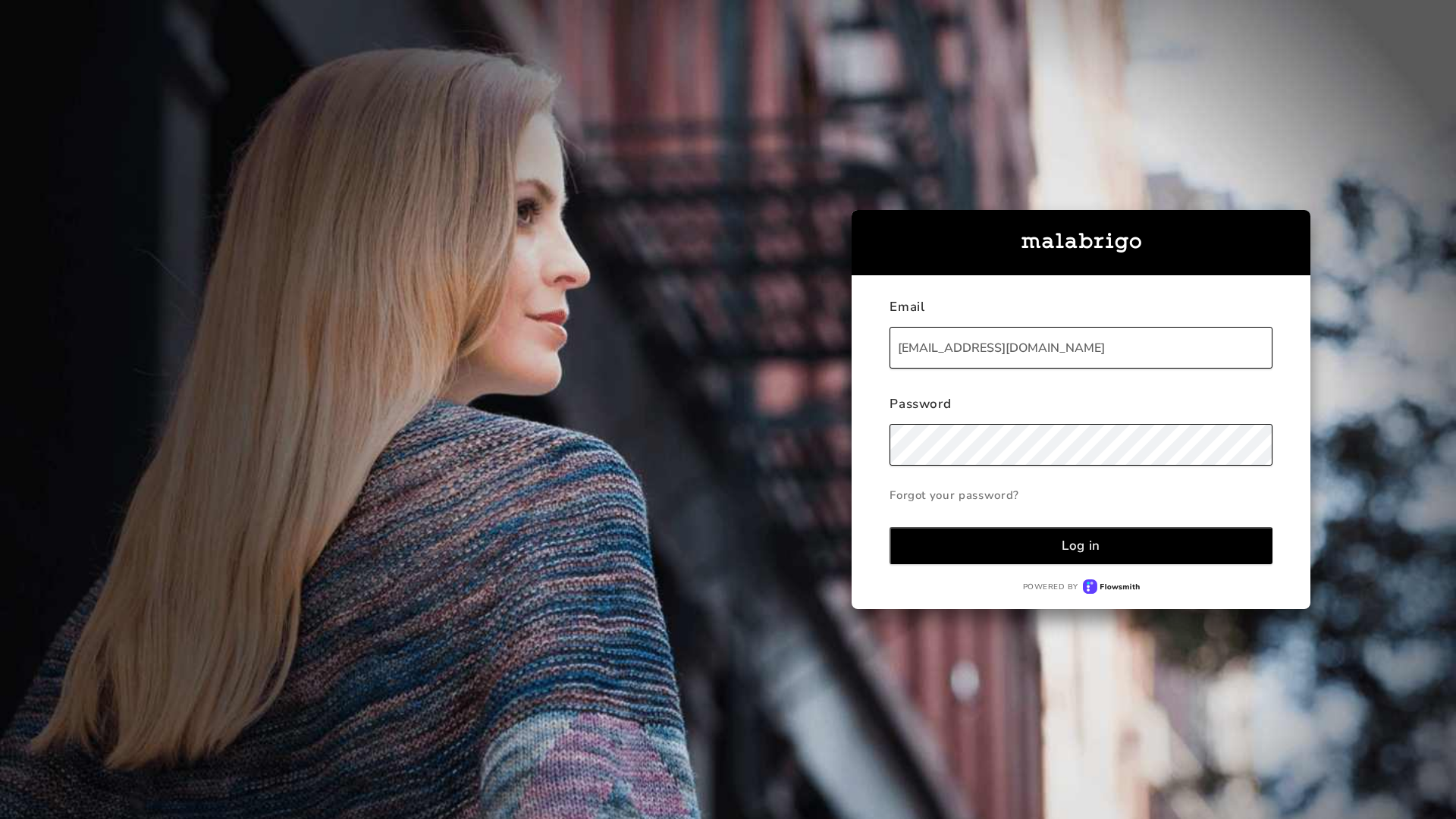
type input "nakup@muziker.sk"
click at [1080, 545] on div "Log in" at bounding box center [1080, 546] width 39 height 17
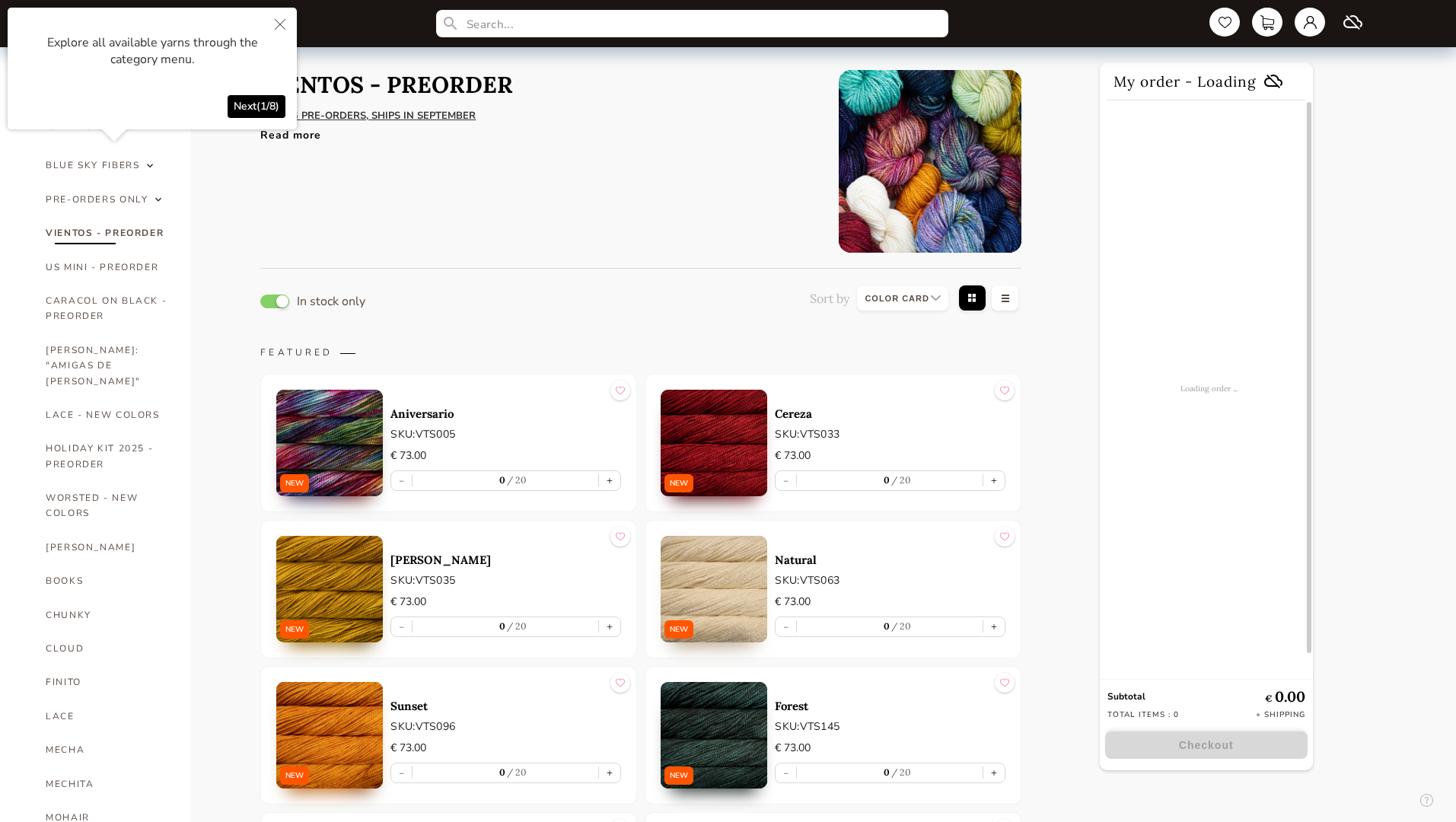
select select "INDEX"
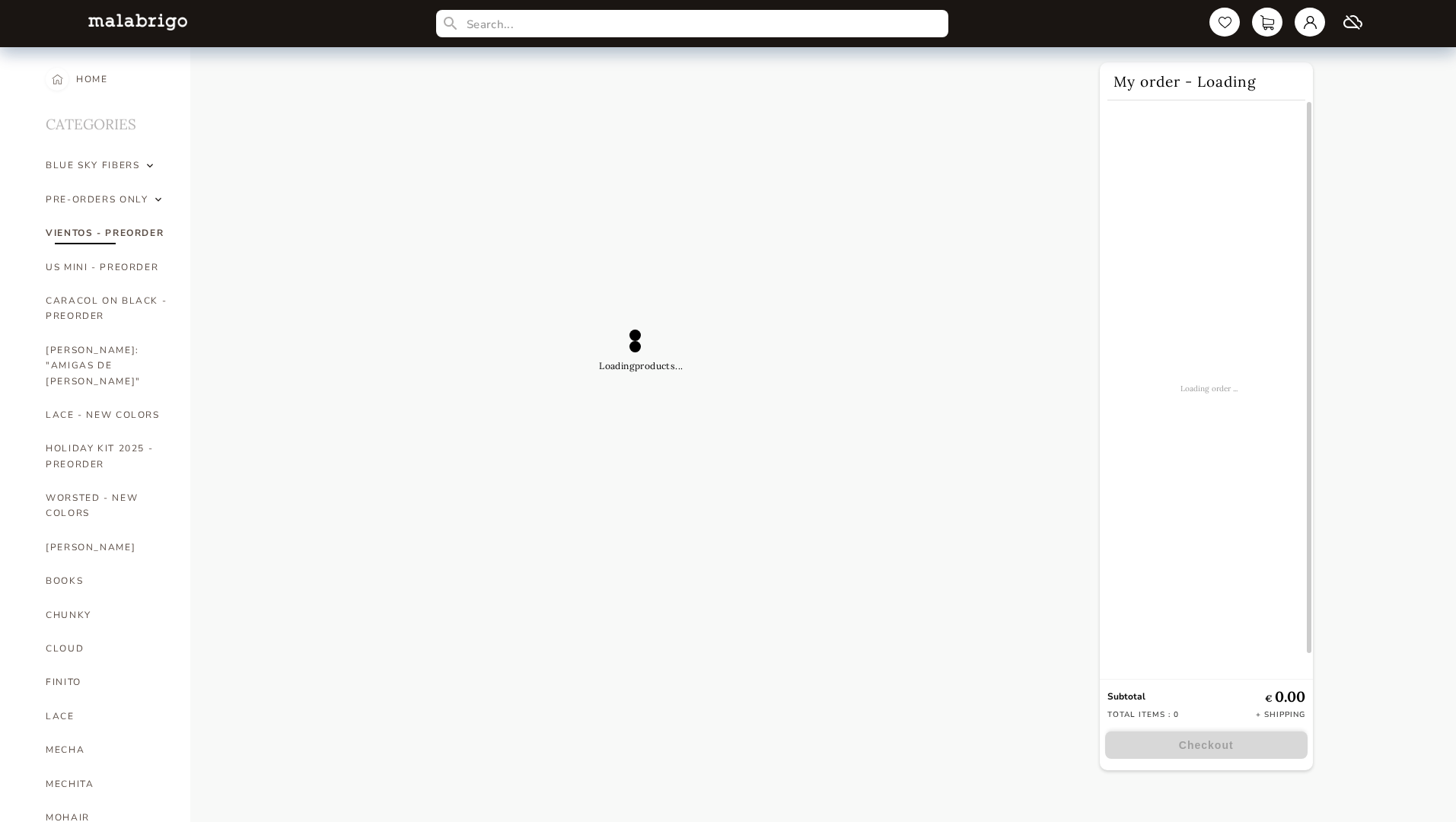
select select "INDEX"
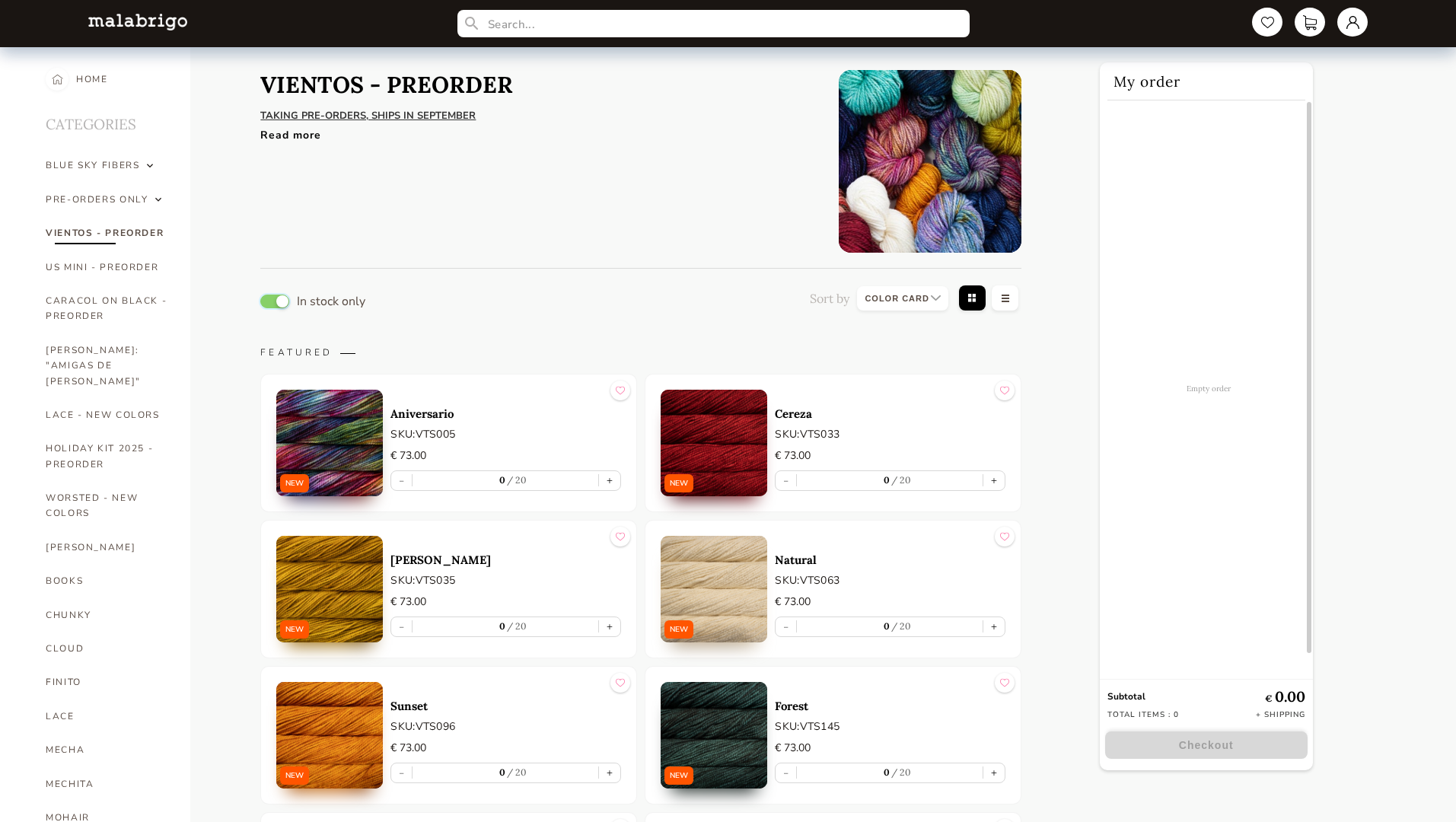
click at [275, 301] on button "button" at bounding box center [274, 302] width 29 height 14
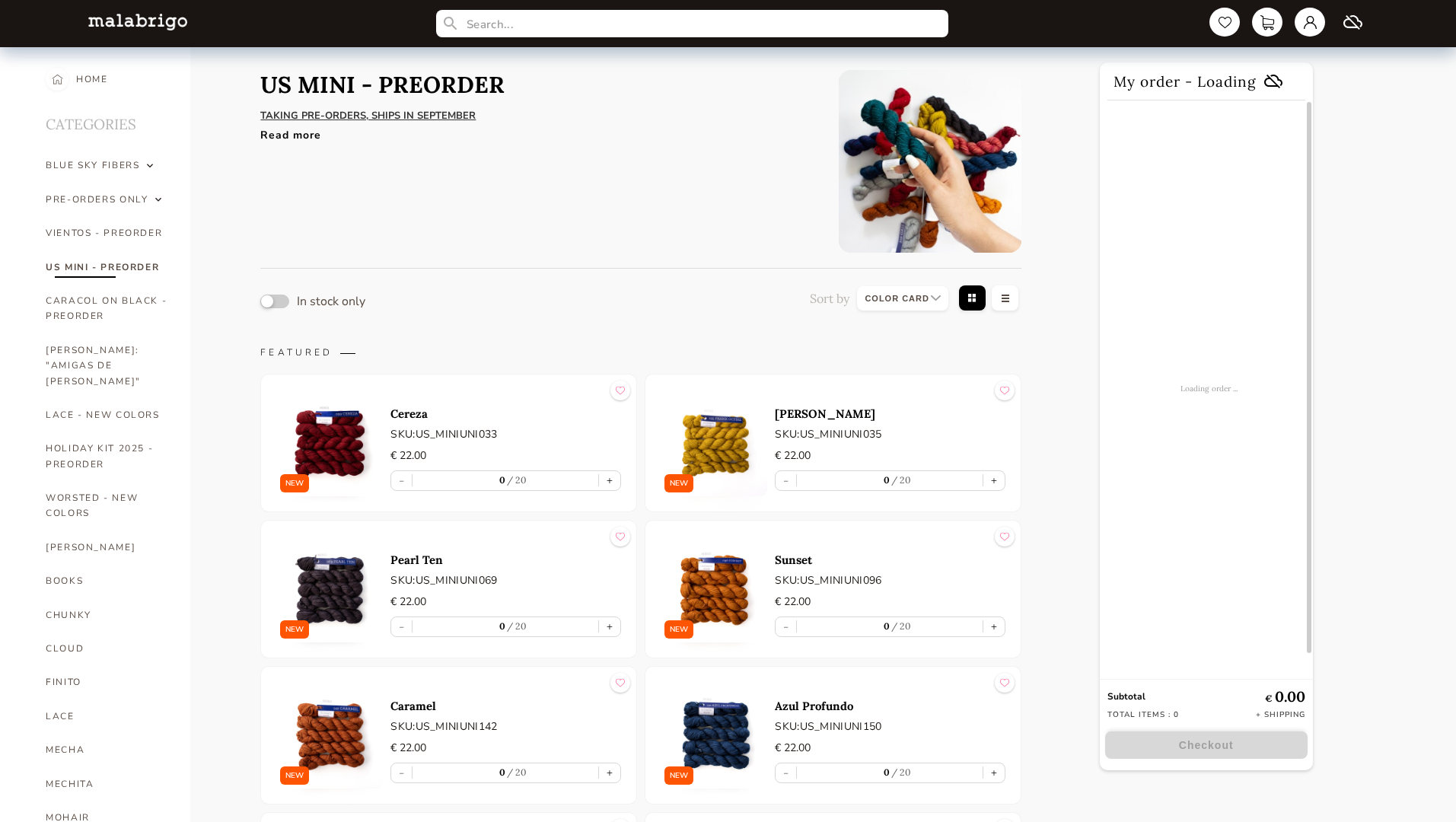
select select "INDEX"
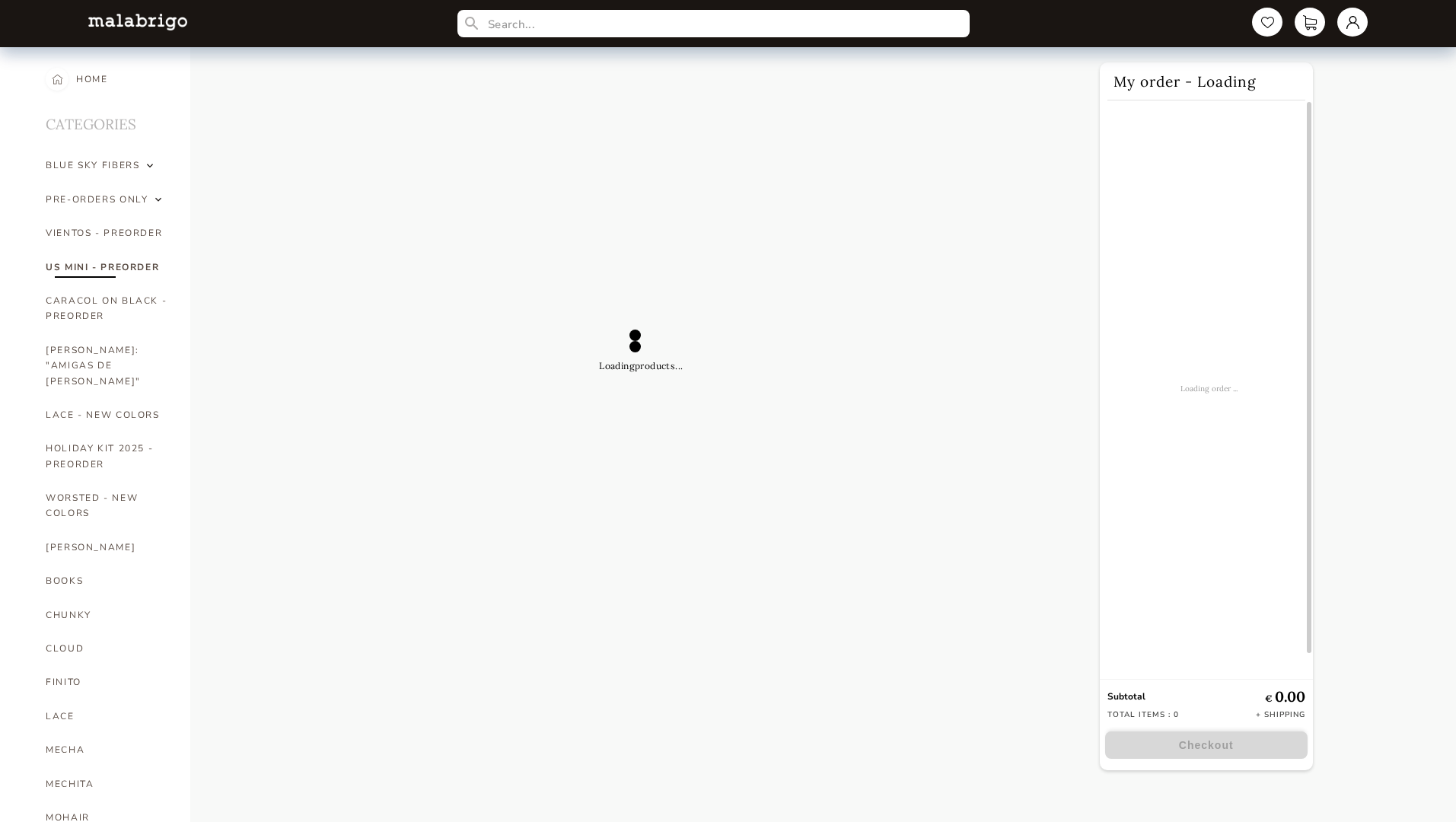
select select "INDEX"
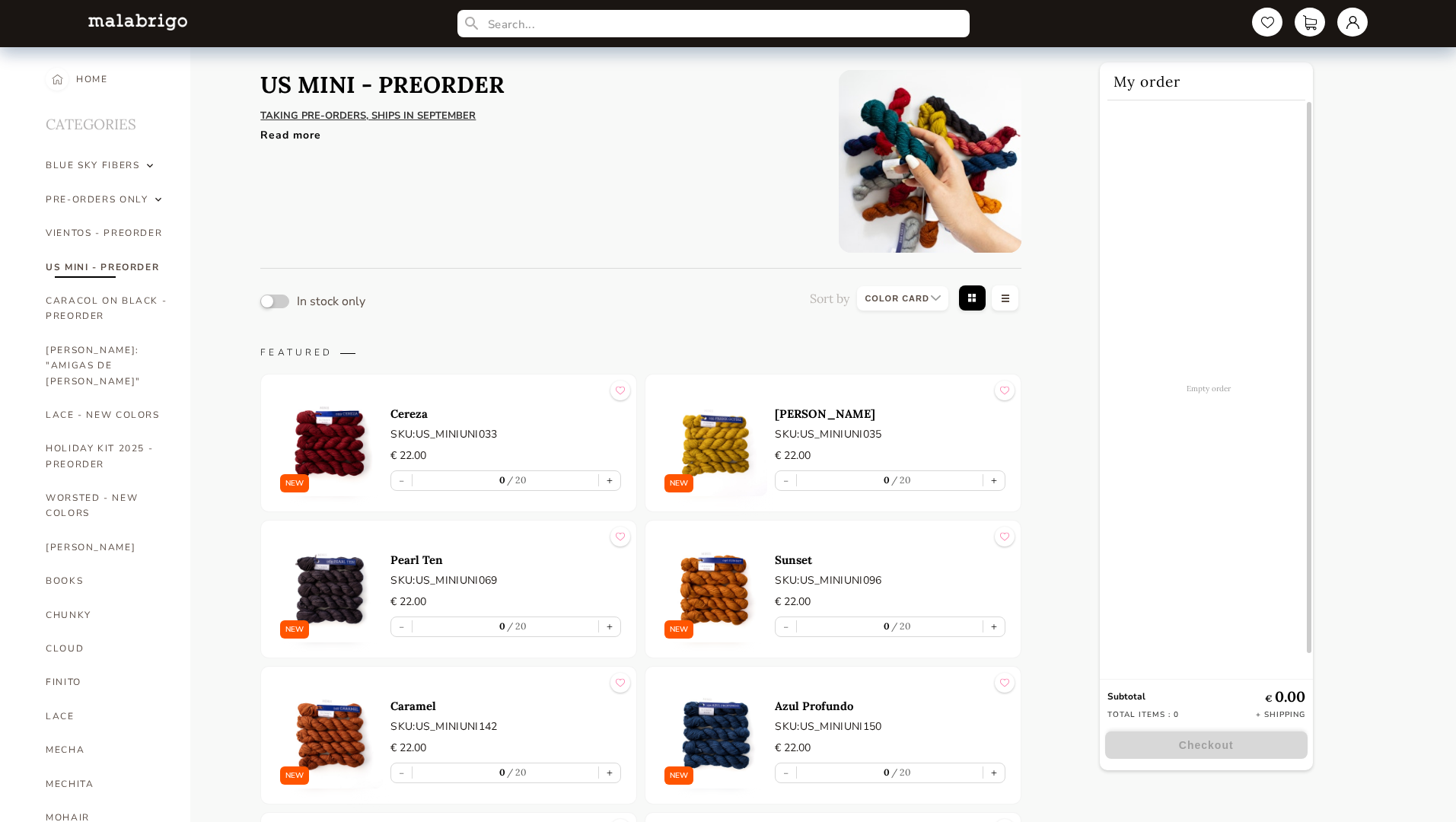
click at [275, 301] on button "button" at bounding box center [274, 302] width 29 height 14
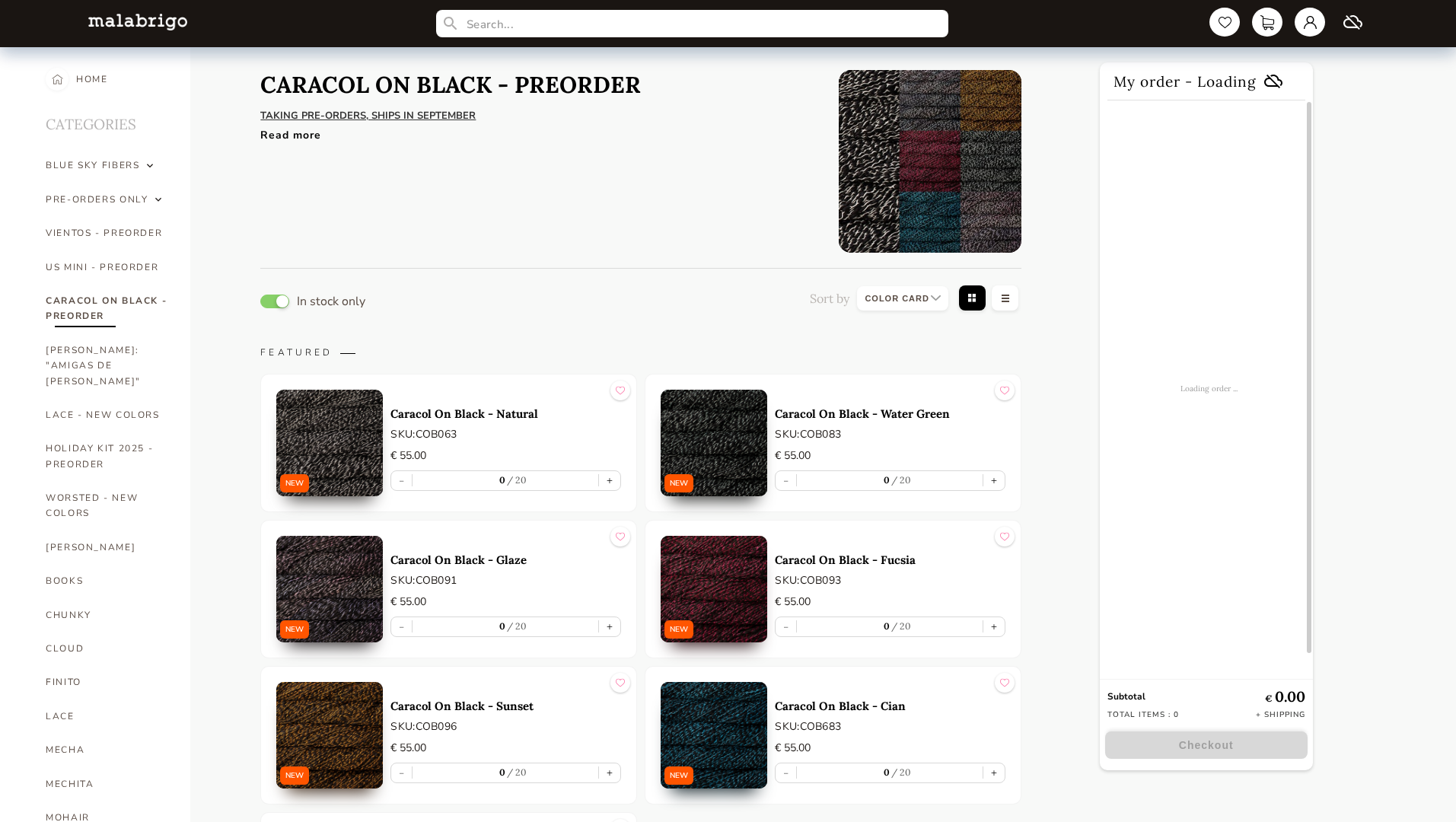
select select "INDEX"
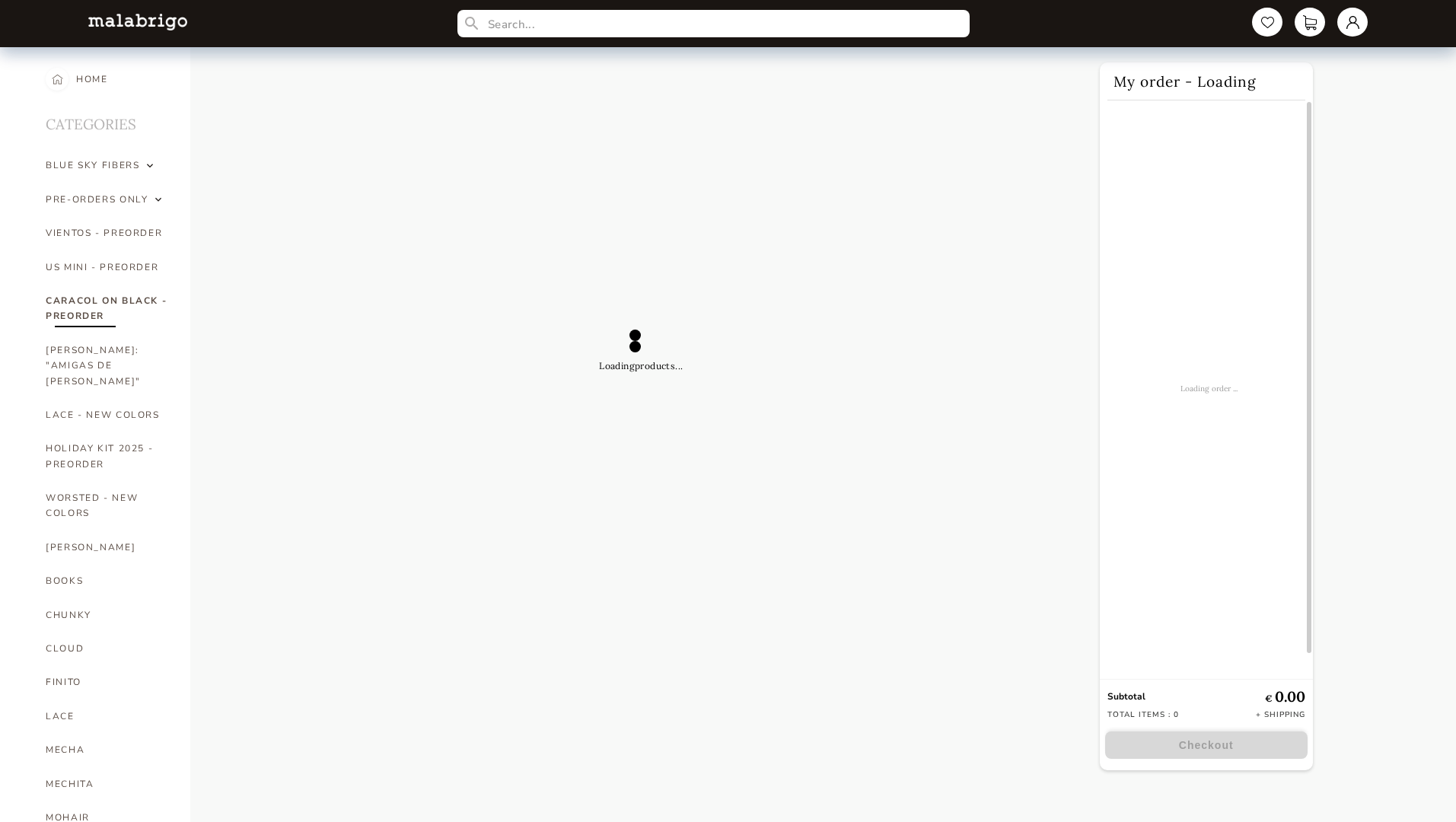
select select "INDEX"
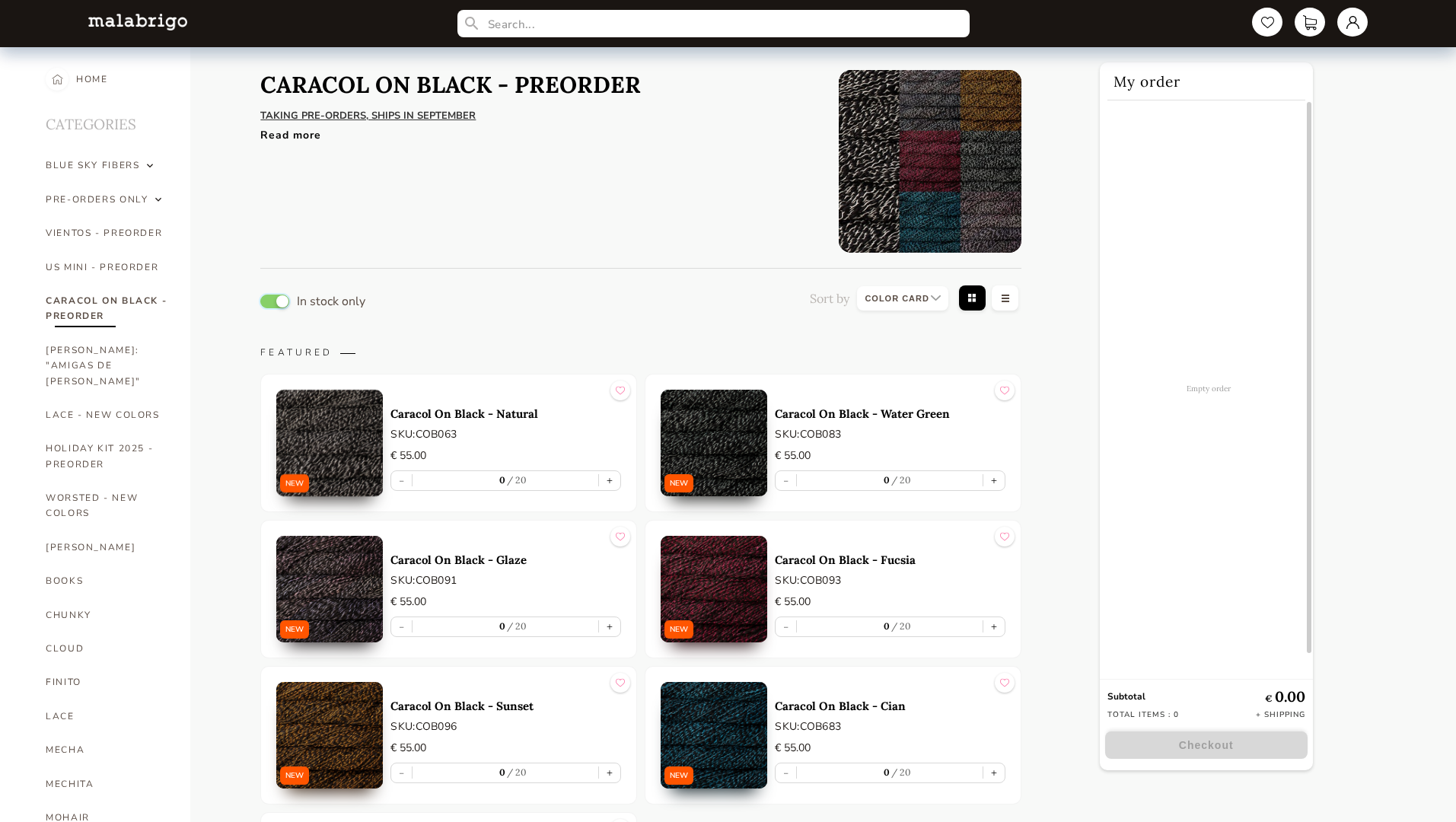
click at [275, 301] on button "button" at bounding box center [274, 302] width 29 height 14
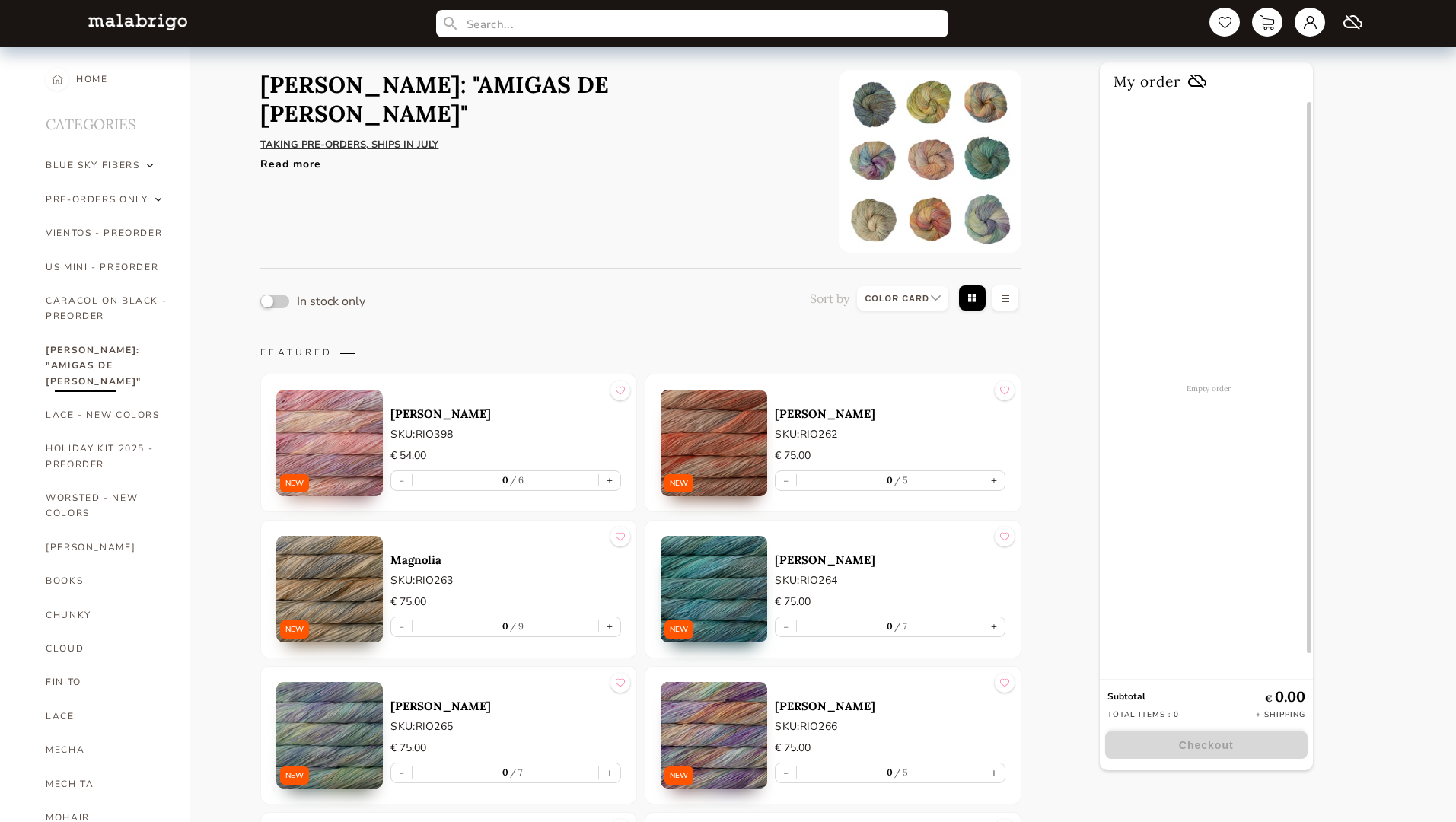
select select "INDEX"
click at [275, 301] on button "button" at bounding box center [274, 302] width 29 height 14
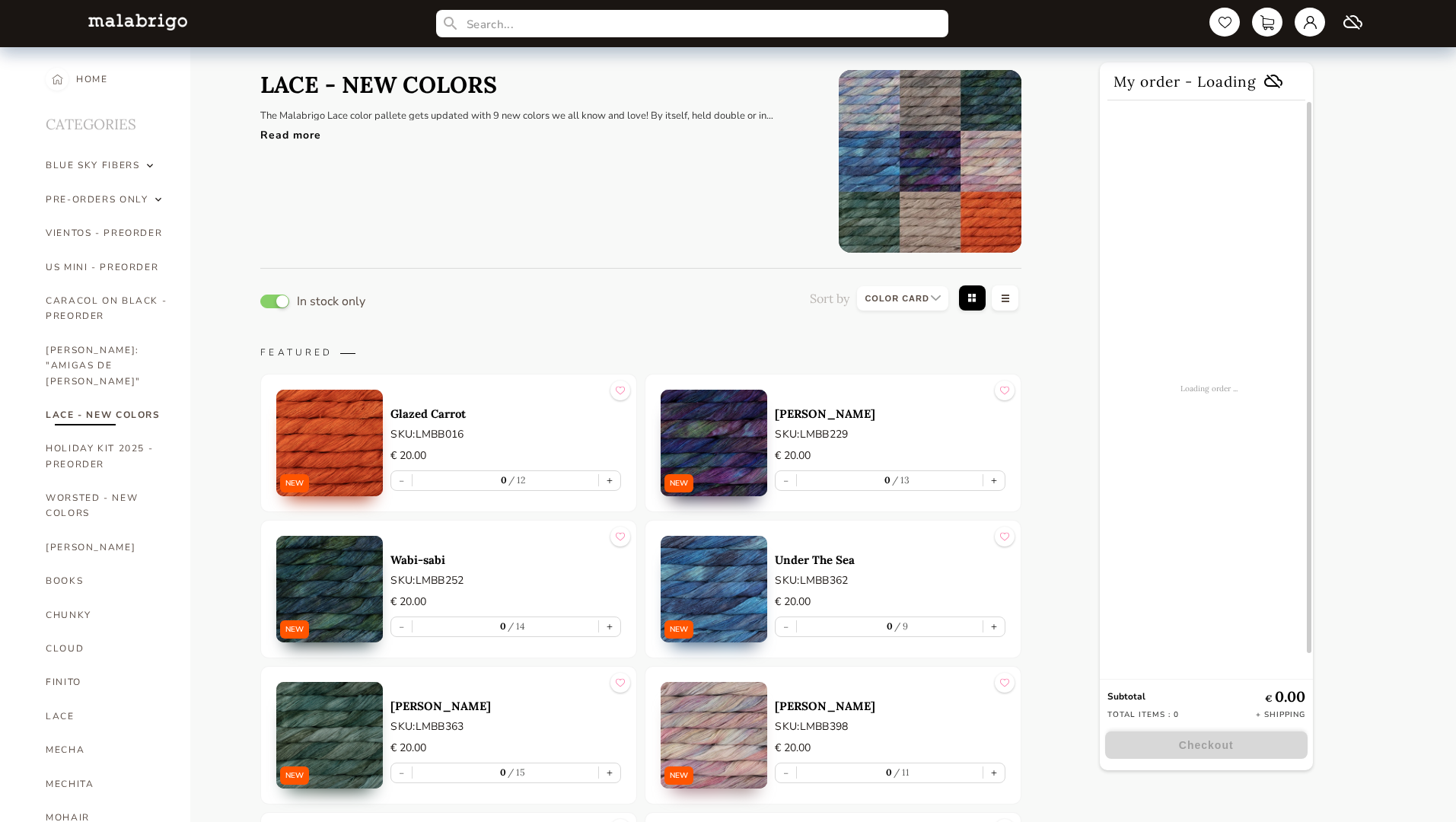
select select "INDEX"
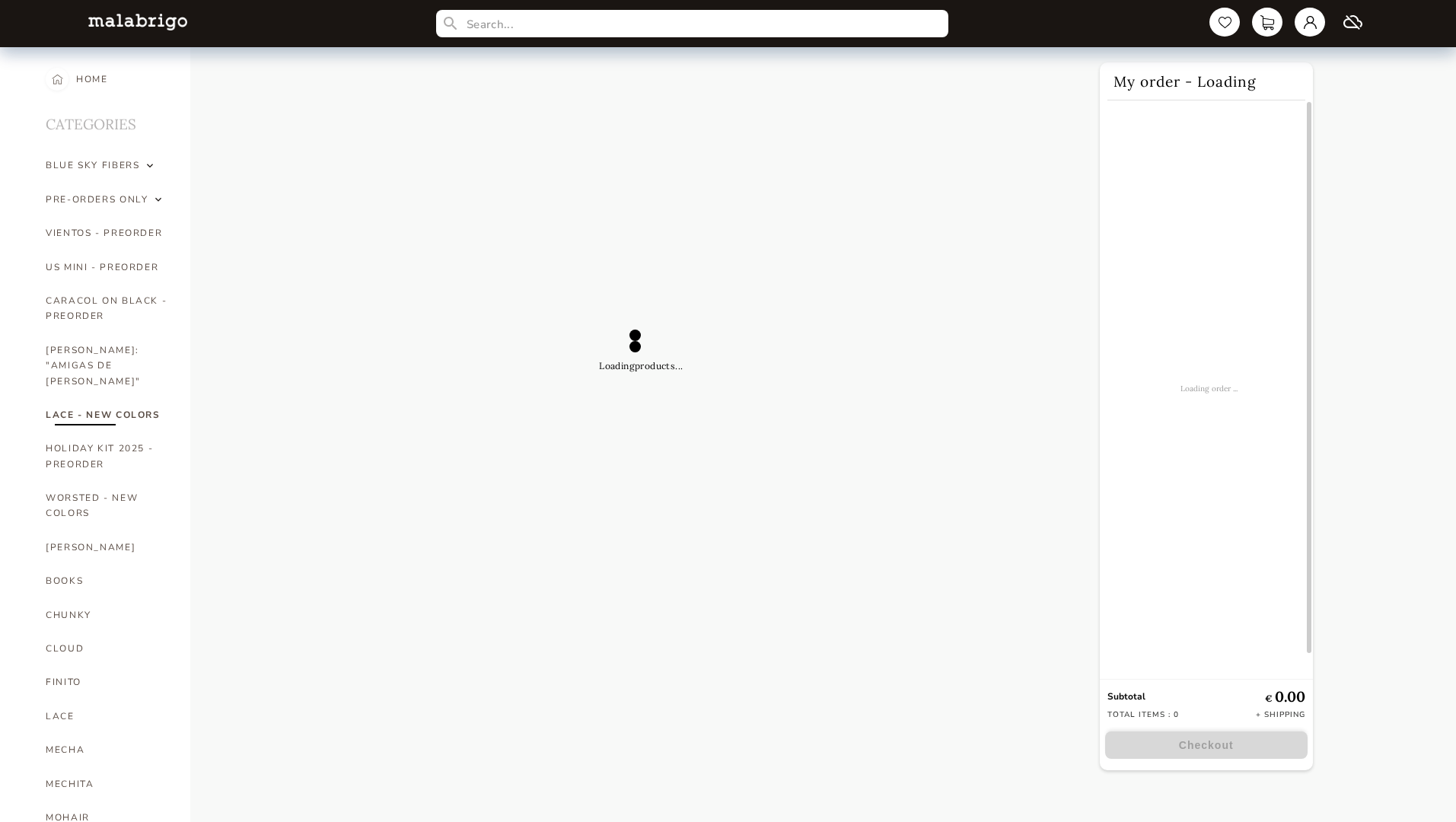
select select "INDEX"
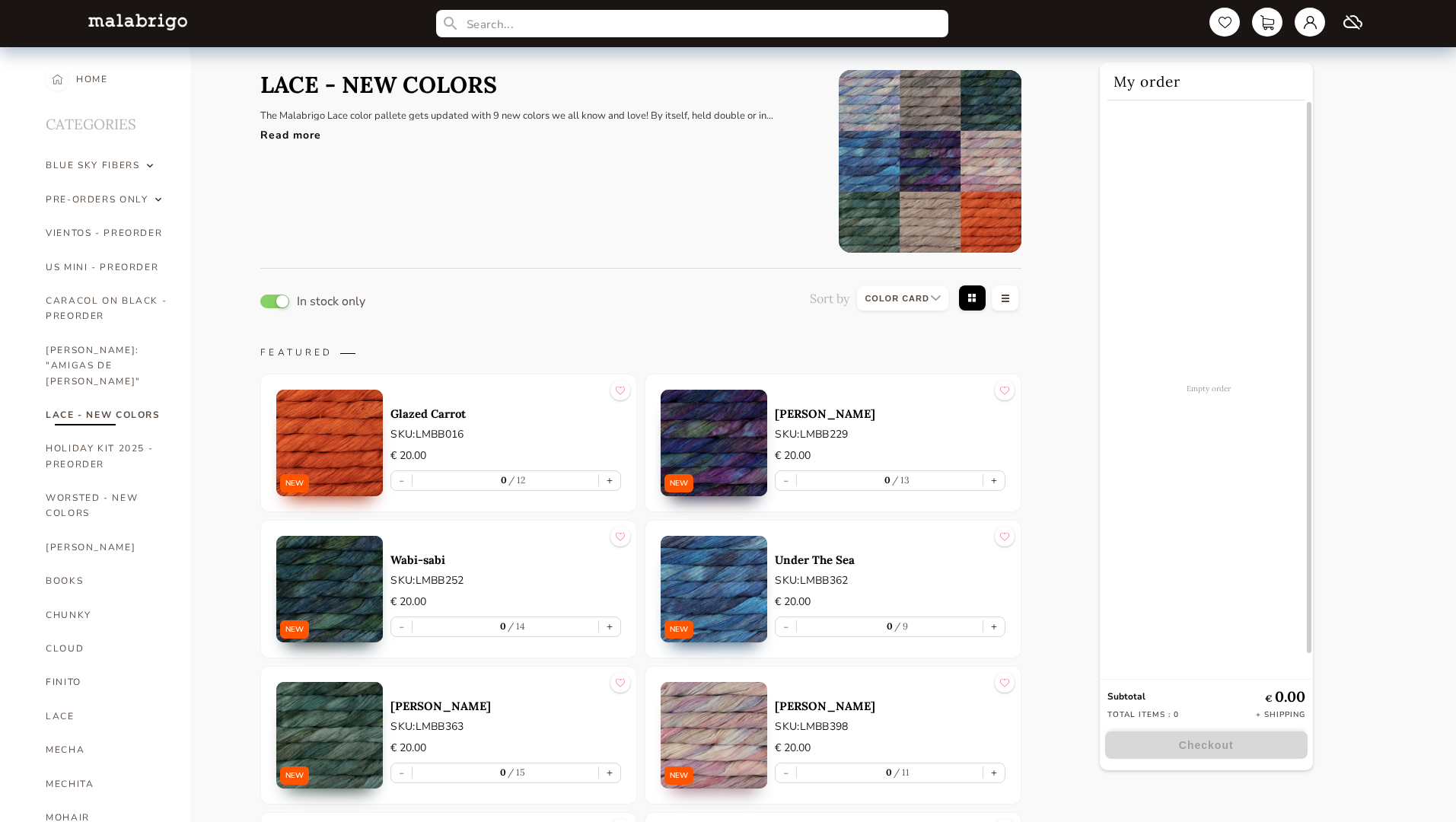
click at [275, 301] on button "button" at bounding box center [274, 302] width 29 height 14
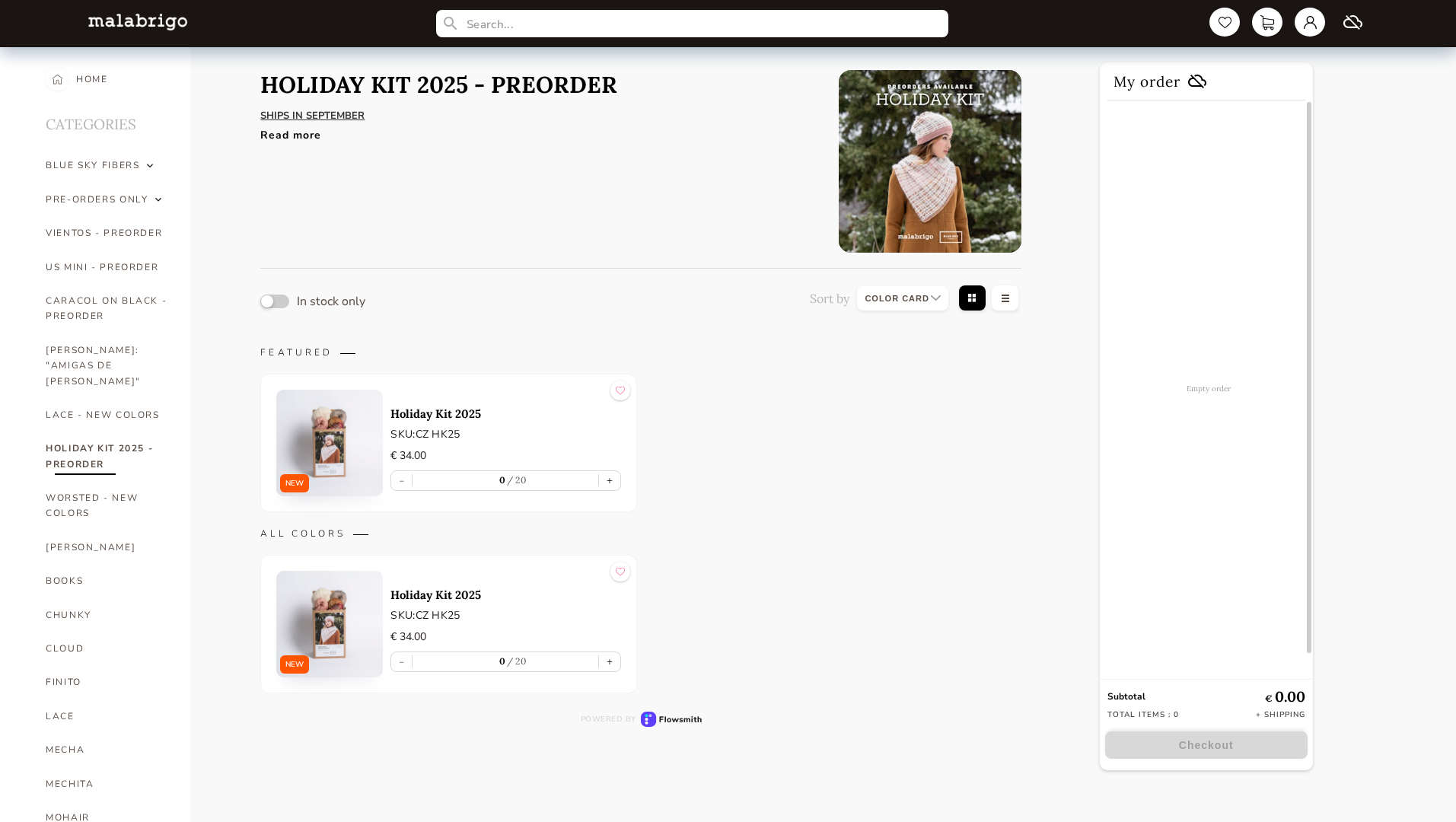
select select "INDEX"
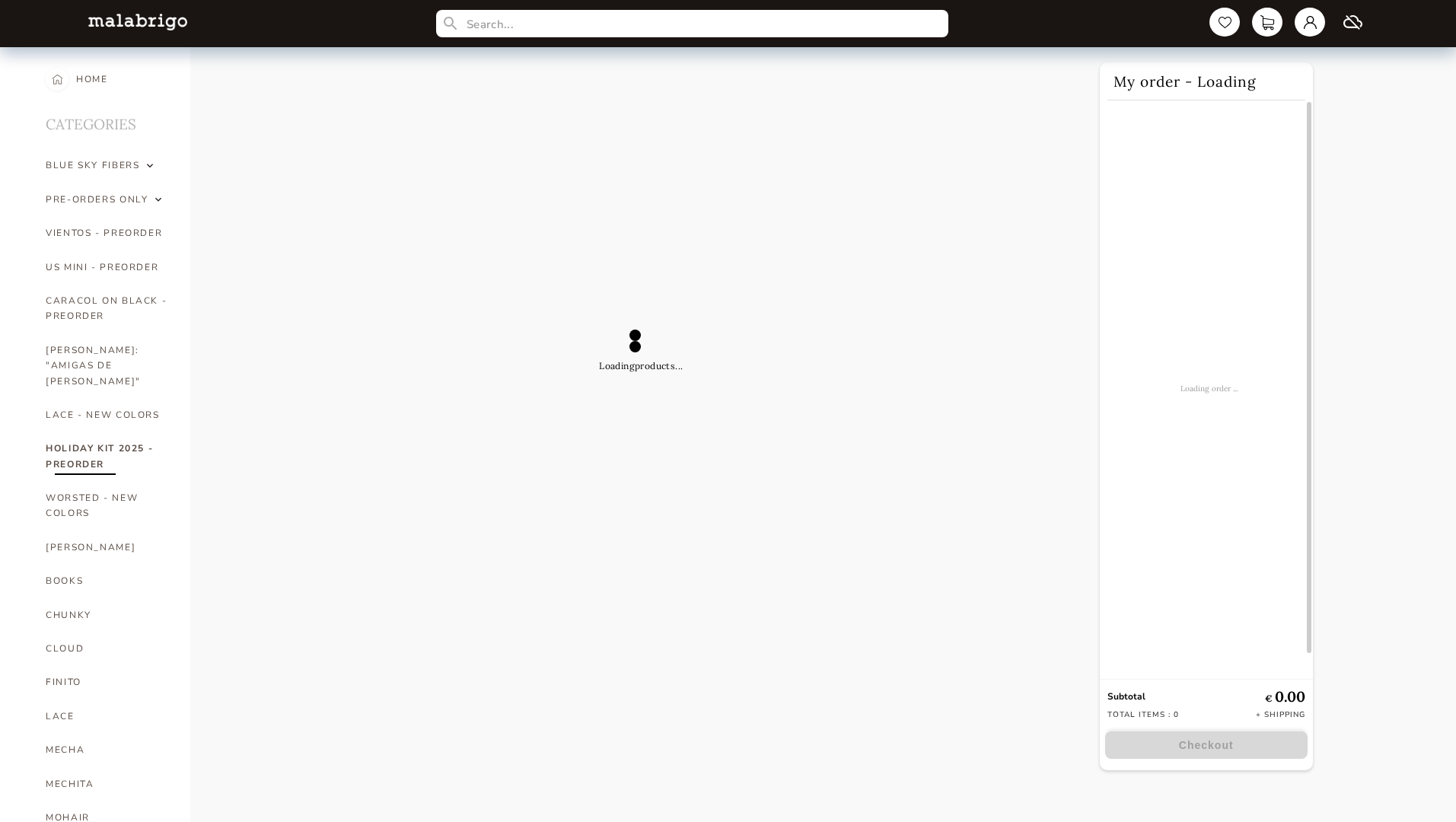
select select "INDEX"
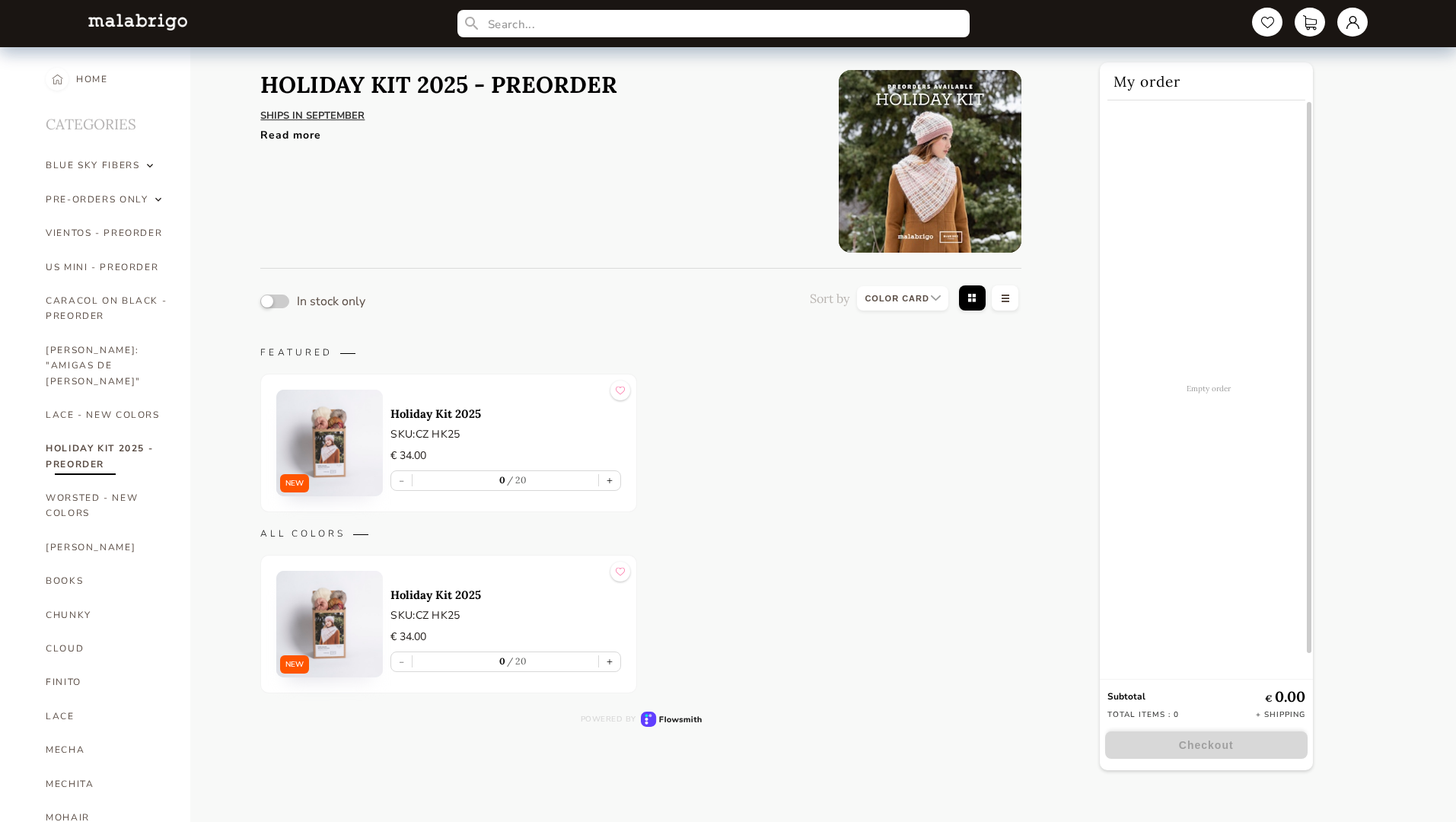
click at [275, 301] on button "button" at bounding box center [274, 302] width 29 height 14
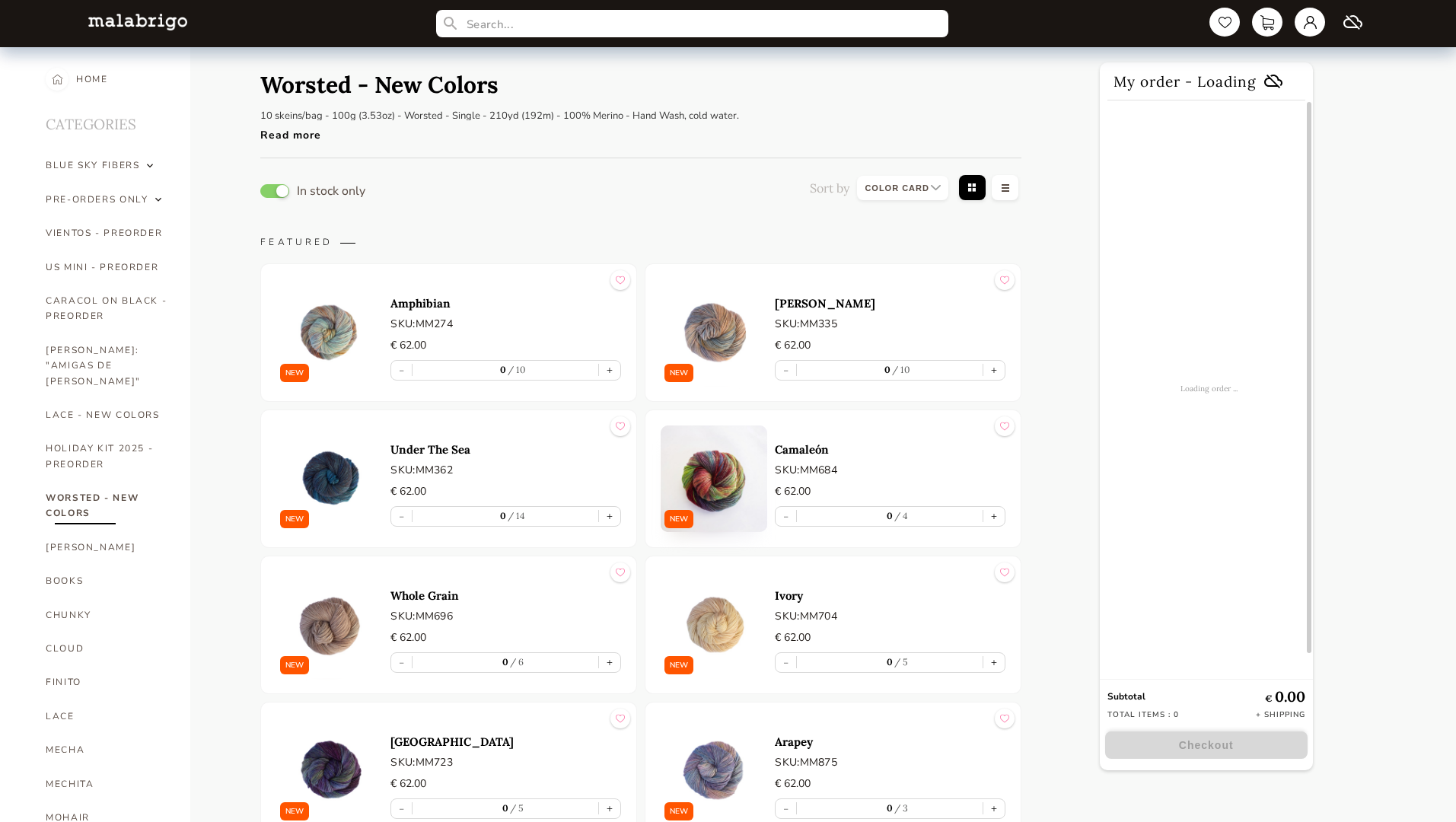
select select "INDEX"
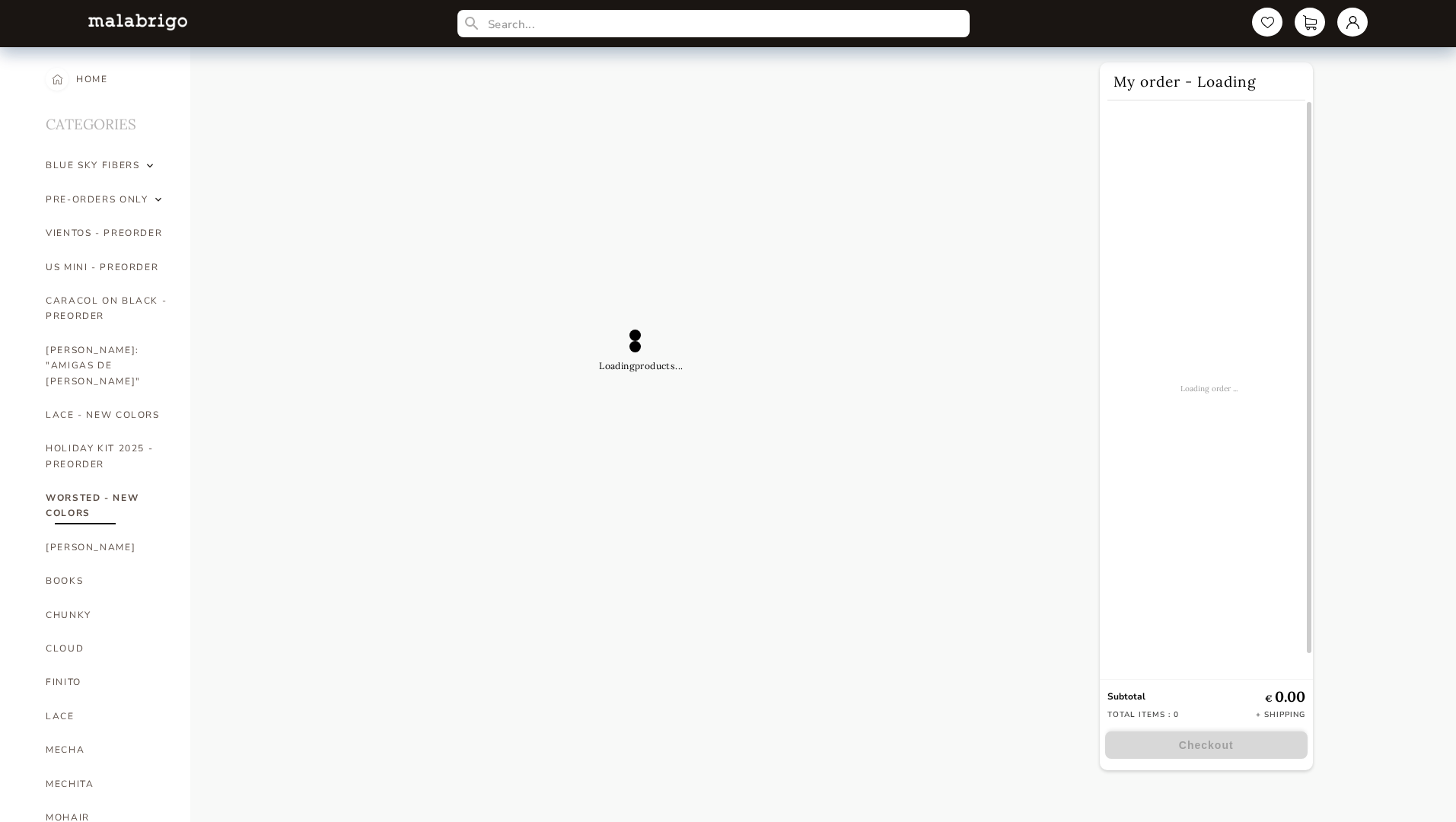
select select "INDEX"
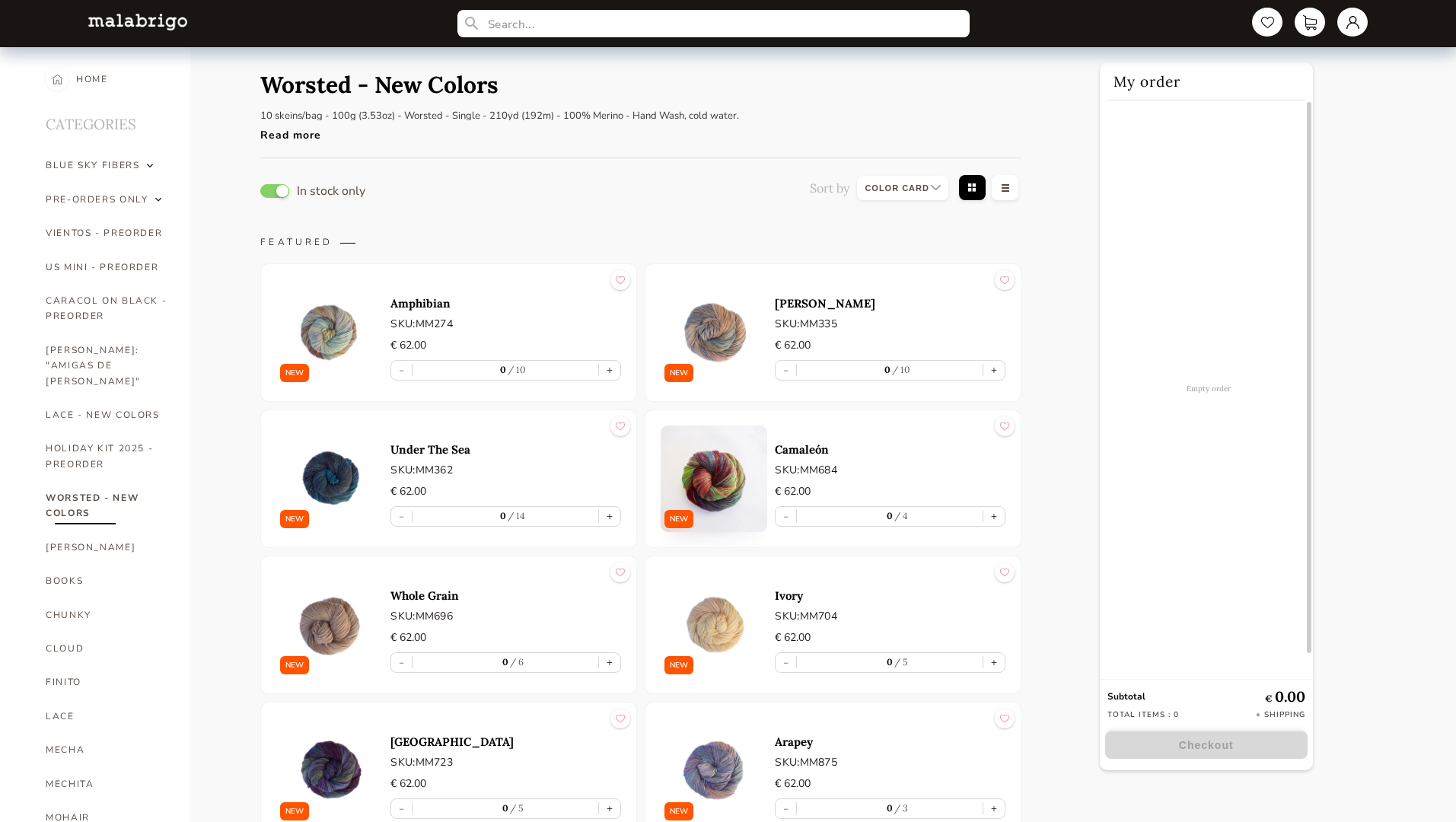
click at [275, 190] on button "button" at bounding box center [274, 191] width 29 height 14
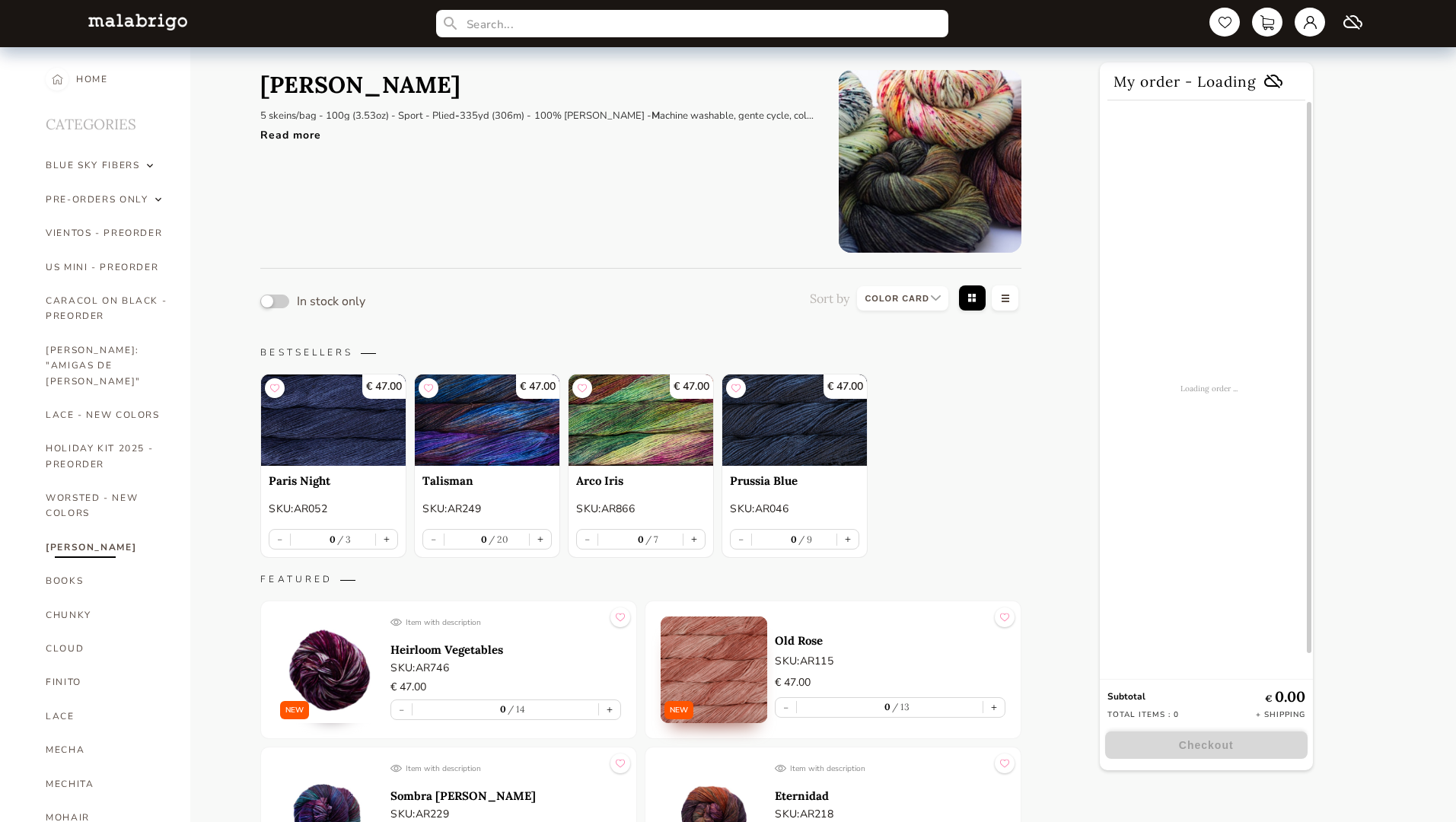
select select "INDEX"
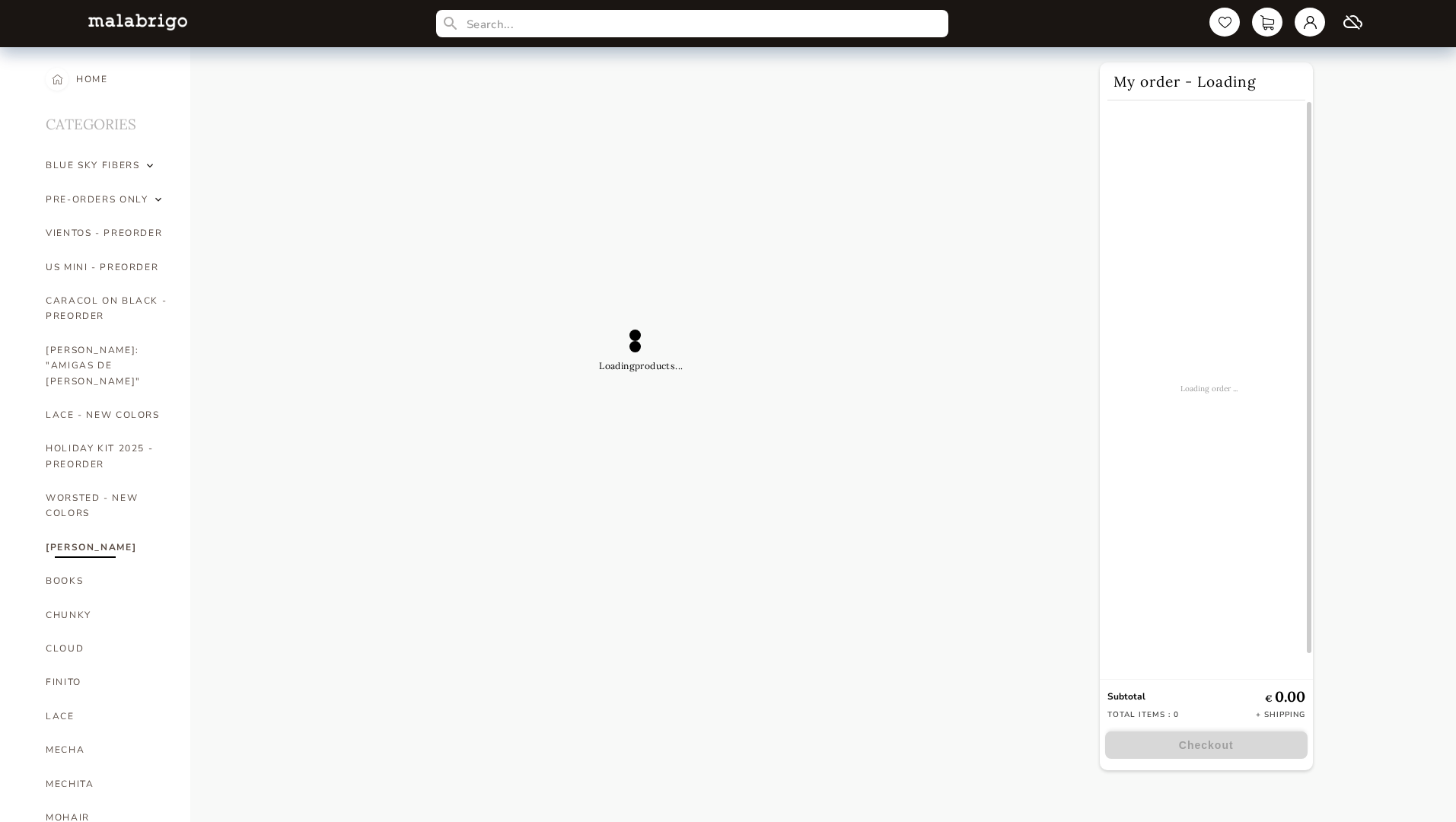
select select "INDEX"
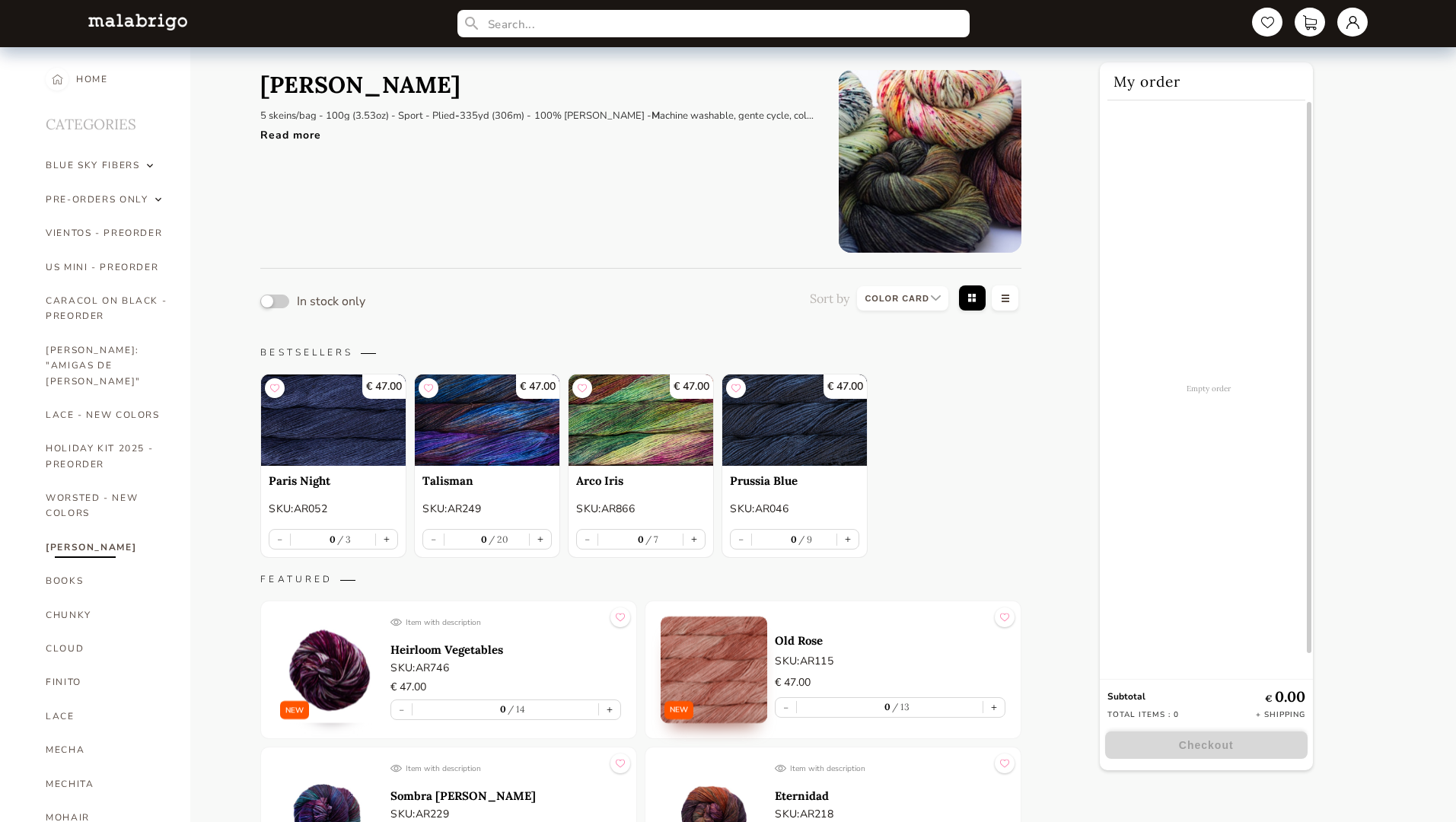
click at [275, 301] on button "button" at bounding box center [274, 302] width 29 height 14
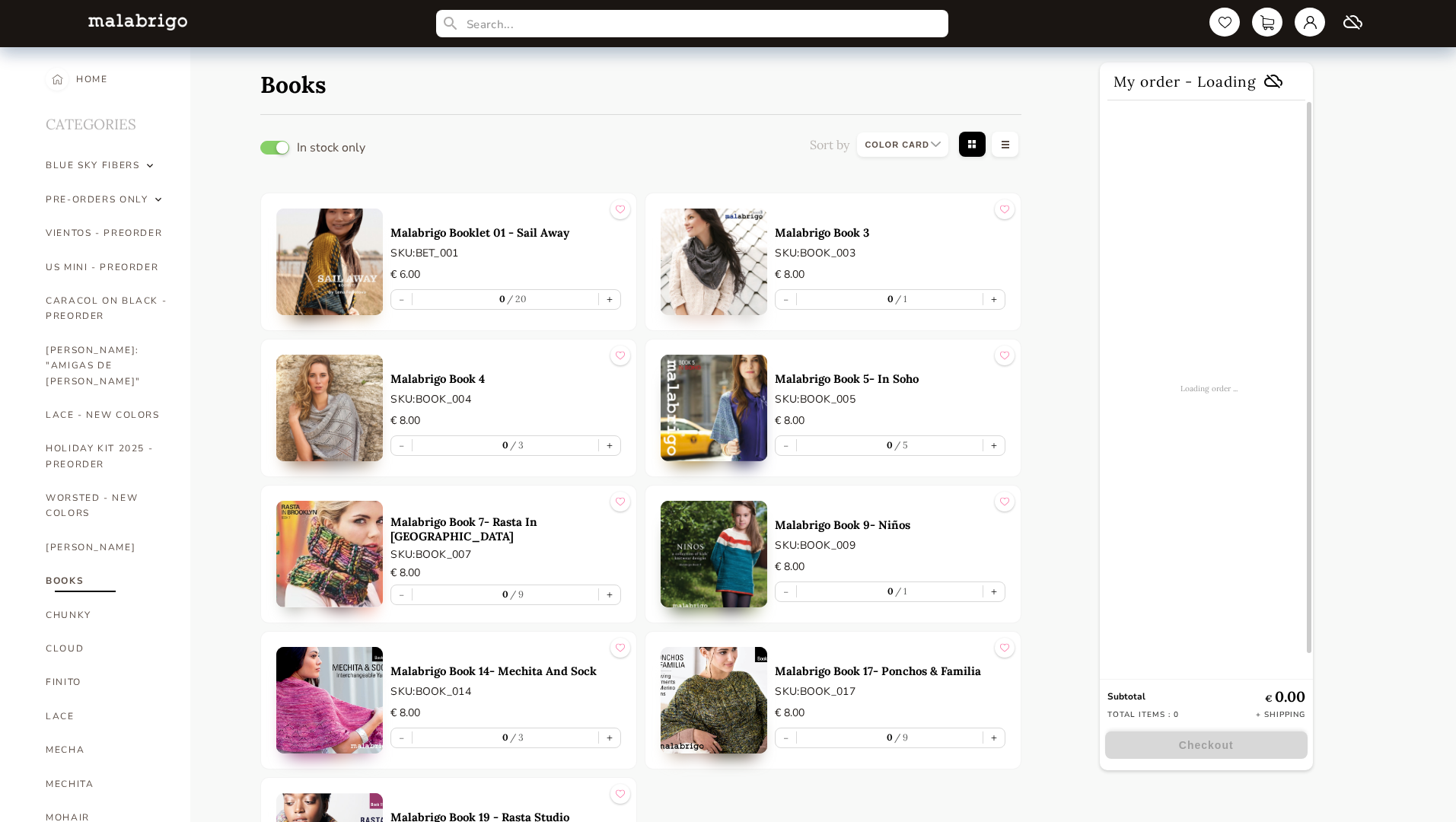
select select "INDEX"
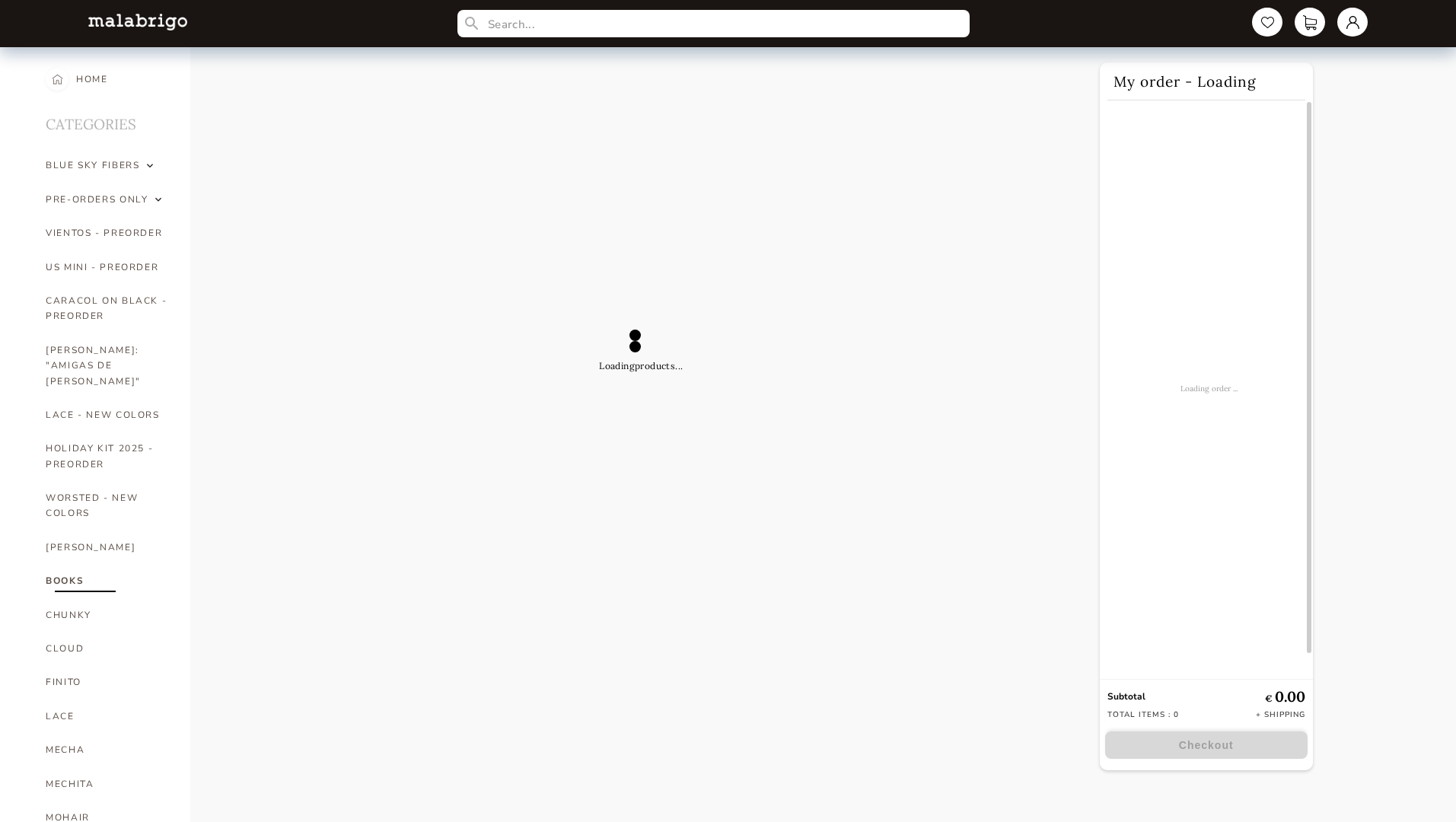
select select "INDEX"
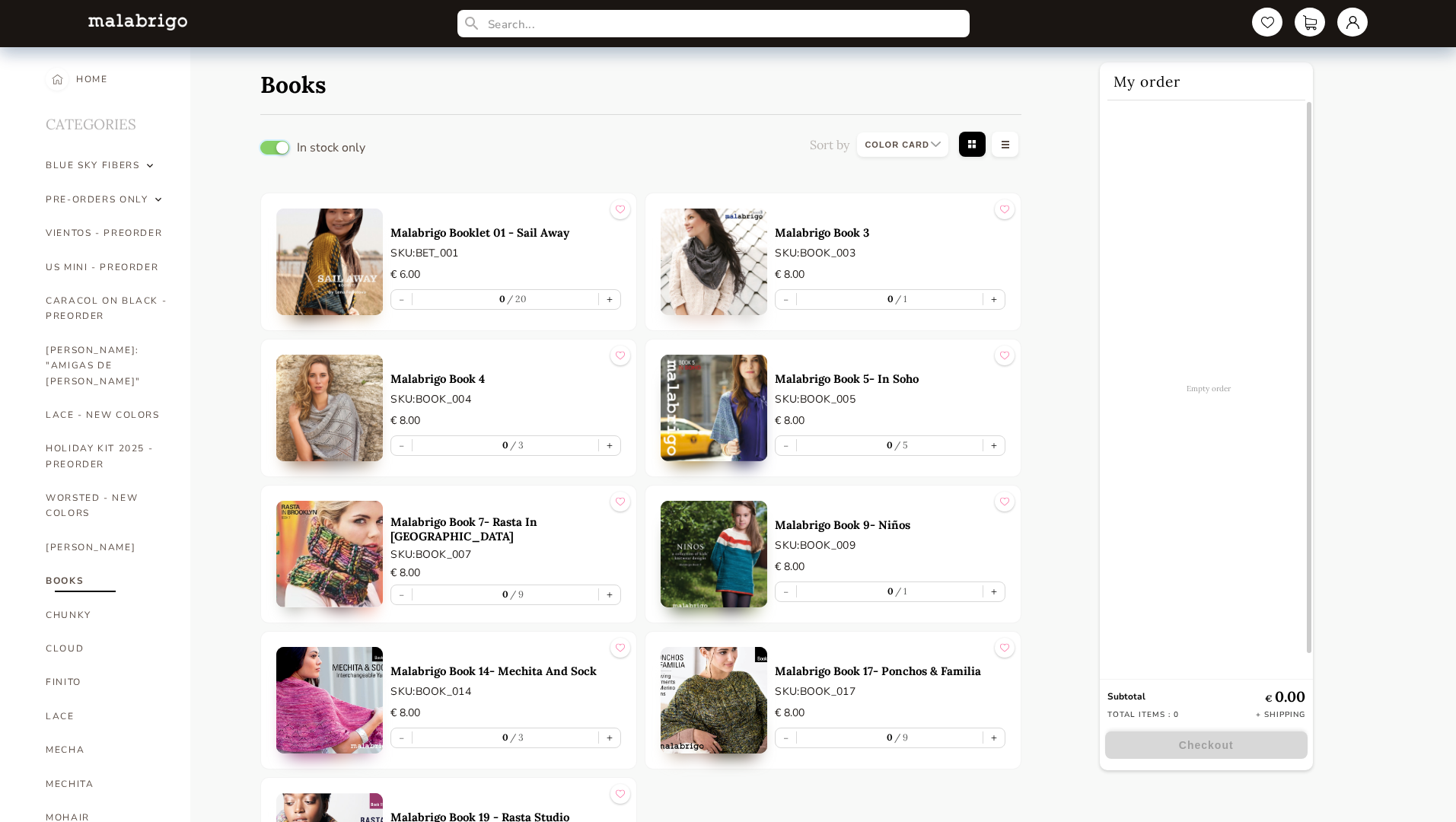
click at [275, 147] on button "button" at bounding box center [274, 147] width 29 height 14
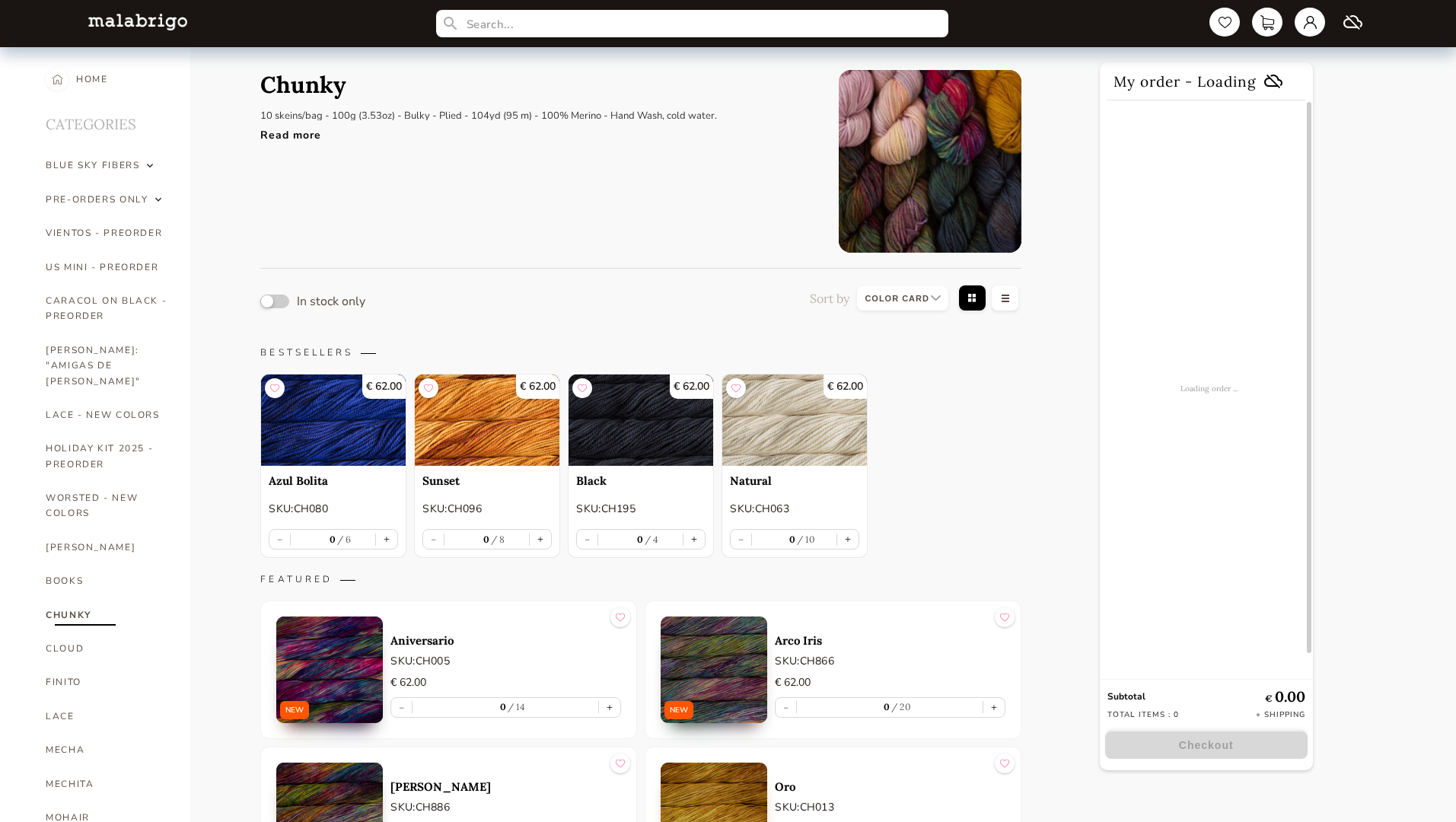
select select "INDEX"
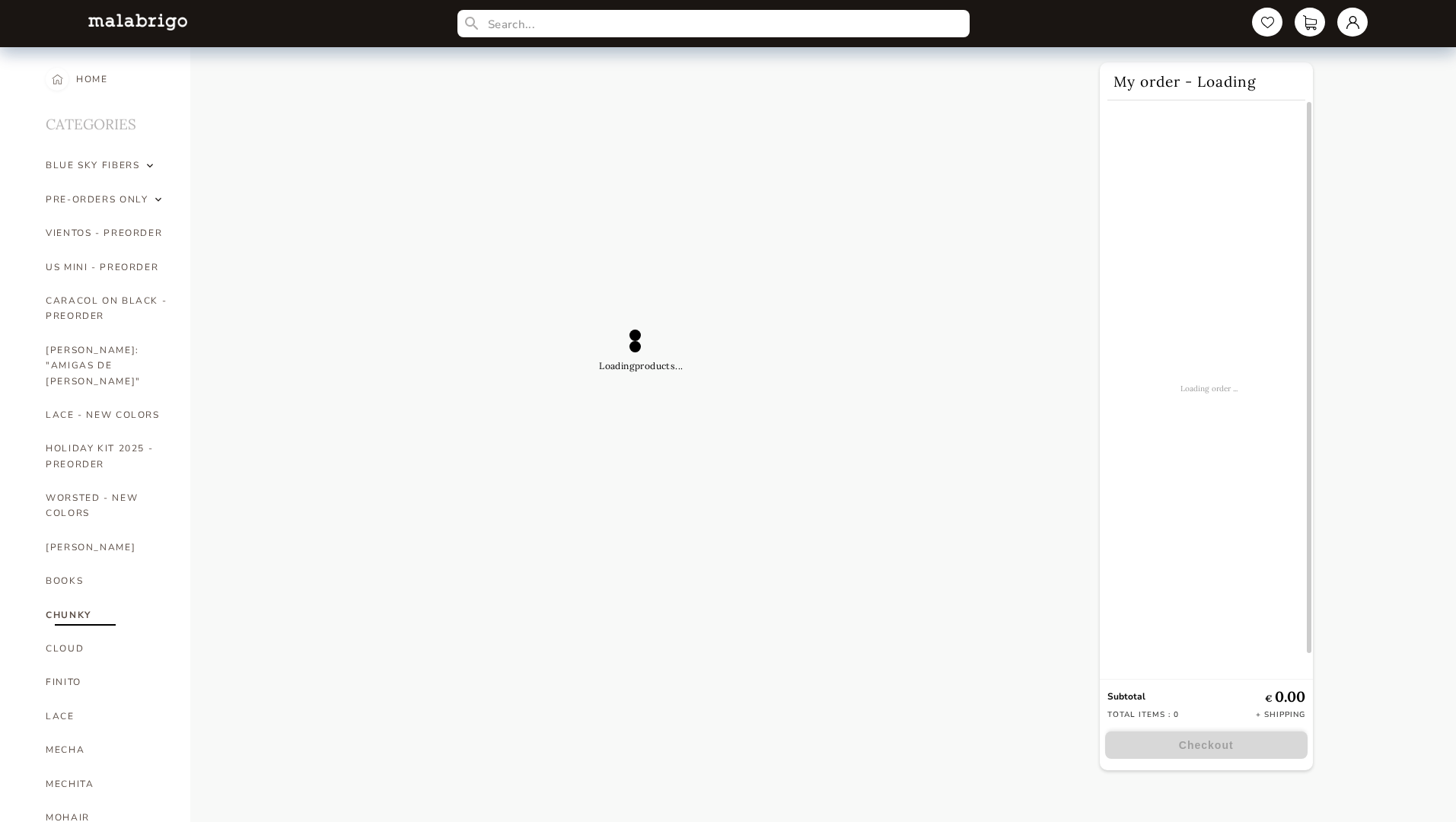
select select "INDEX"
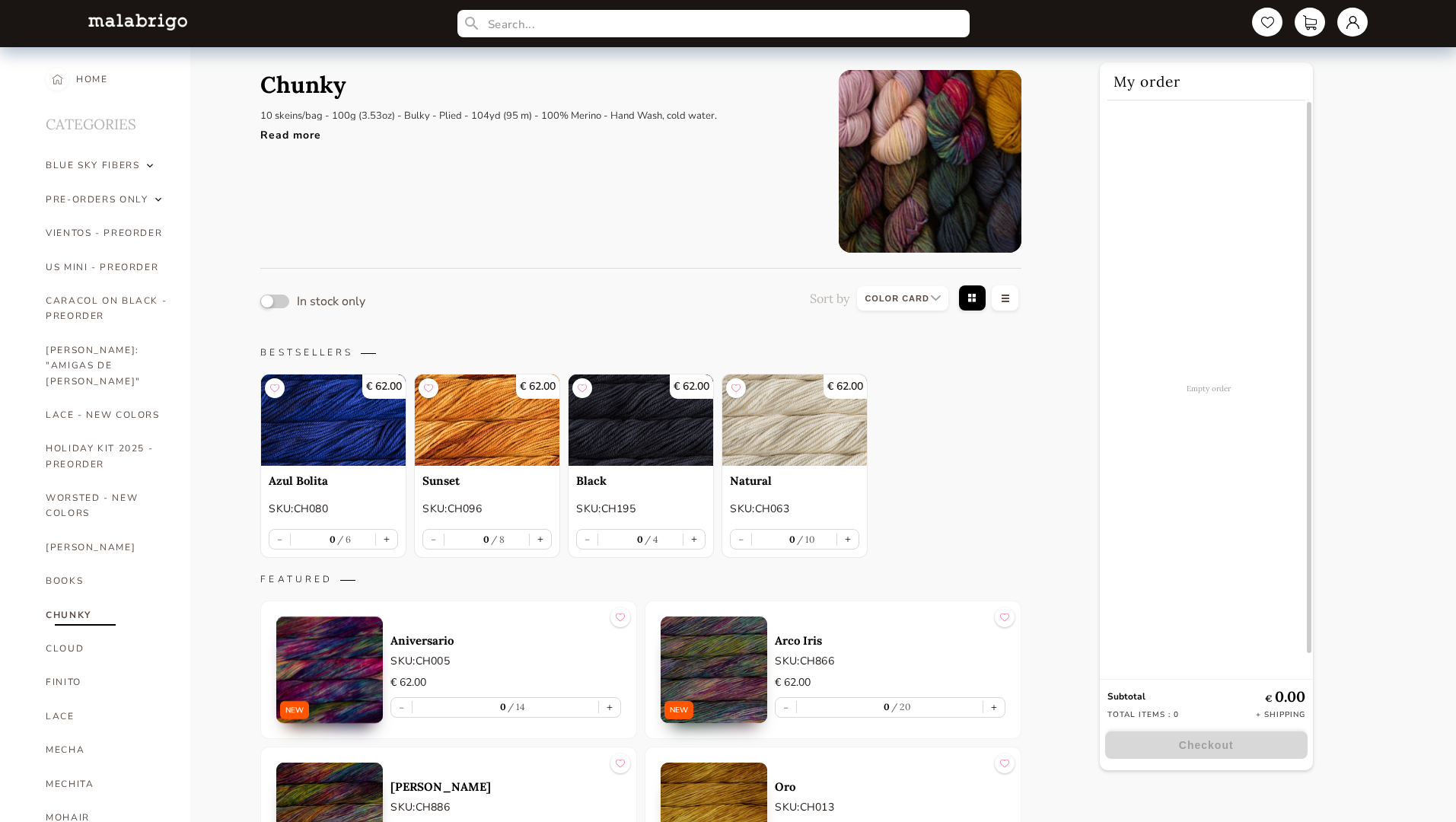
click at [275, 301] on button "button" at bounding box center [274, 302] width 29 height 14
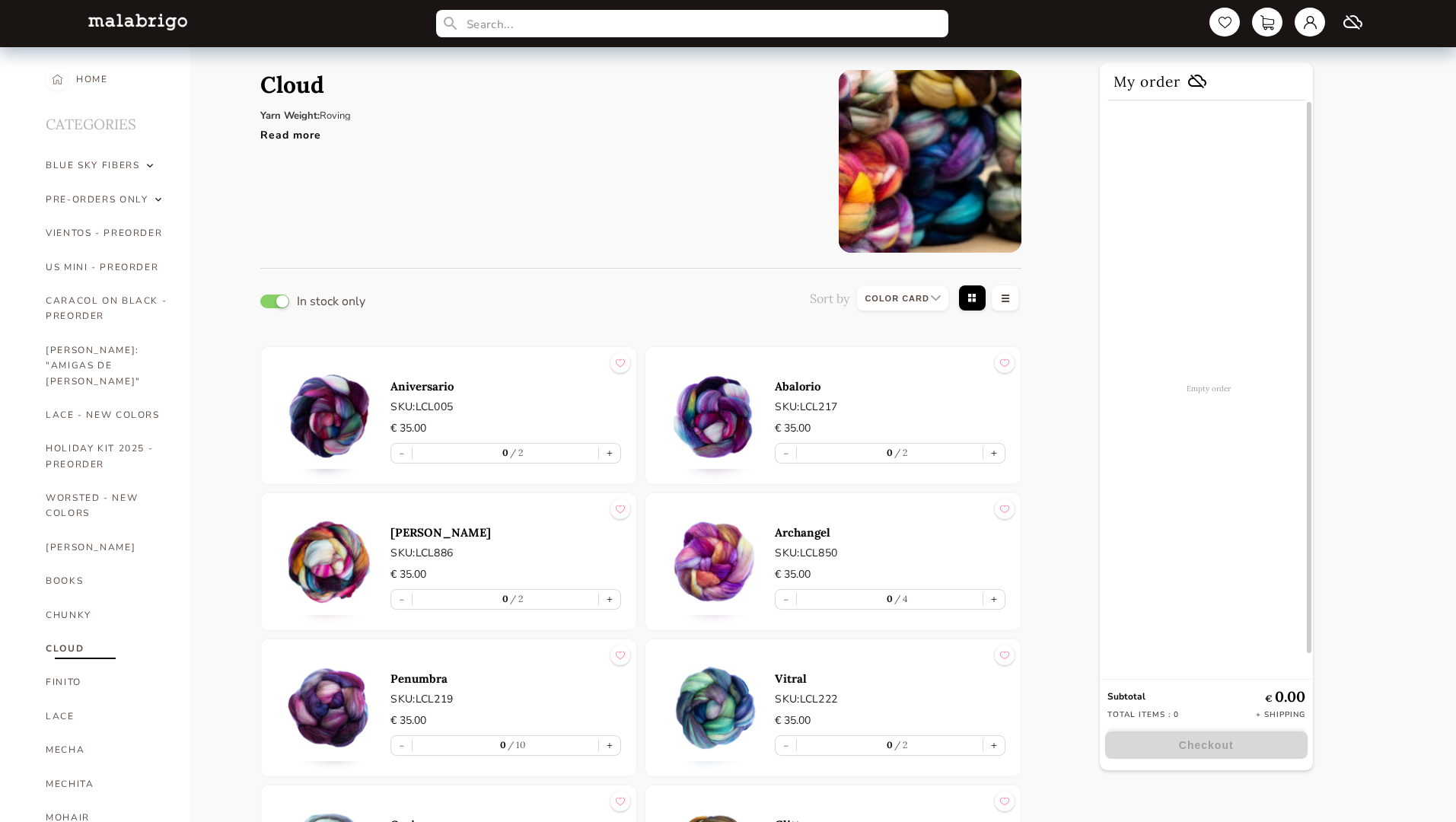
select select "INDEX"
click at [275, 301] on button "button" at bounding box center [274, 302] width 29 height 14
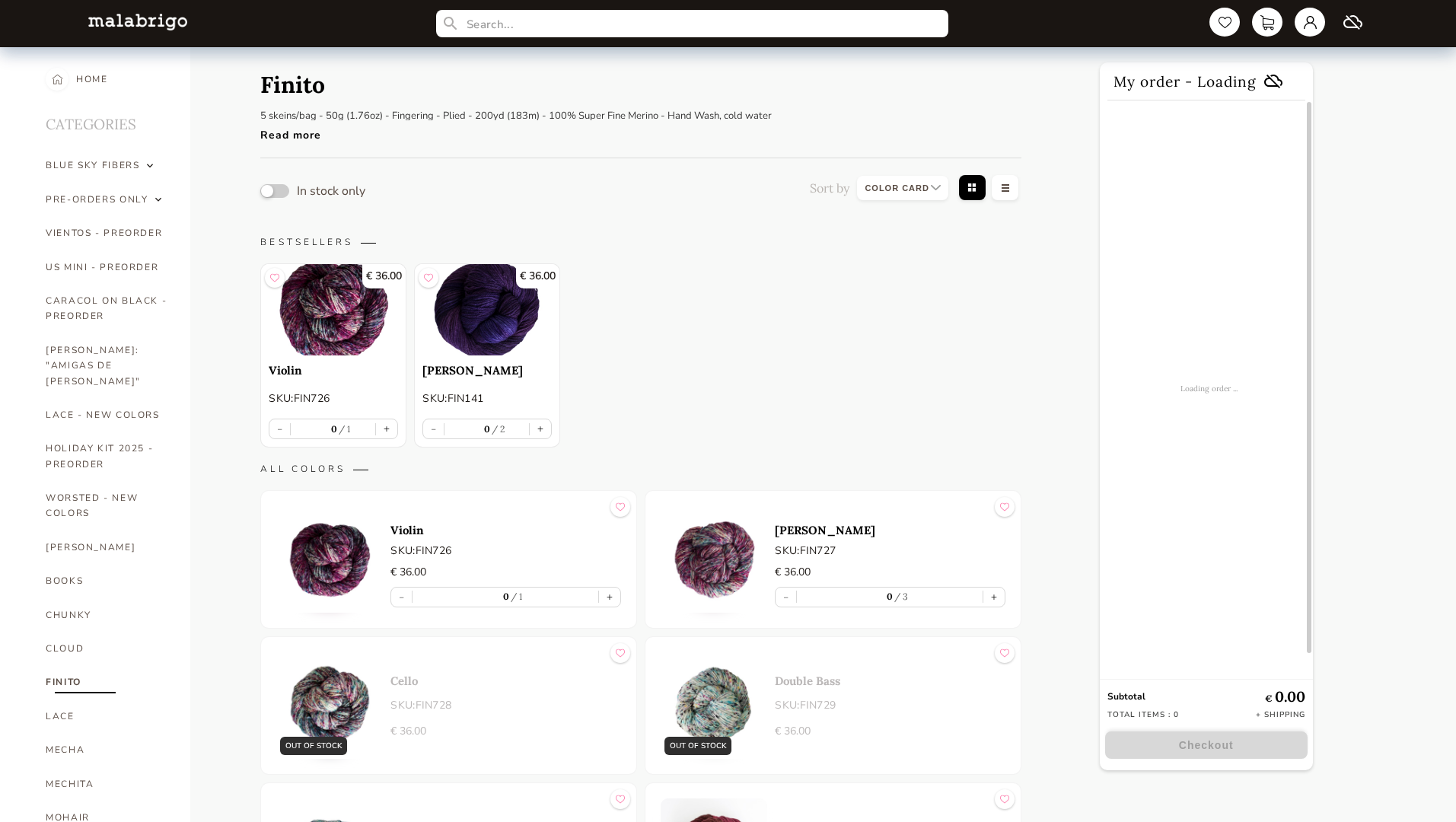
select select "INDEX"
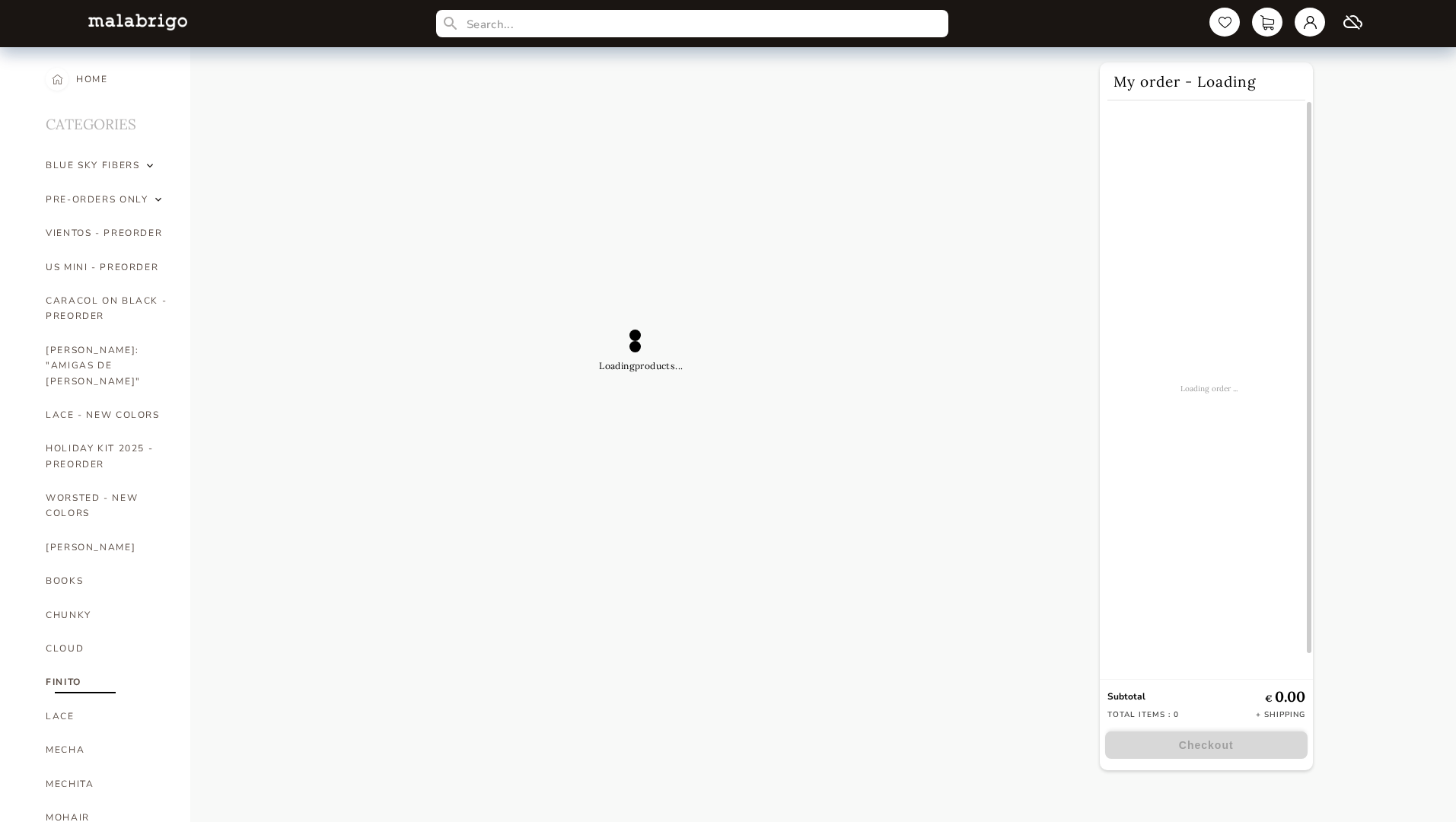
select select "INDEX"
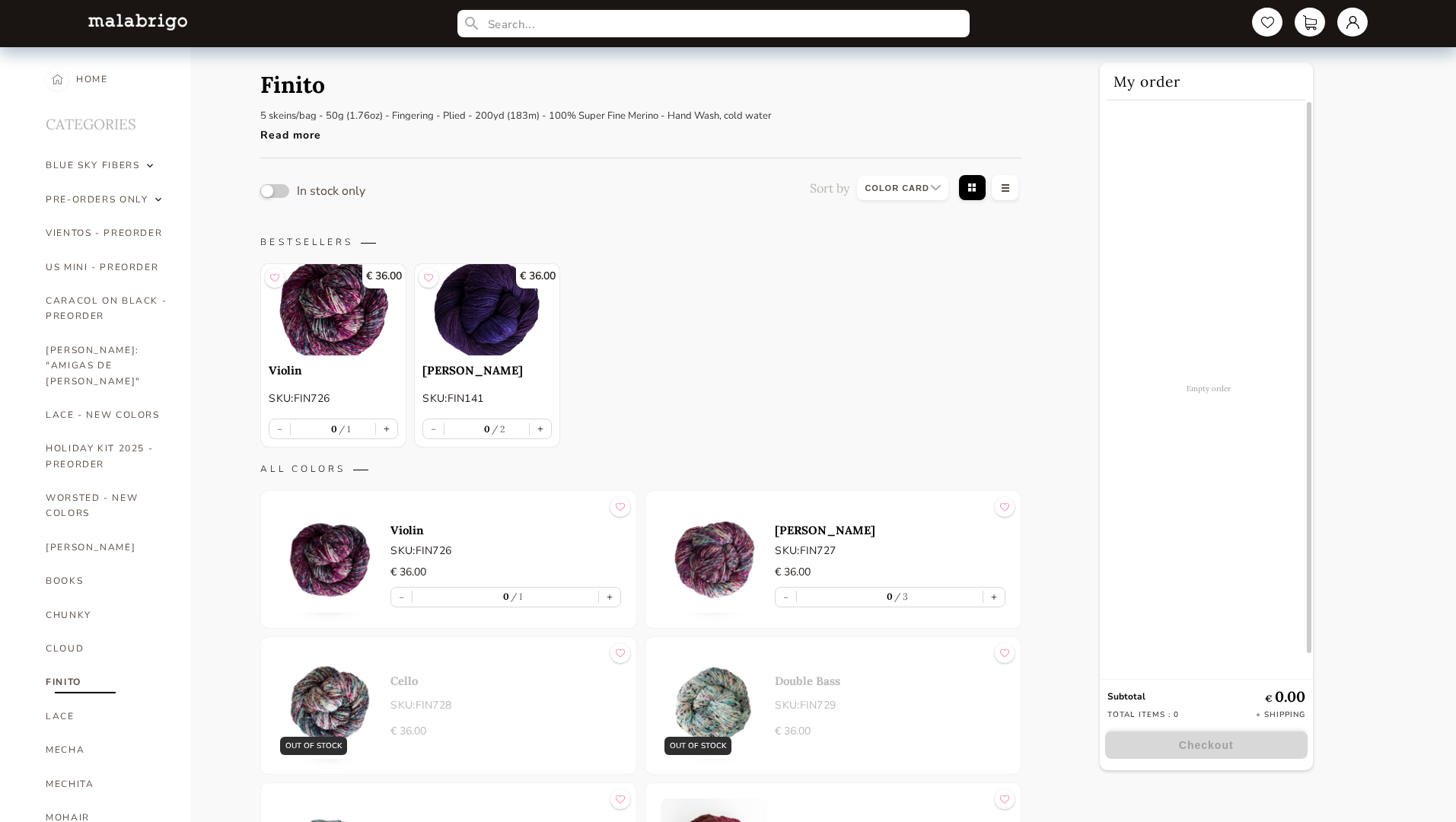
click at [275, 190] on button "button" at bounding box center [274, 191] width 29 height 14
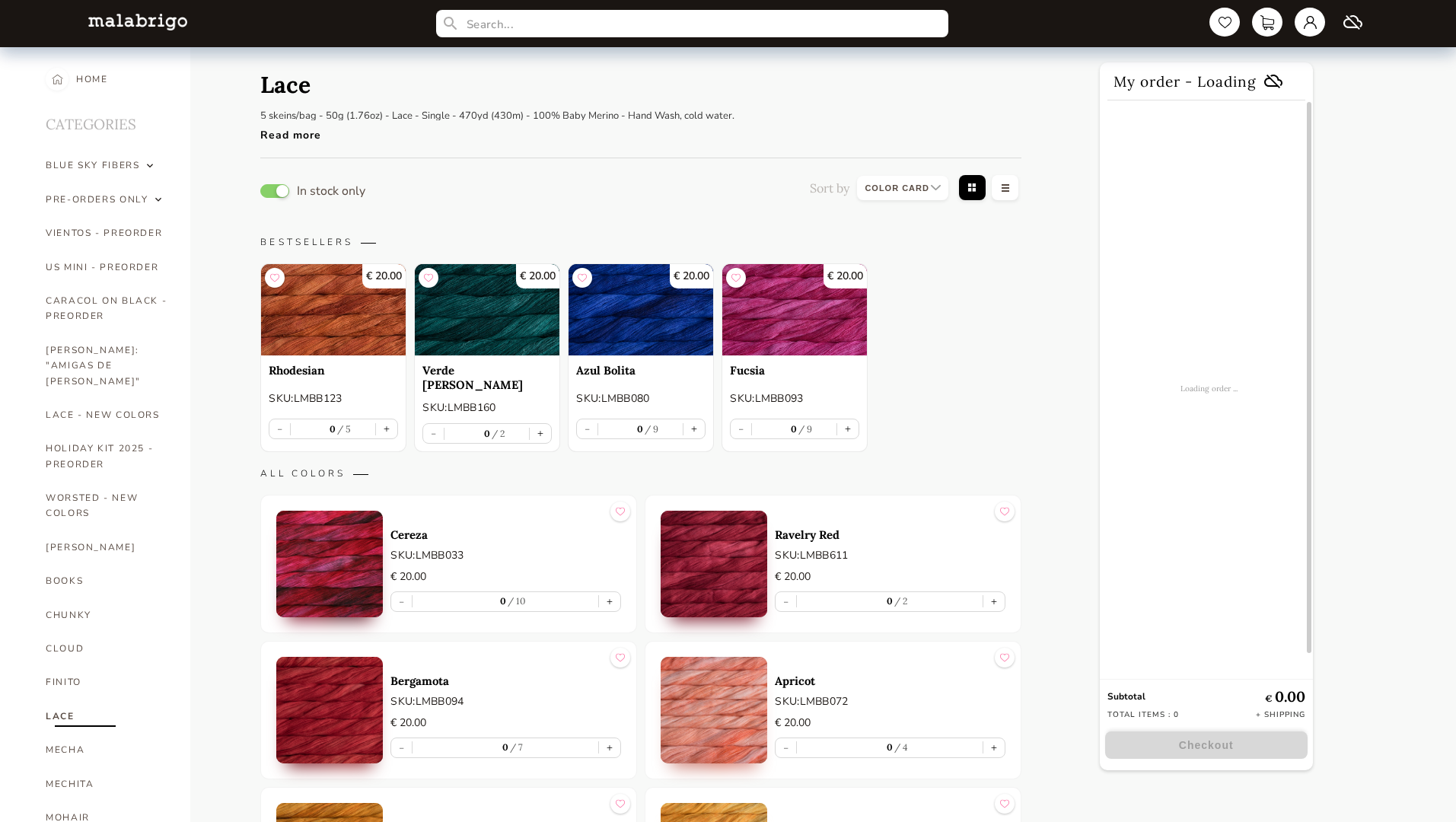
select select "INDEX"
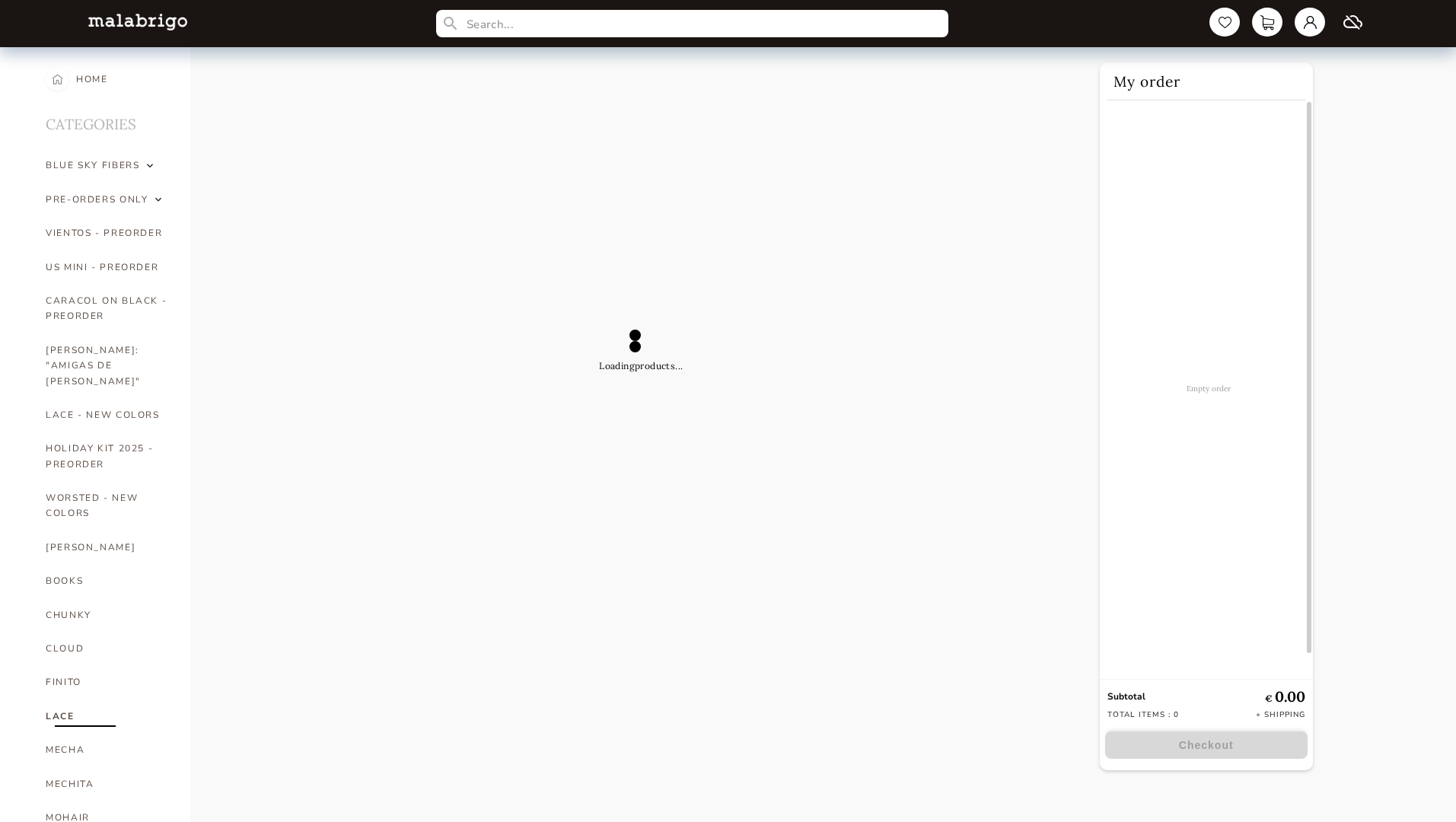
select select "INDEX"
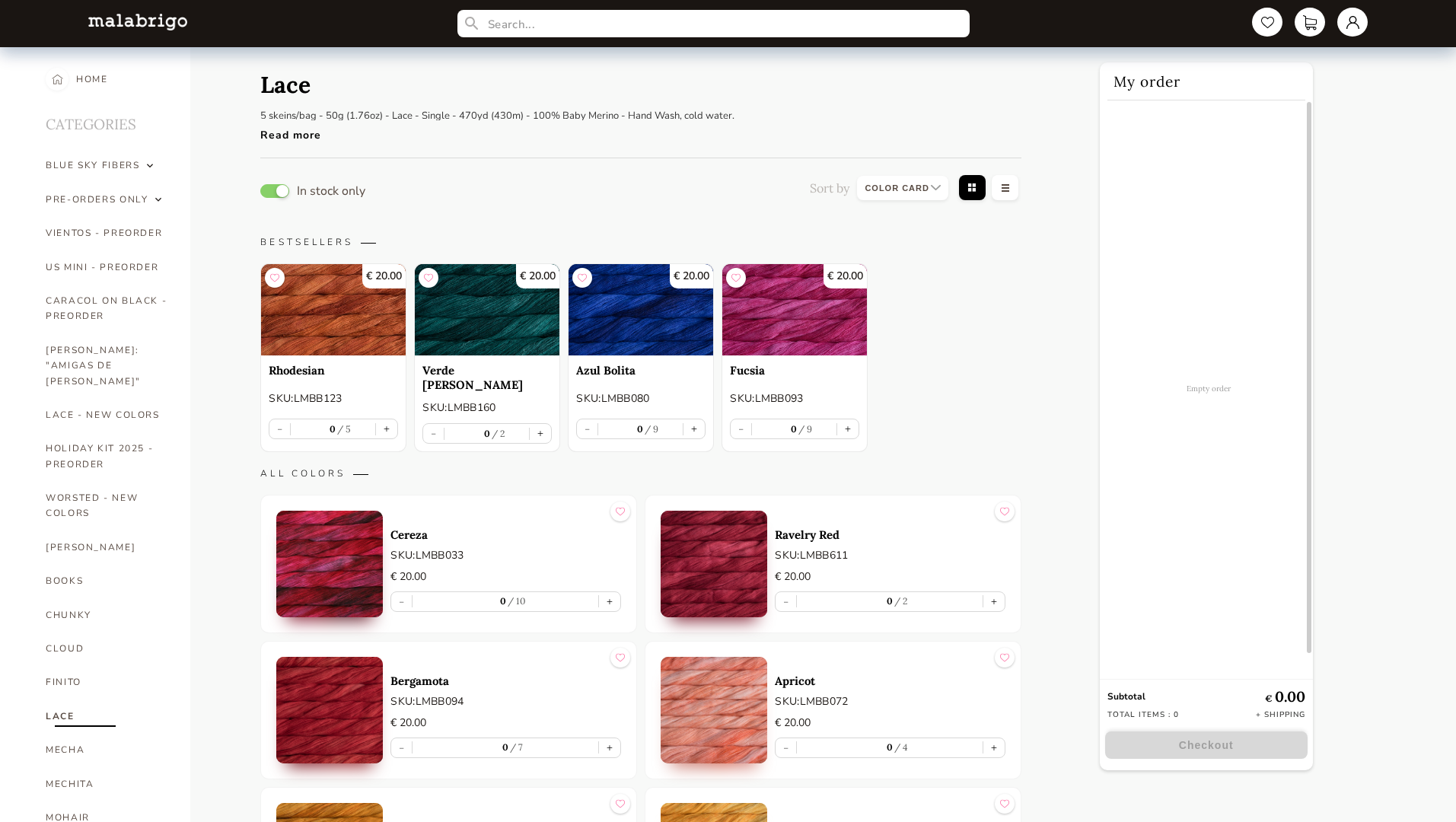
click at [275, 190] on button "button" at bounding box center [274, 191] width 29 height 14
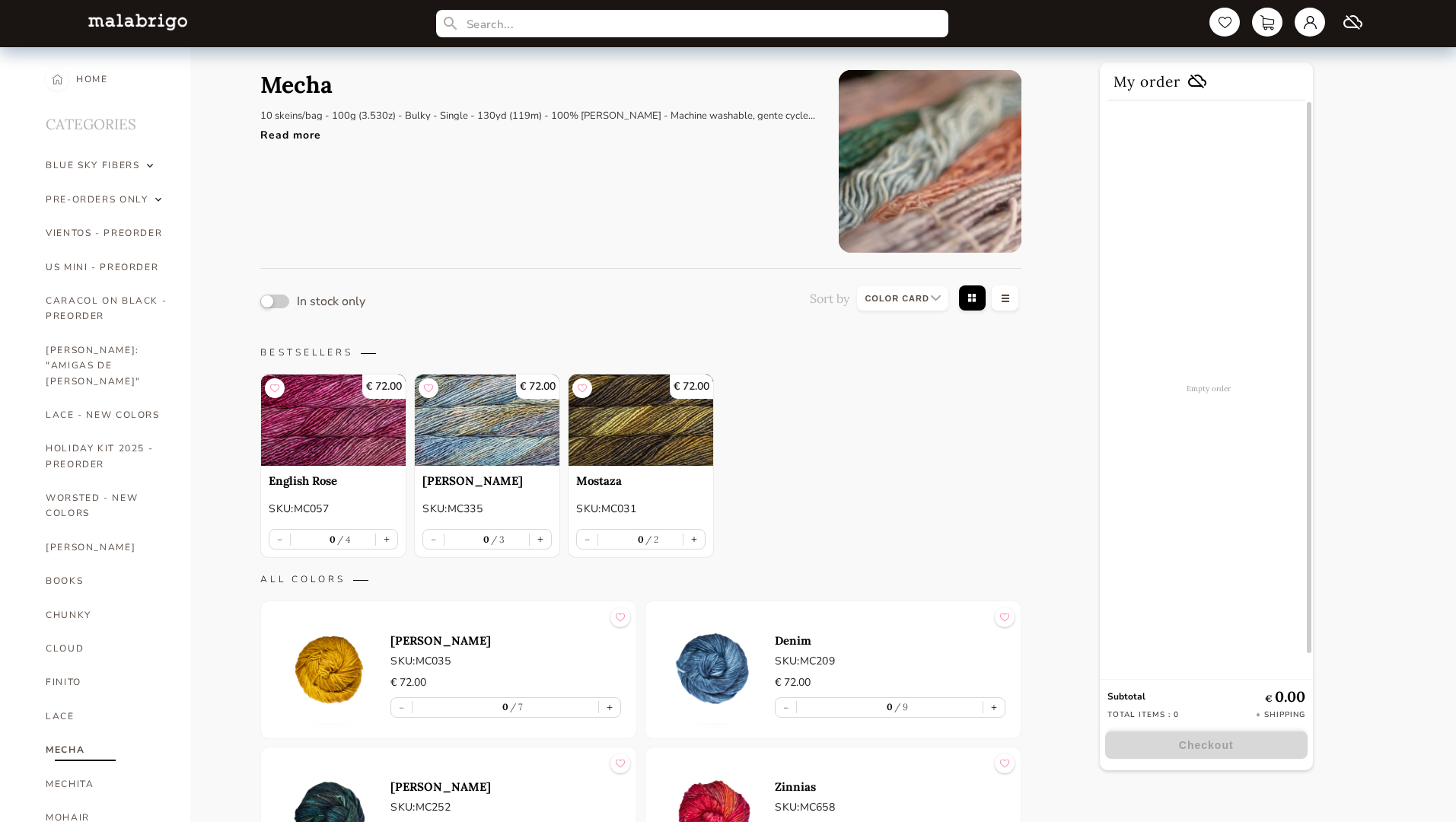
select select "INDEX"
click at [275, 301] on button "button" at bounding box center [274, 302] width 29 height 14
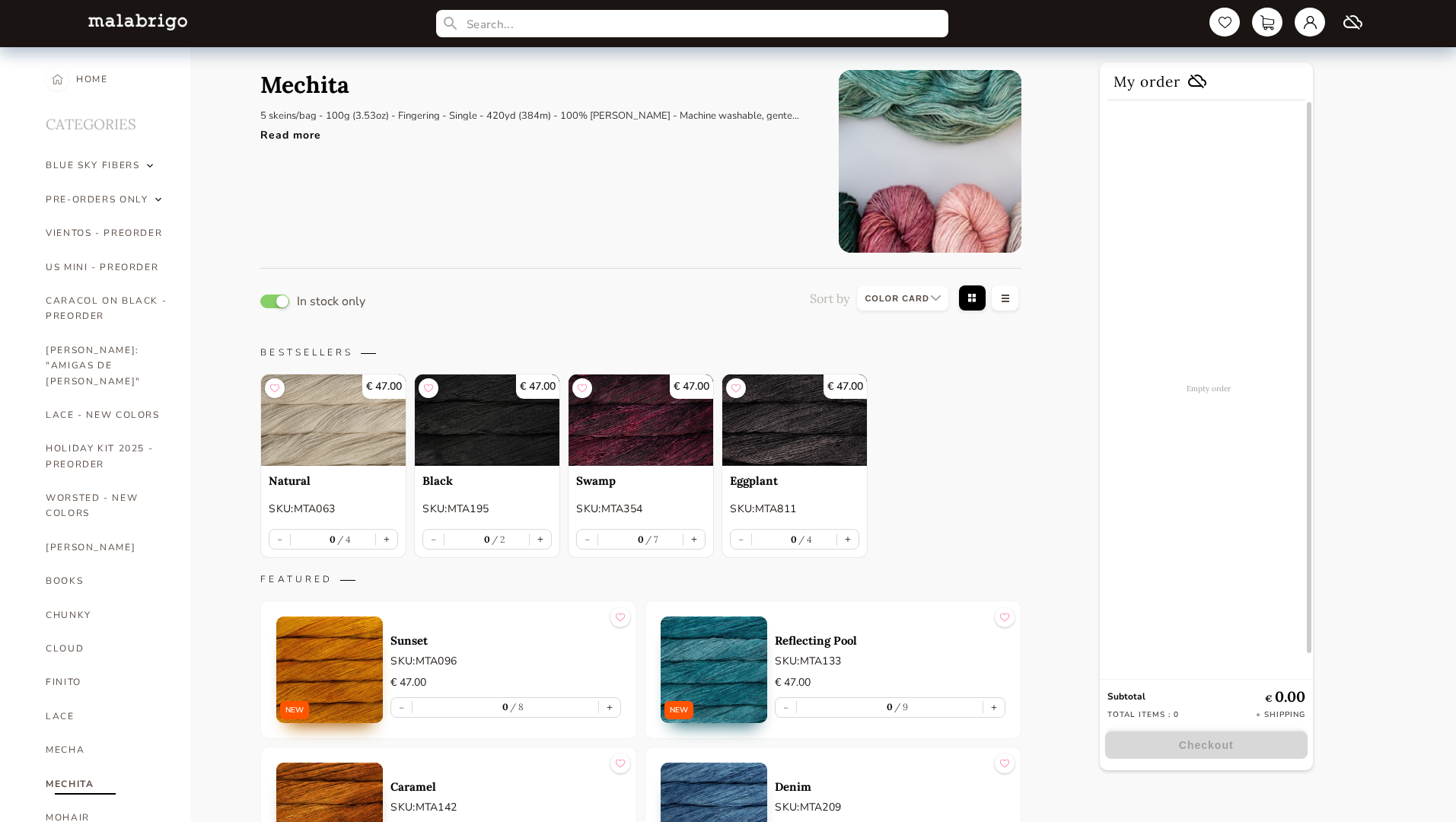
select select "INDEX"
click at [275, 301] on button "button" at bounding box center [274, 302] width 29 height 14
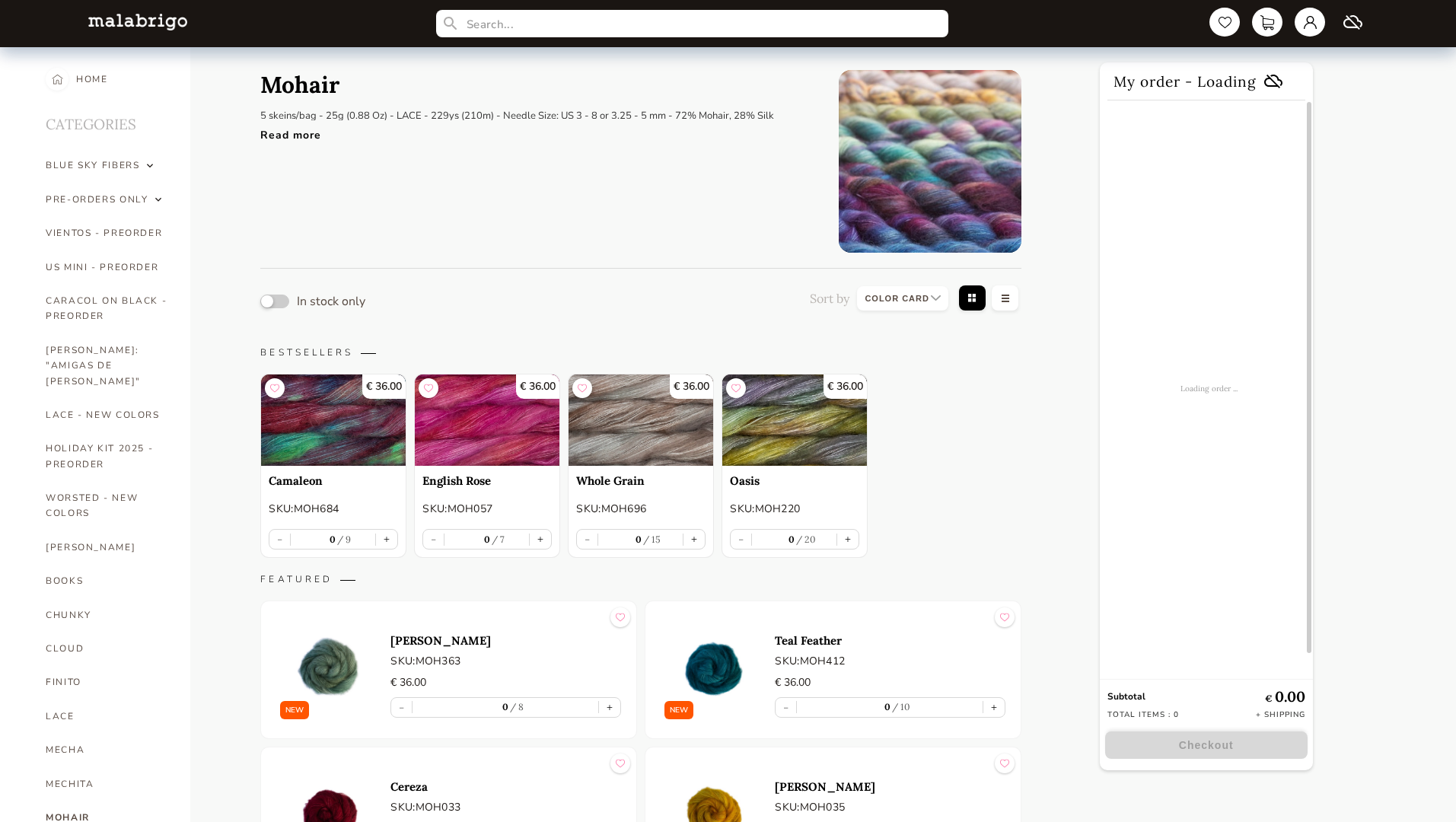
select select "INDEX"
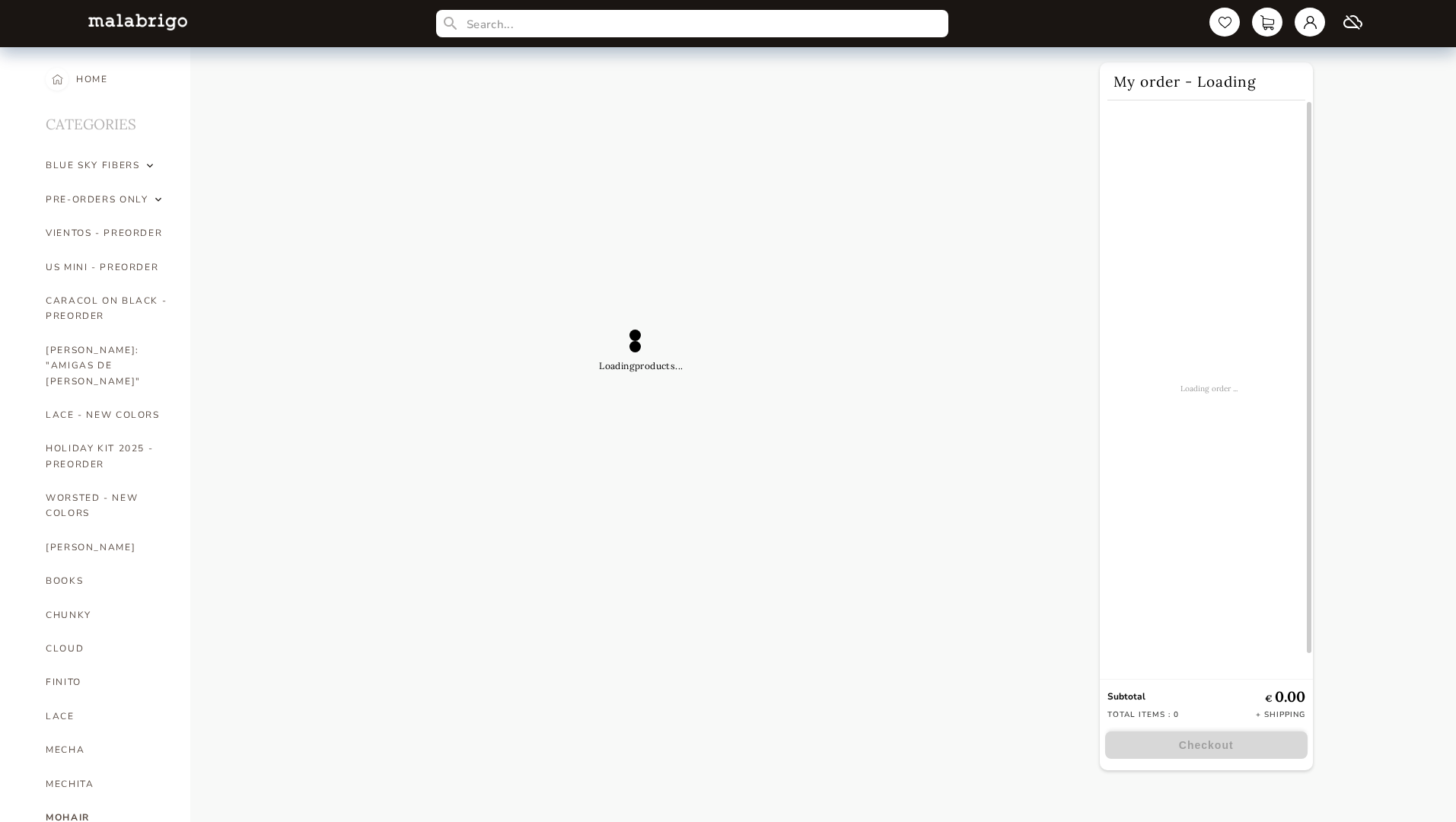
select select "INDEX"
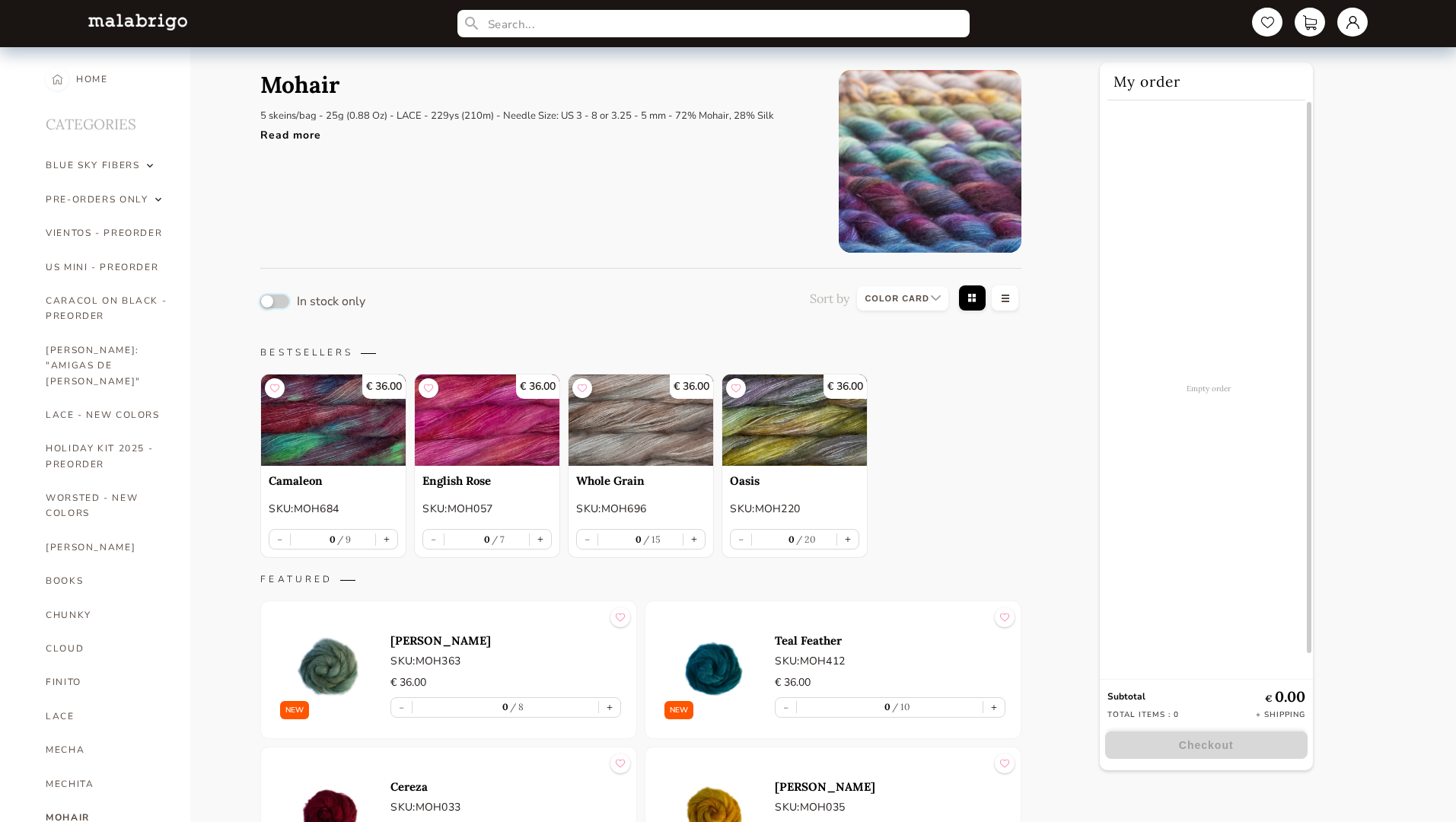
click at [275, 301] on button "button" at bounding box center [274, 302] width 29 height 14
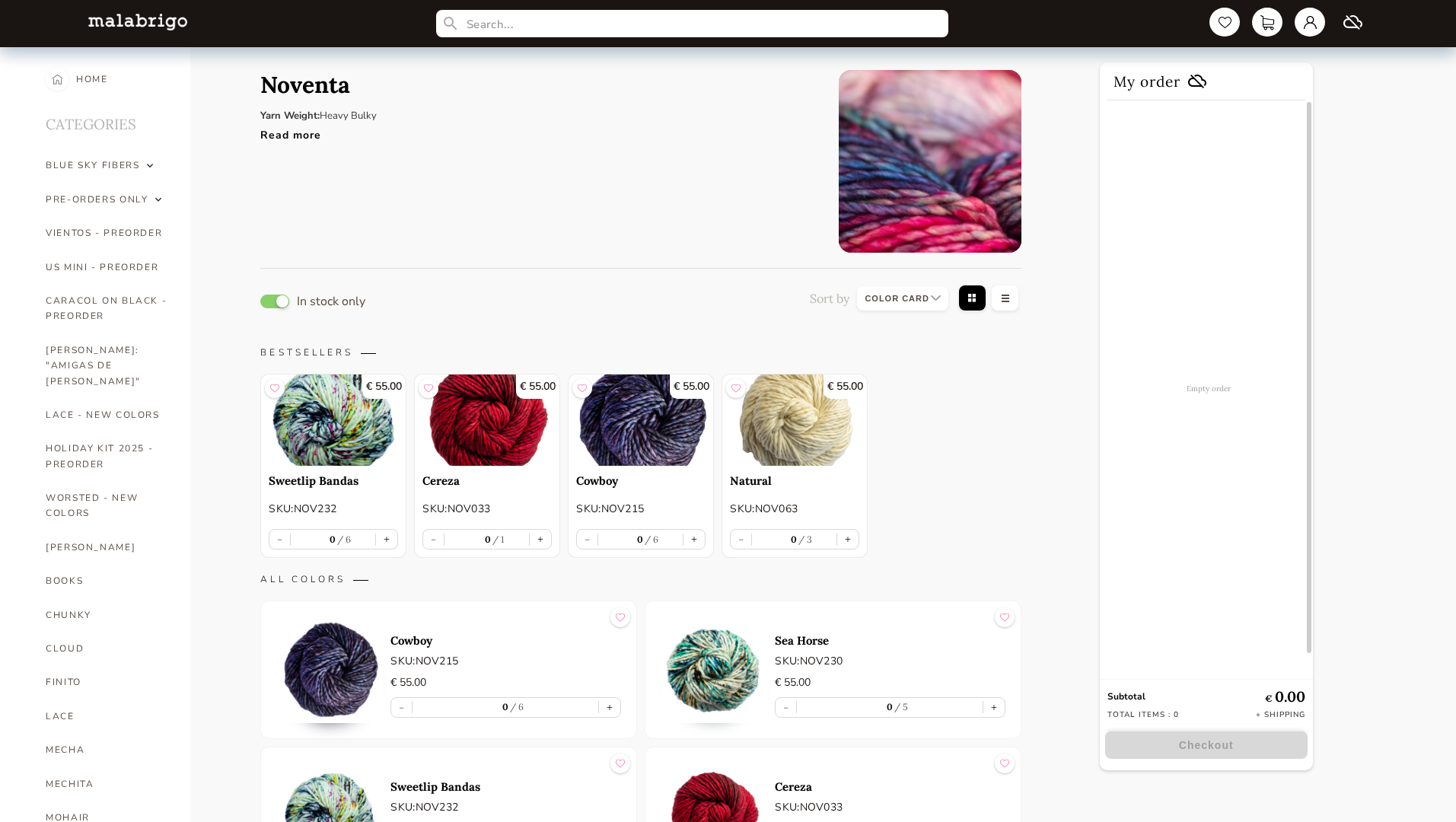
select select "INDEX"
click at [275, 301] on button "button" at bounding box center [274, 302] width 29 height 14
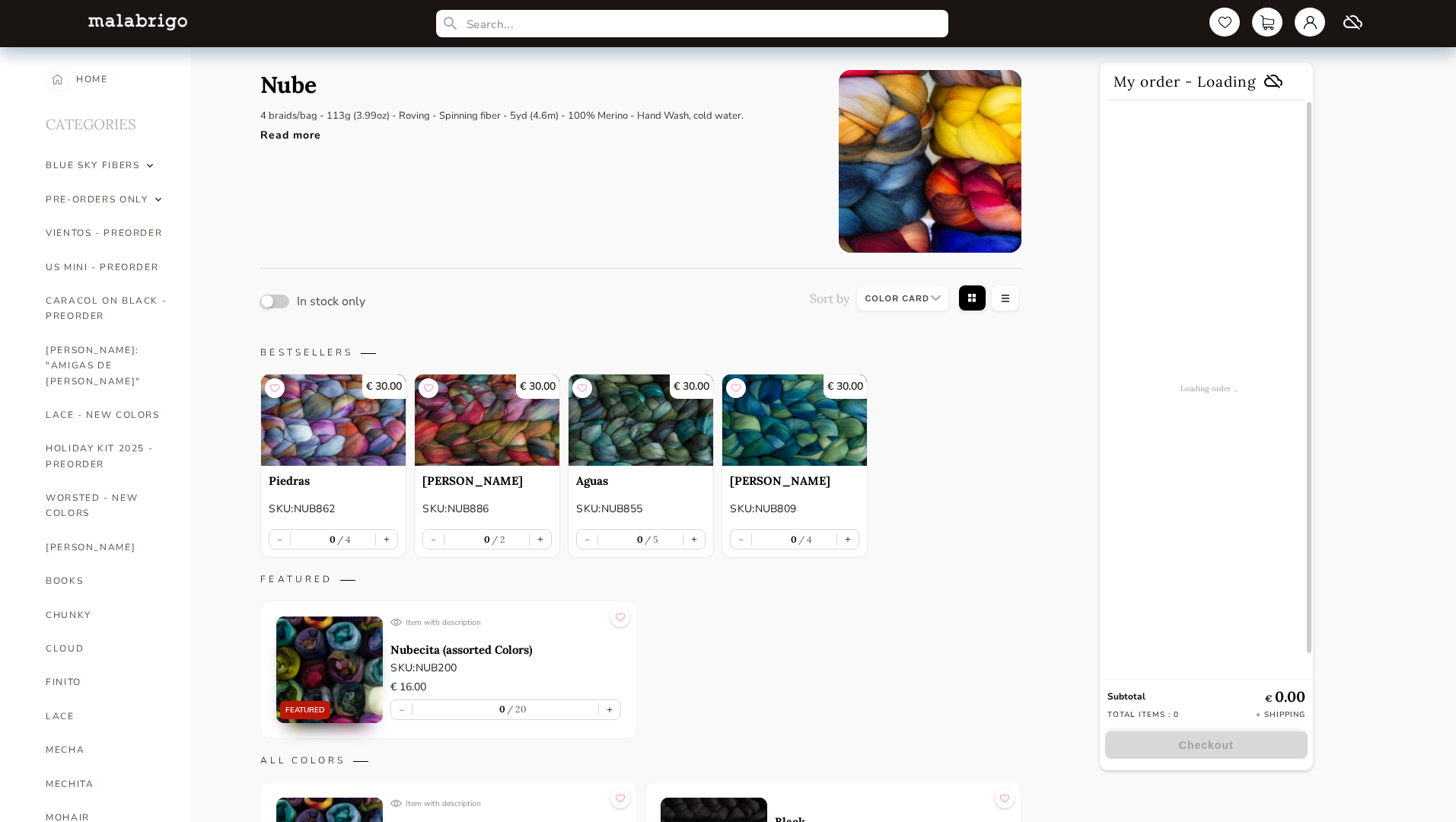
select select "INDEX"
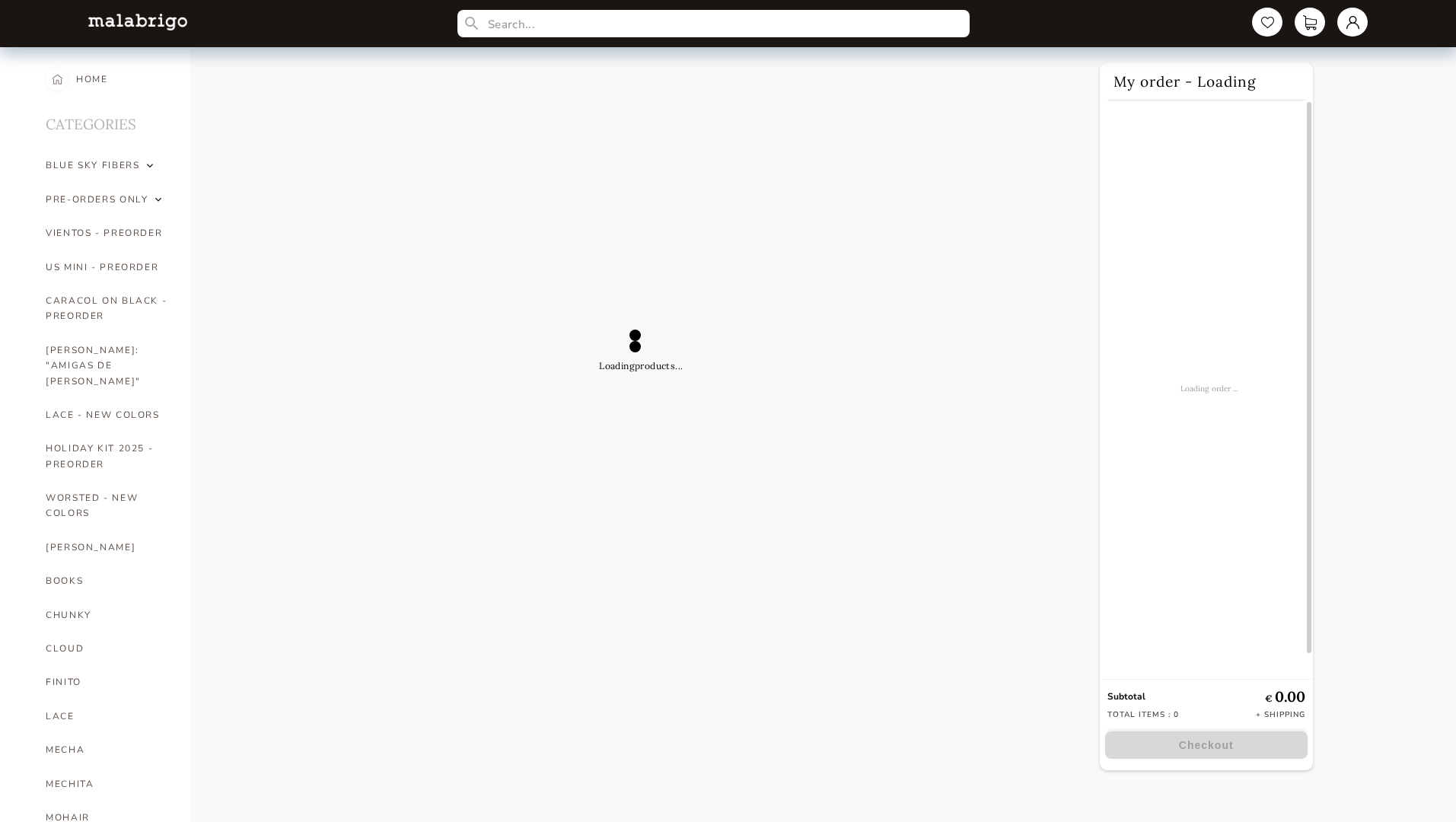
select select "INDEX"
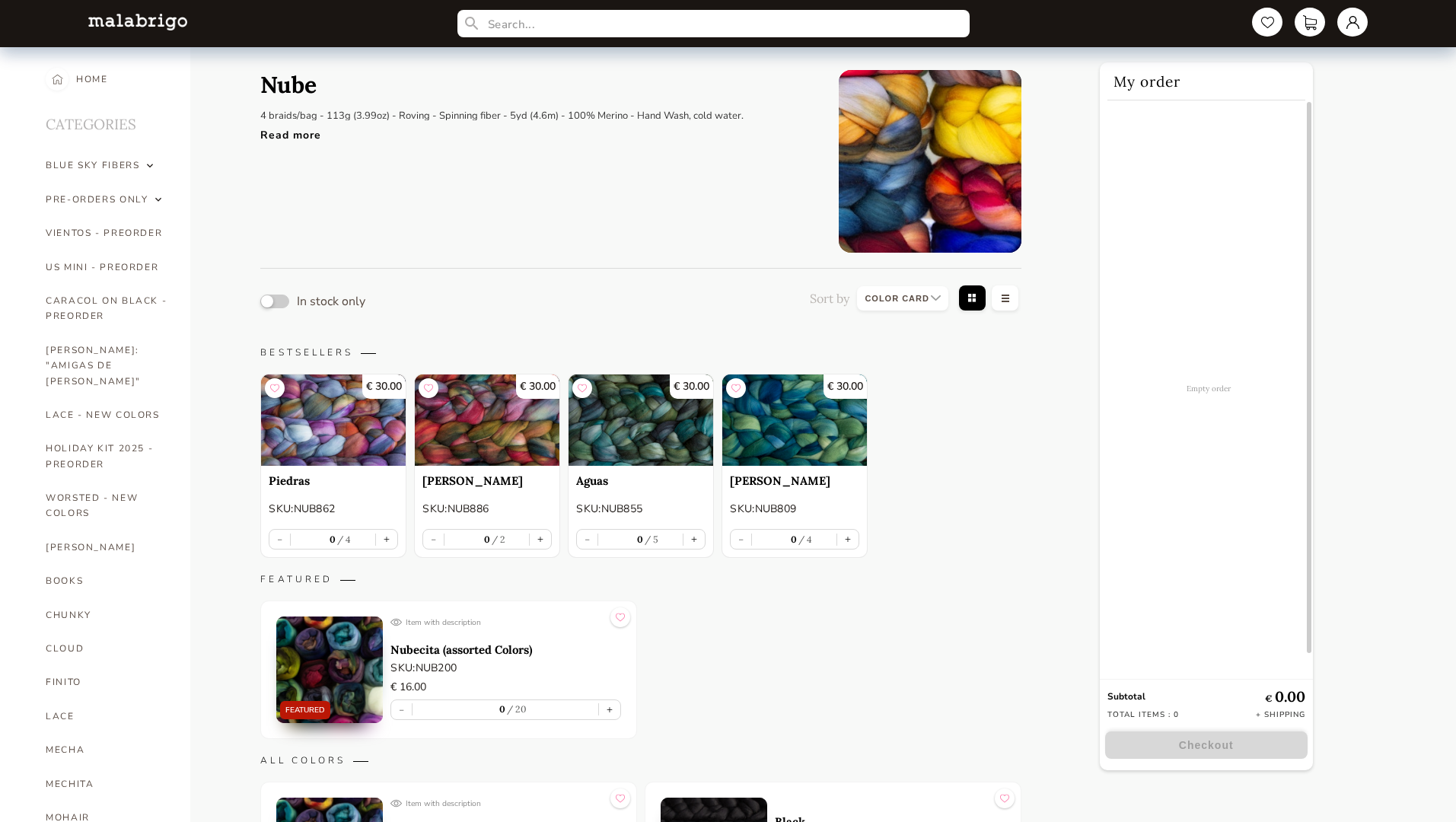
click at [275, 301] on button "button" at bounding box center [274, 302] width 29 height 14
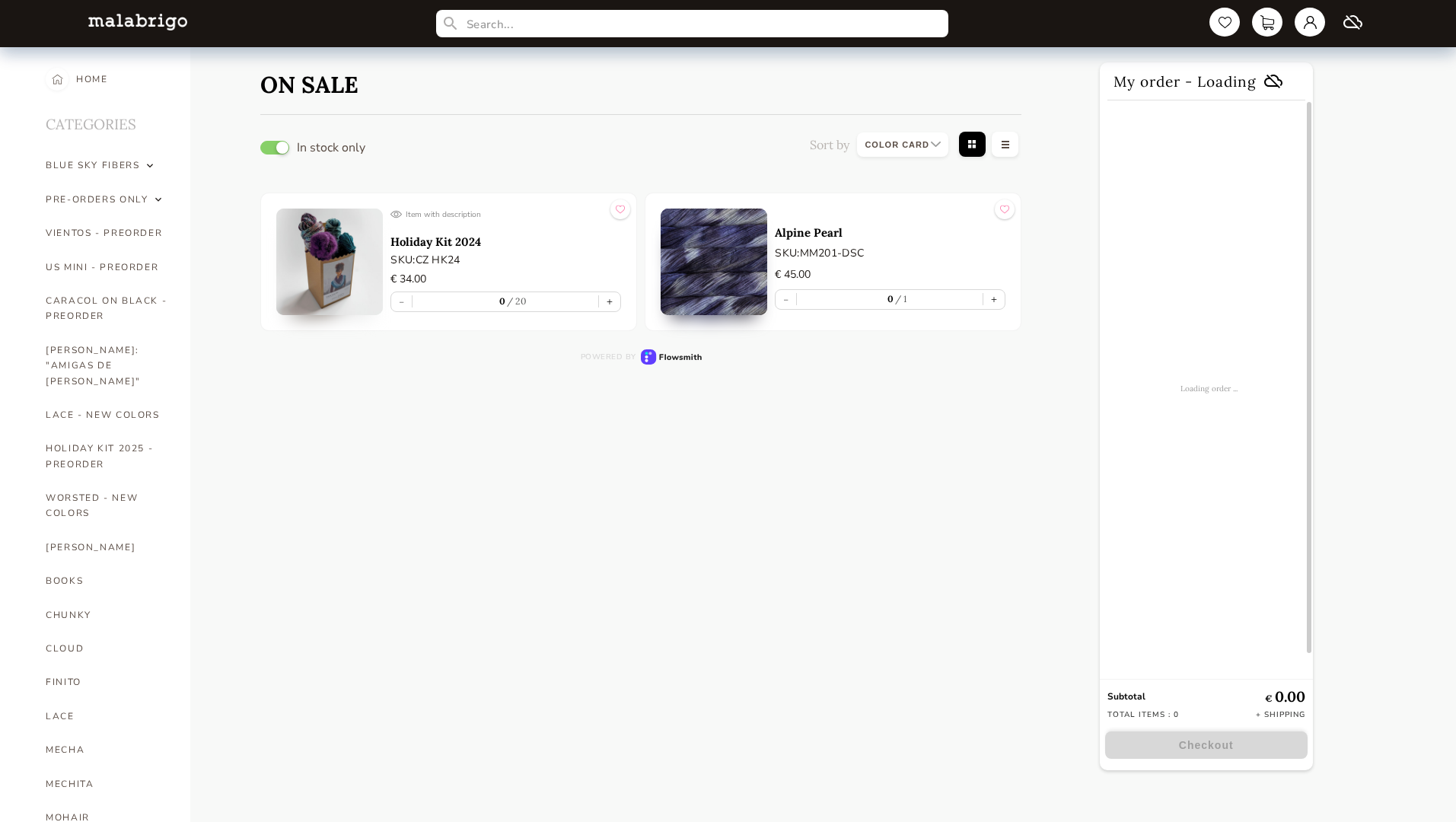
select select "INDEX"
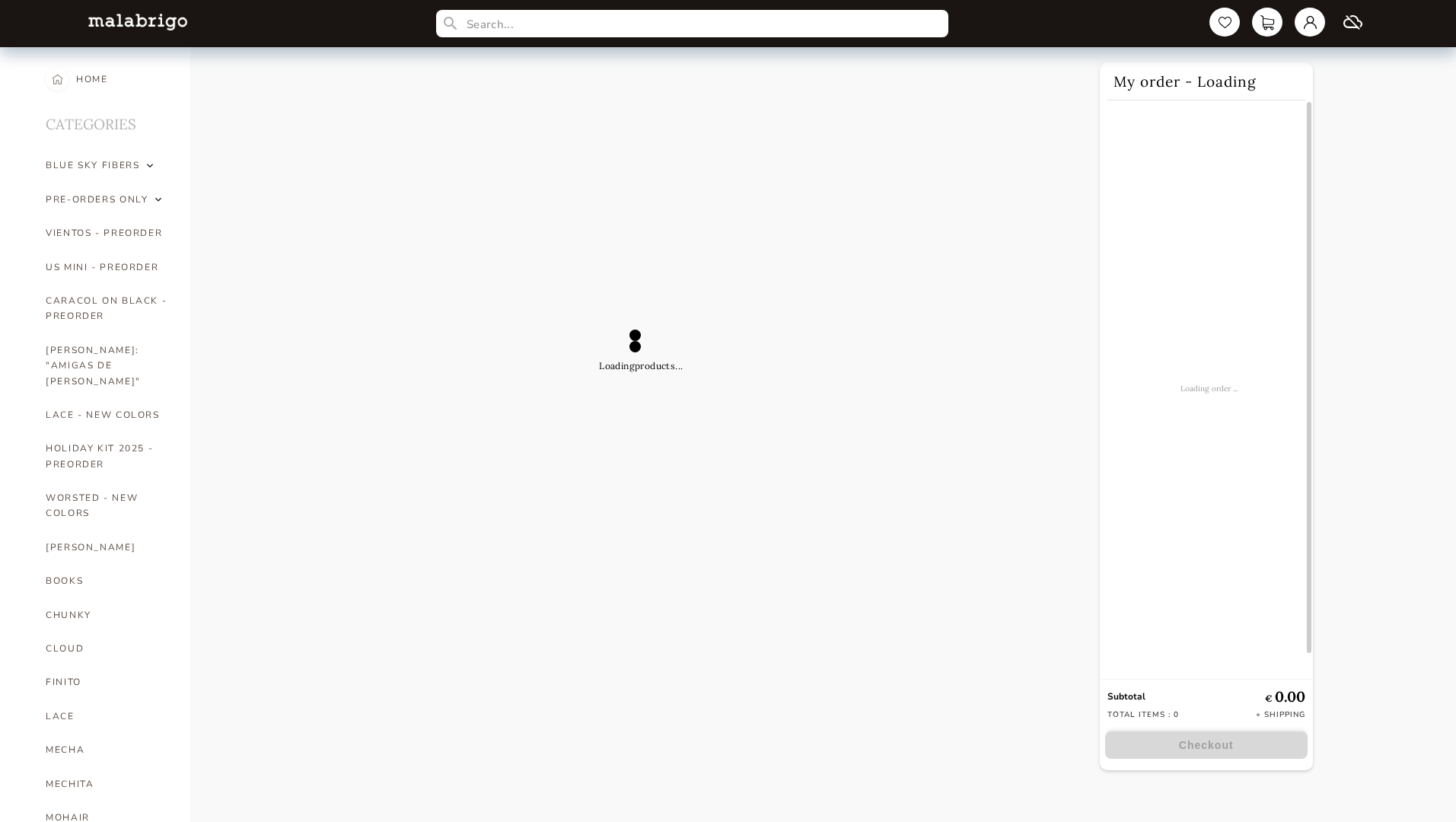
select select "INDEX"
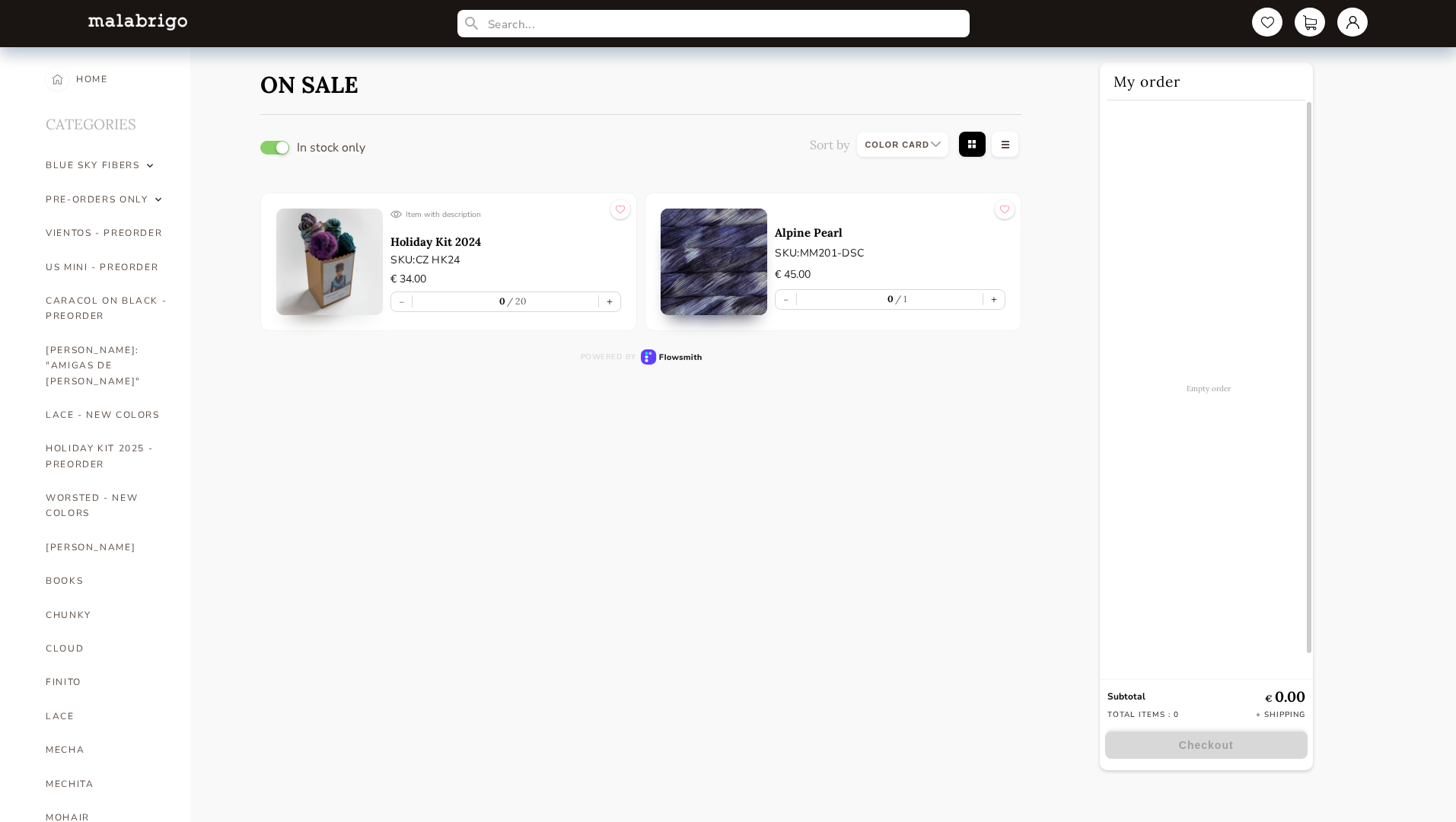
click at [275, 147] on button "button" at bounding box center [274, 147] width 29 height 14
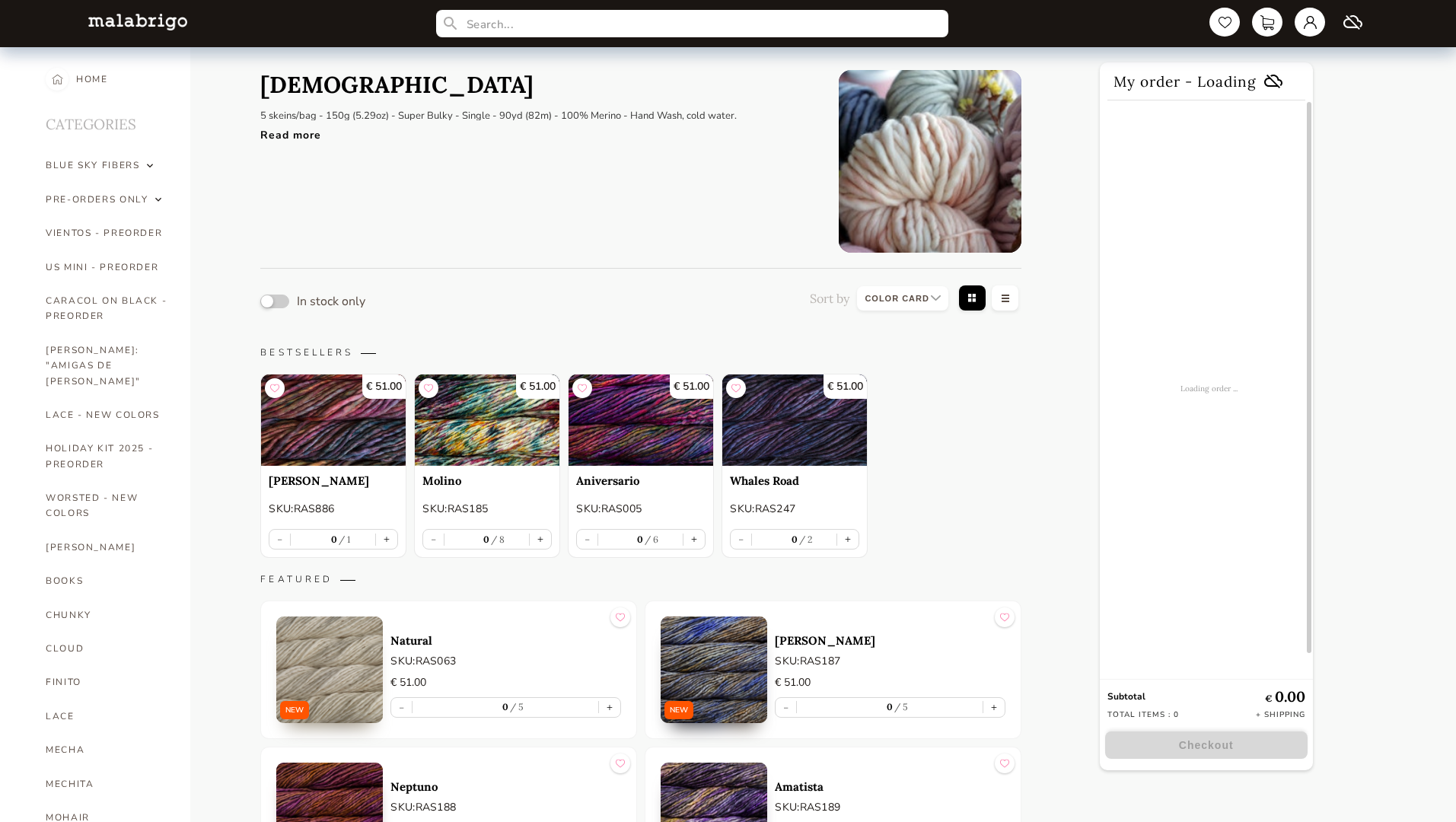
select select "INDEX"
click at [275, 301] on button "button" at bounding box center [274, 302] width 29 height 14
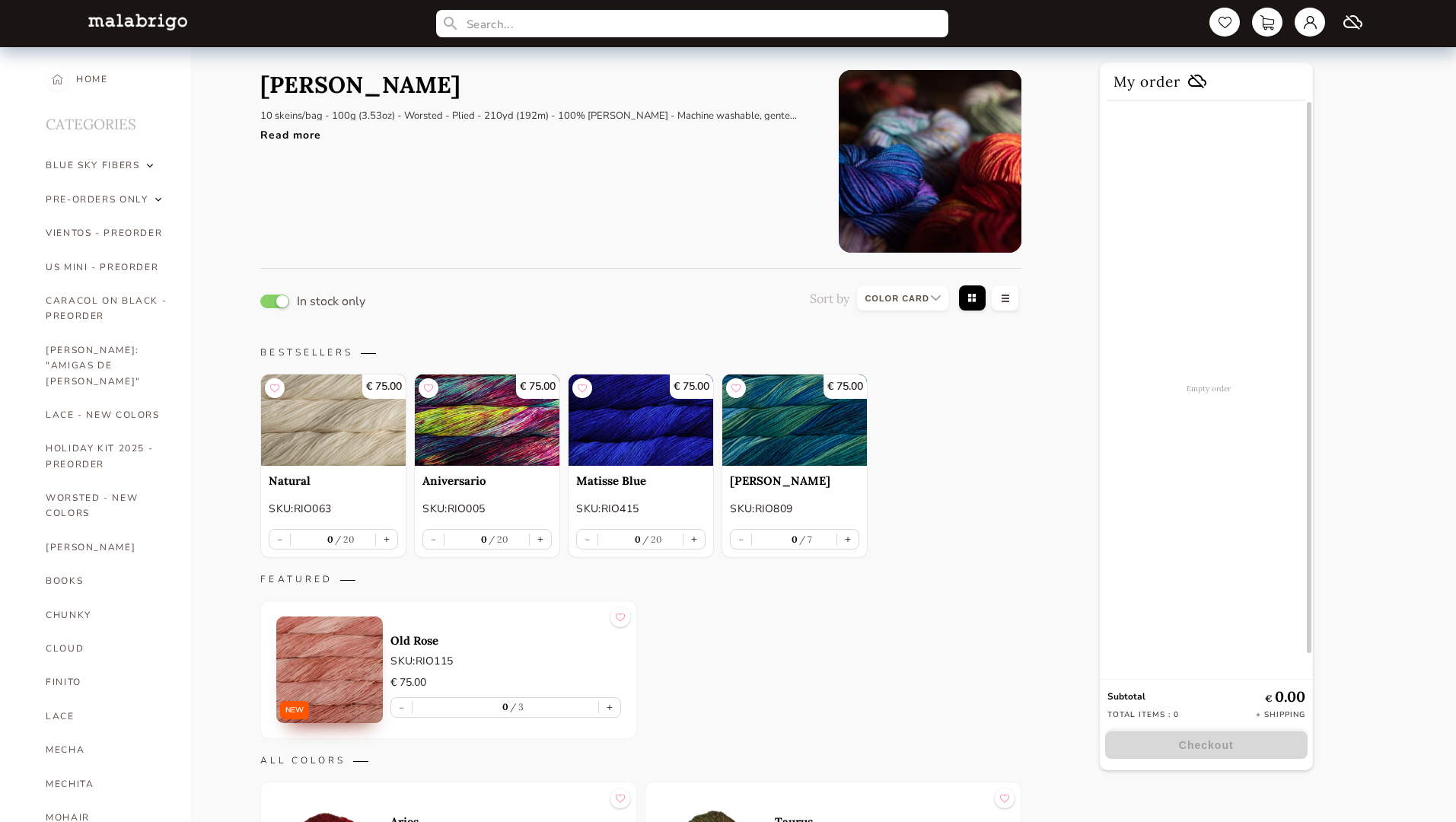
select select "INDEX"
click at [275, 301] on button "button" at bounding box center [274, 302] width 29 height 14
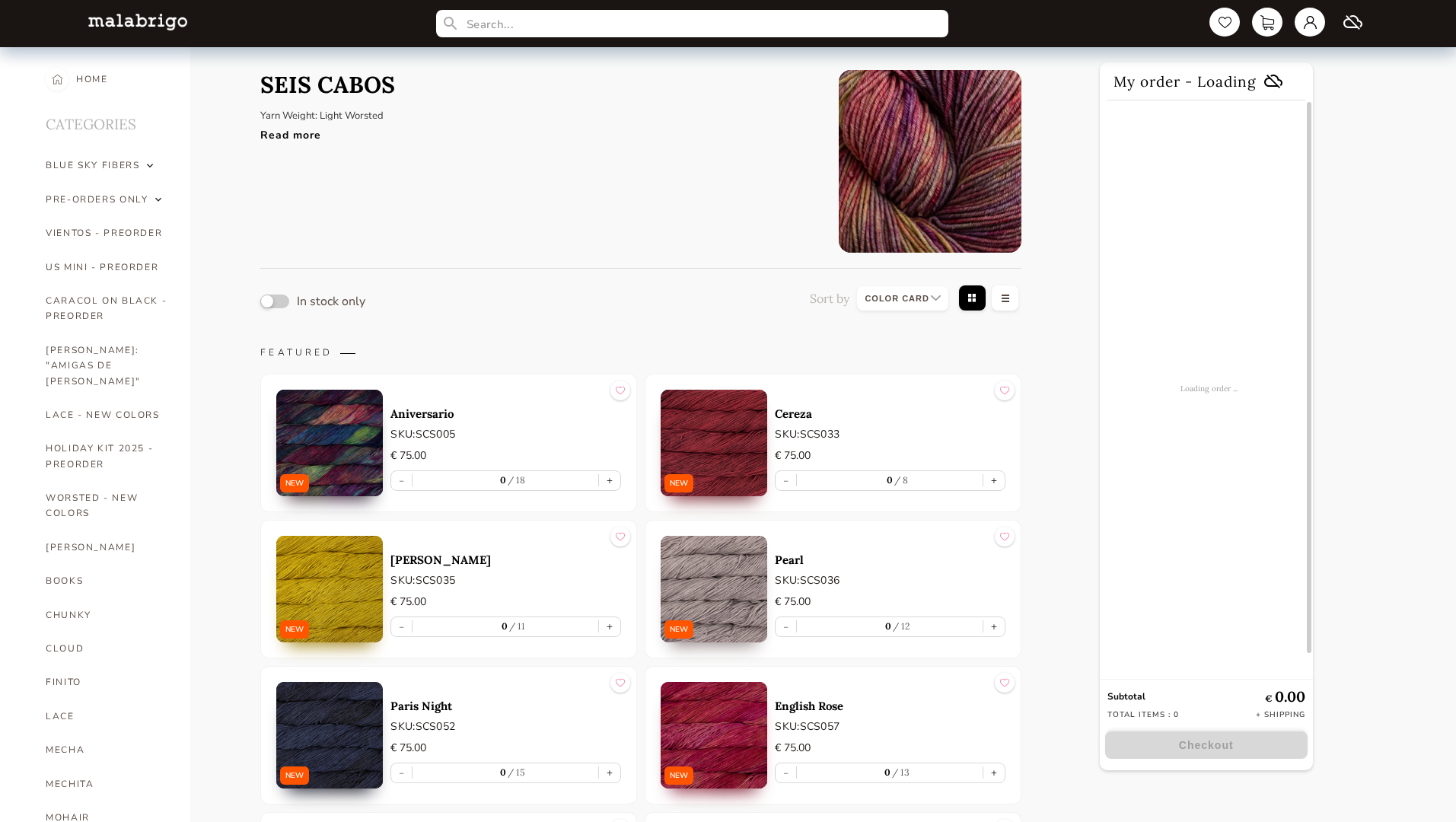
select select "INDEX"
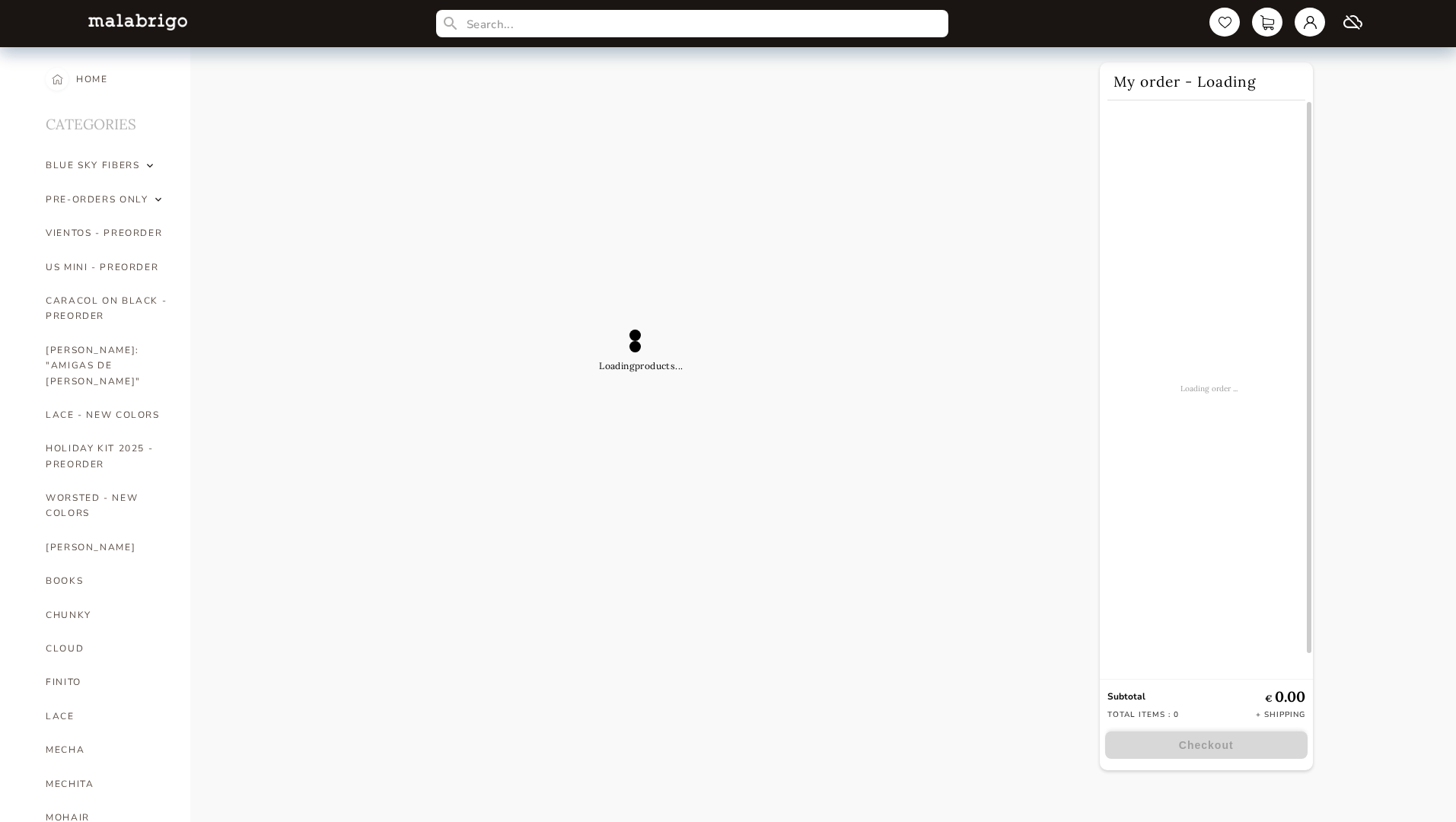
select select "INDEX"
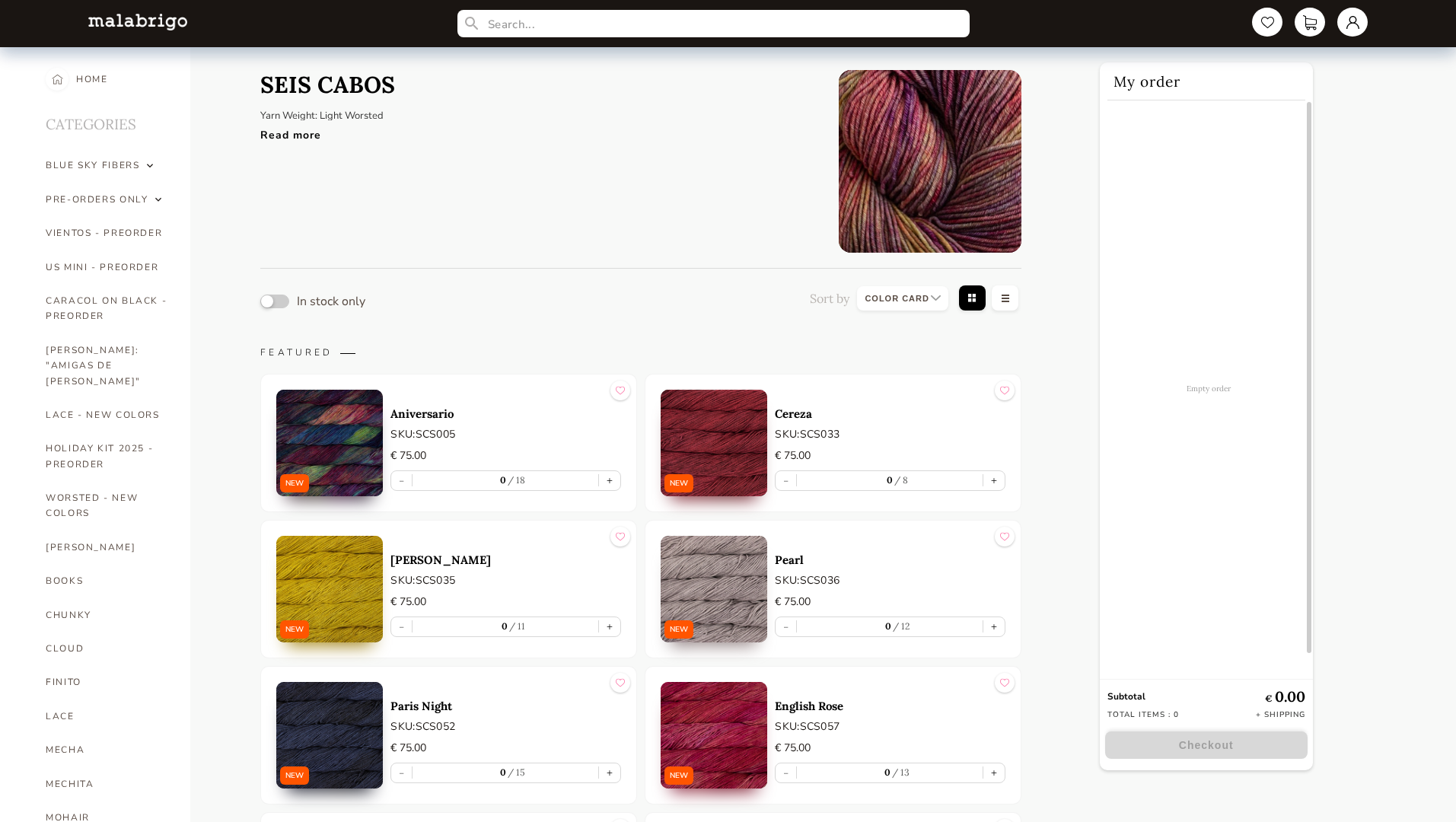
click at [275, 301] on button "button" at bounding box center [274, 302] width 29 height 14
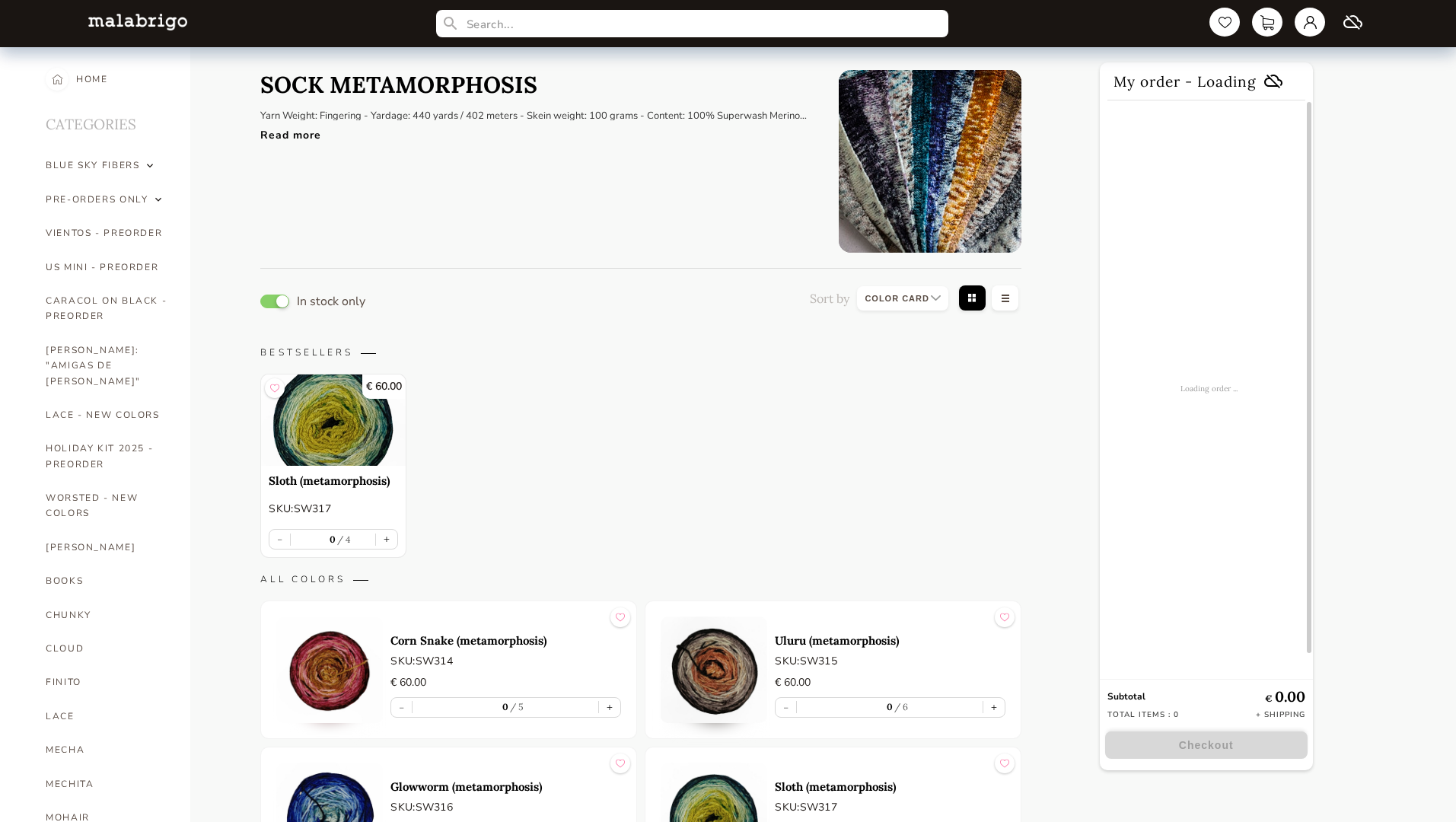
select select "INDEX"
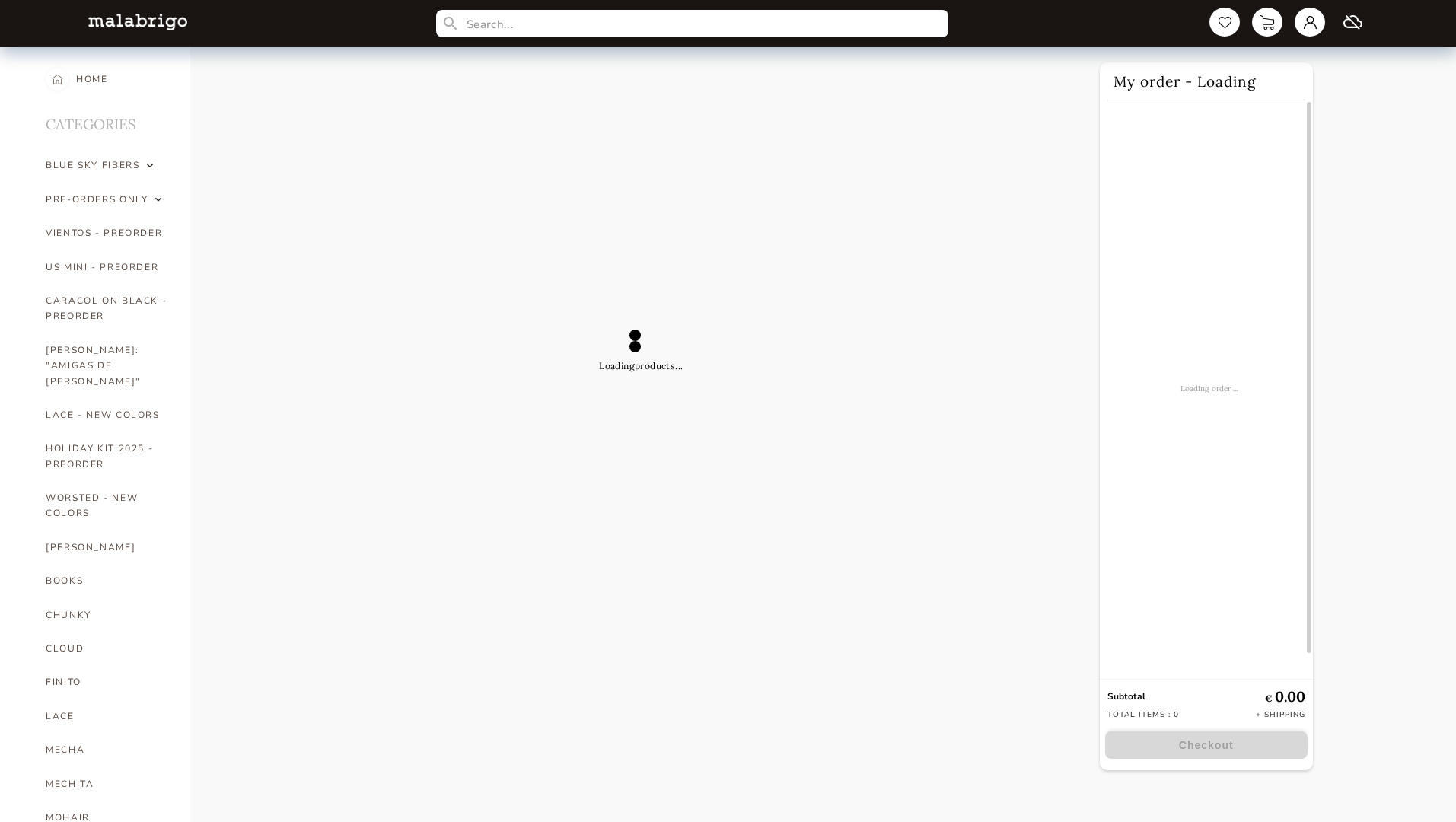
select select "INDEX"
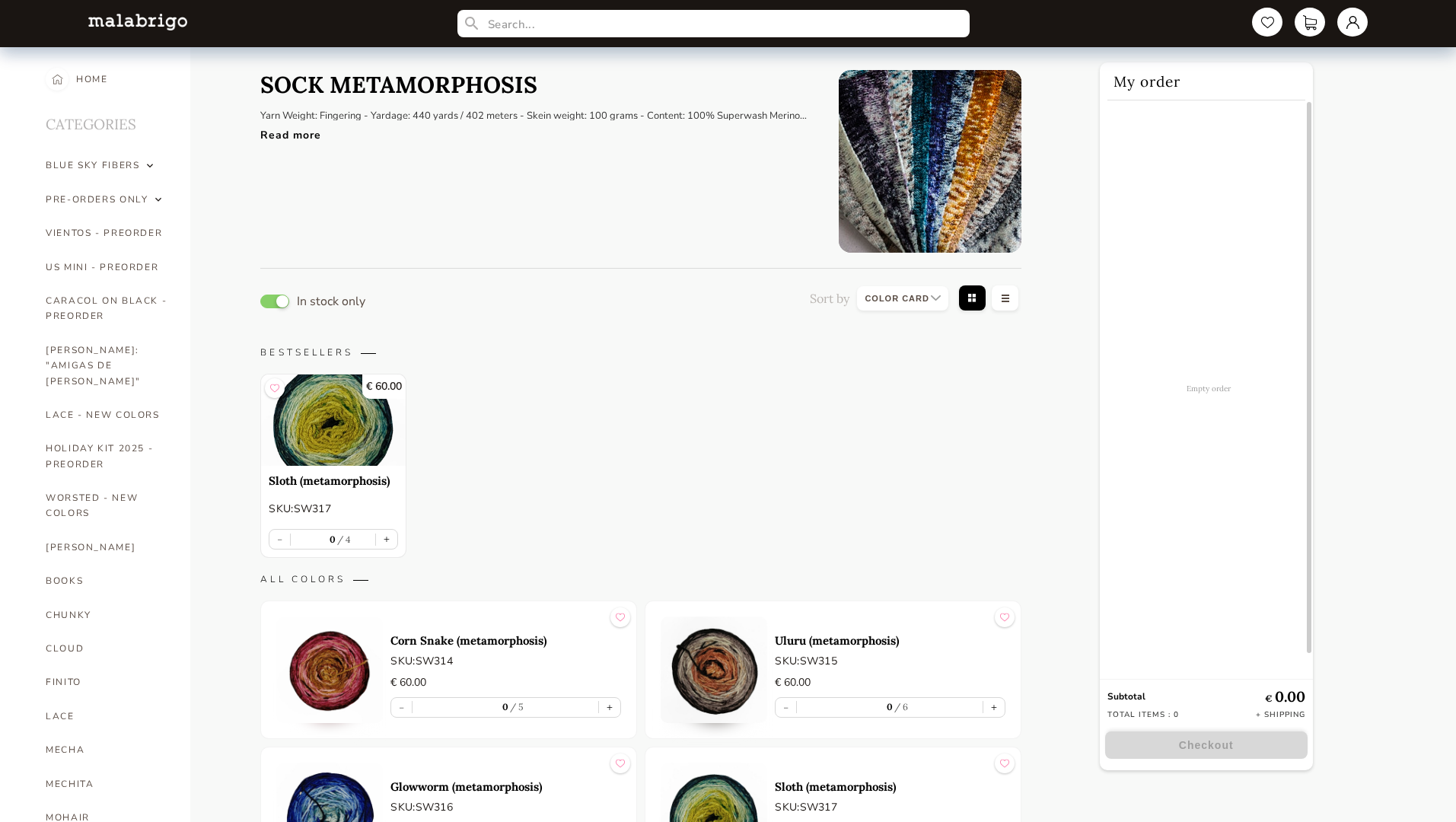
click at [275, 301] on button "button" at bounding box center [274, 302] width 29 height 14
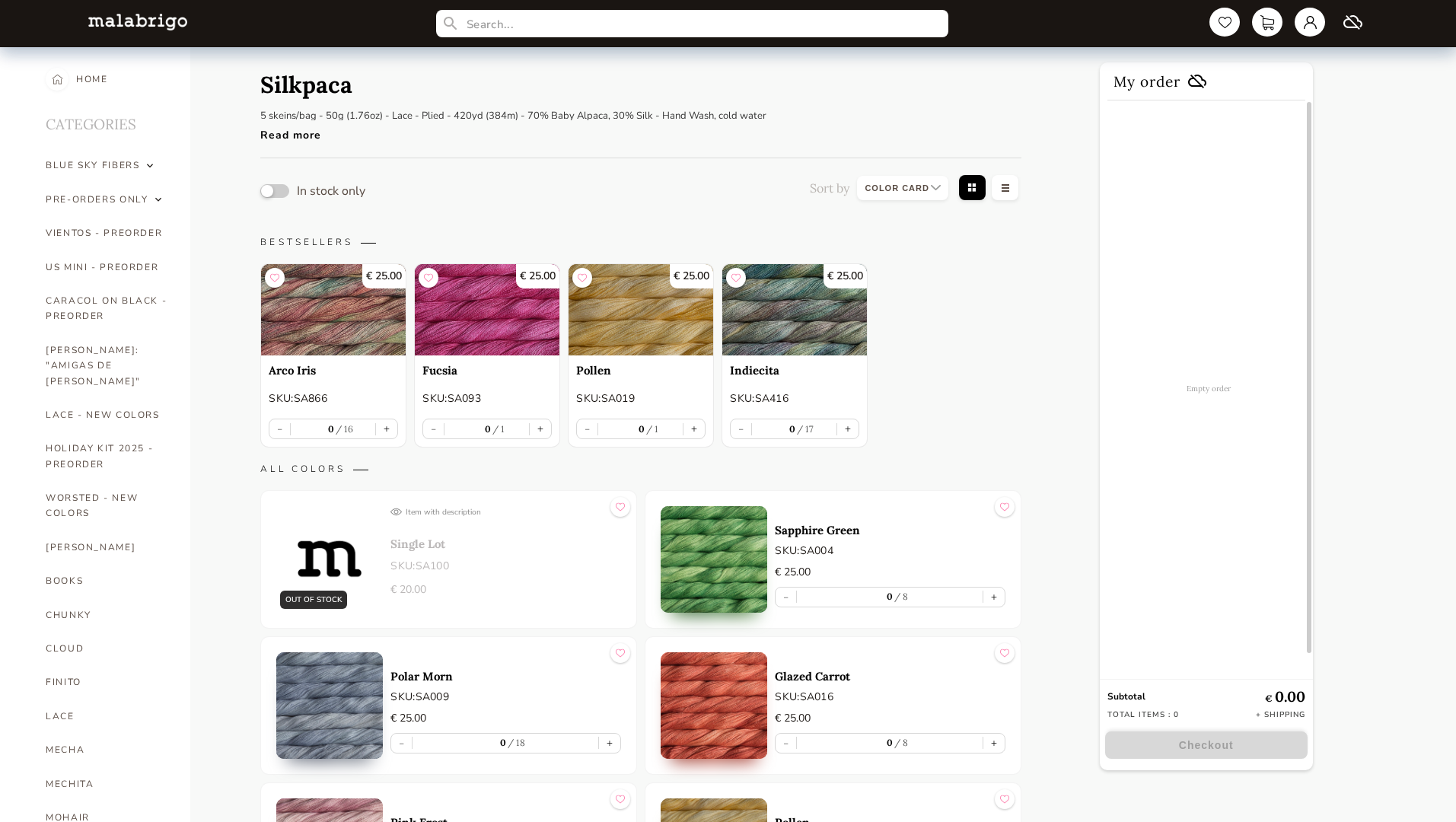
select select "INDEX"
click at [275, 190] on button "button" at bounding box center [274, 191] width 29 height 14
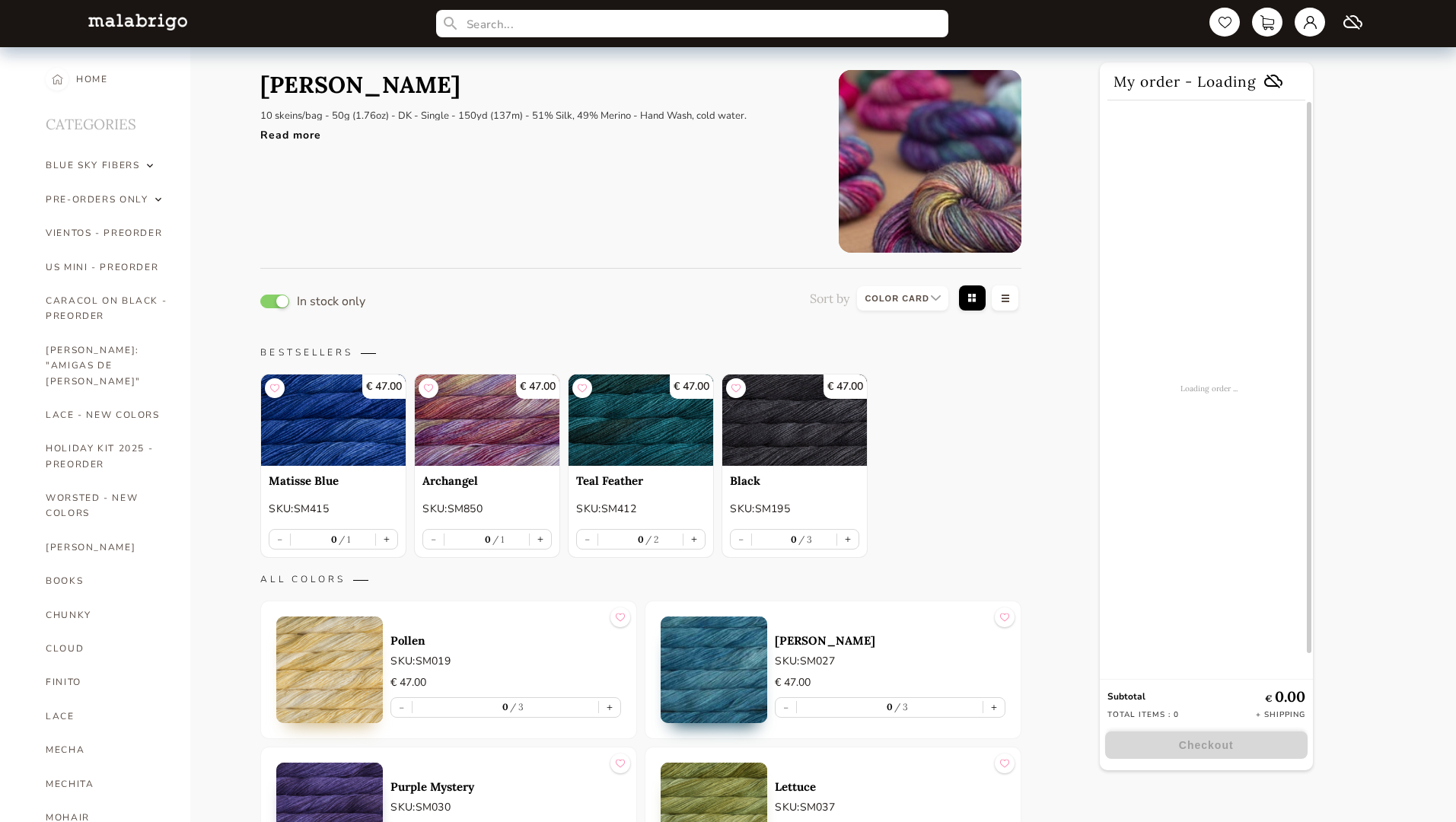
select select "INDEX"
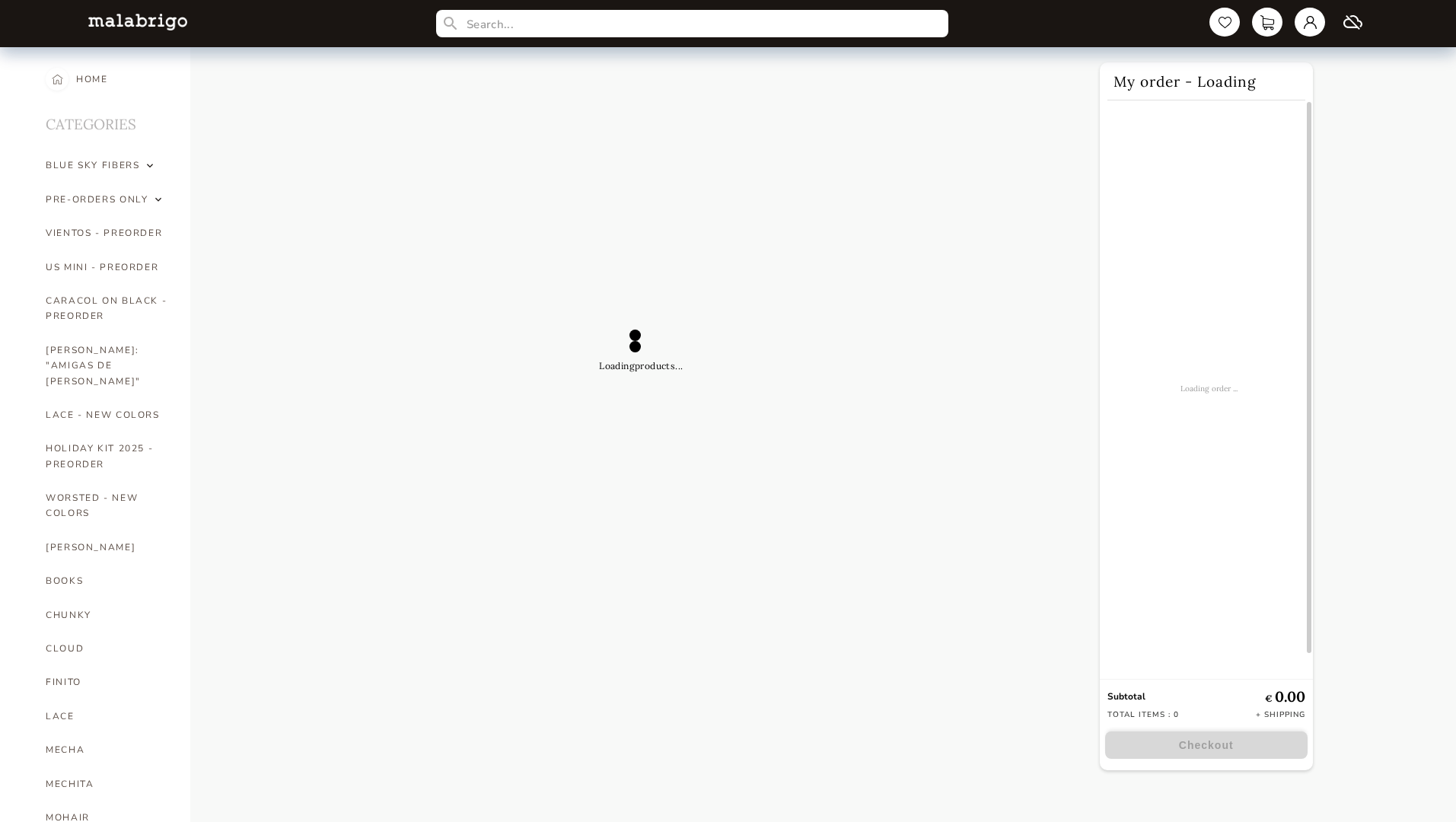
select select "INDEX"
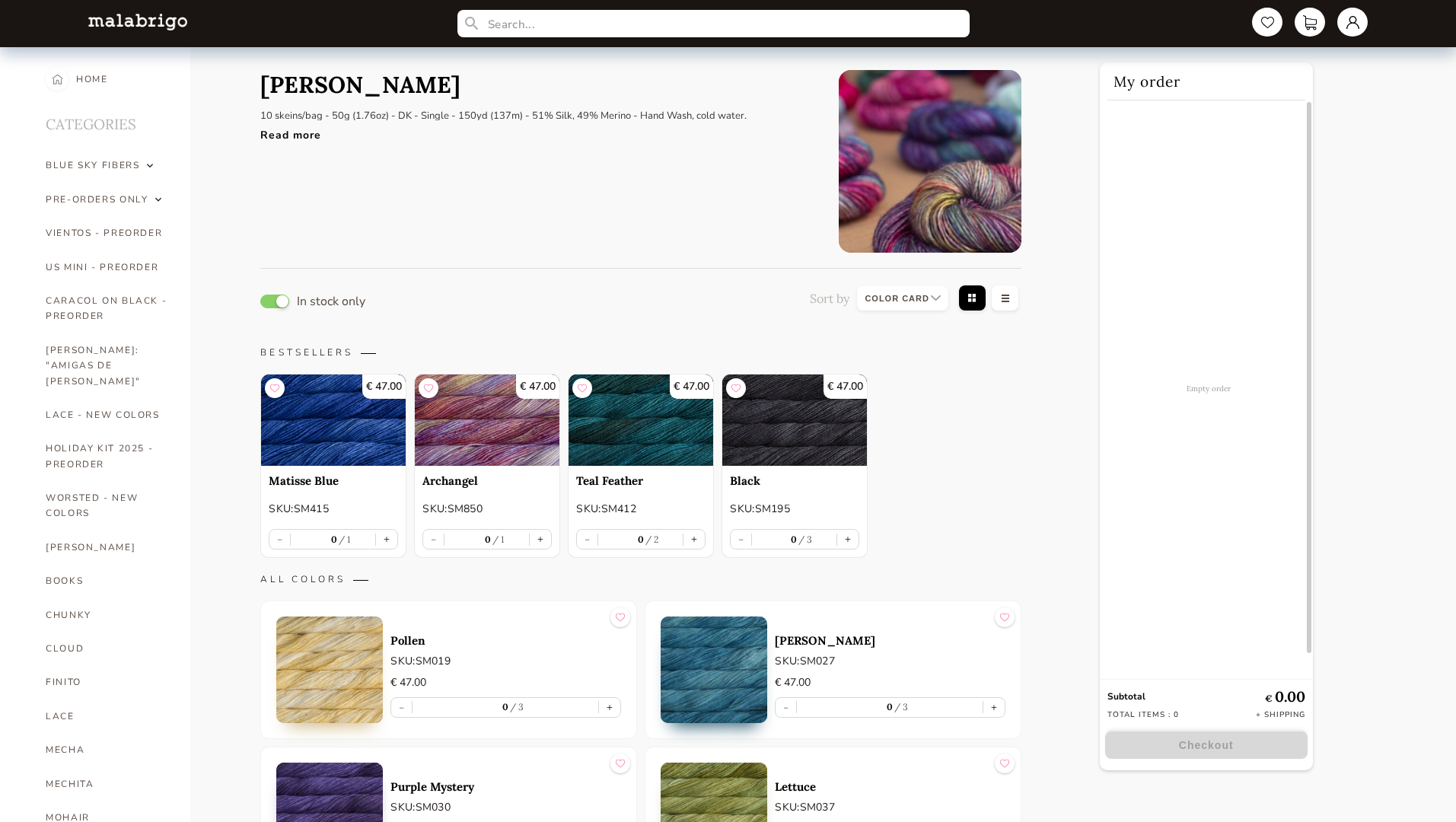
click at [275, 301] on button "button" at bounding box center [274, 302] width 29 height 14
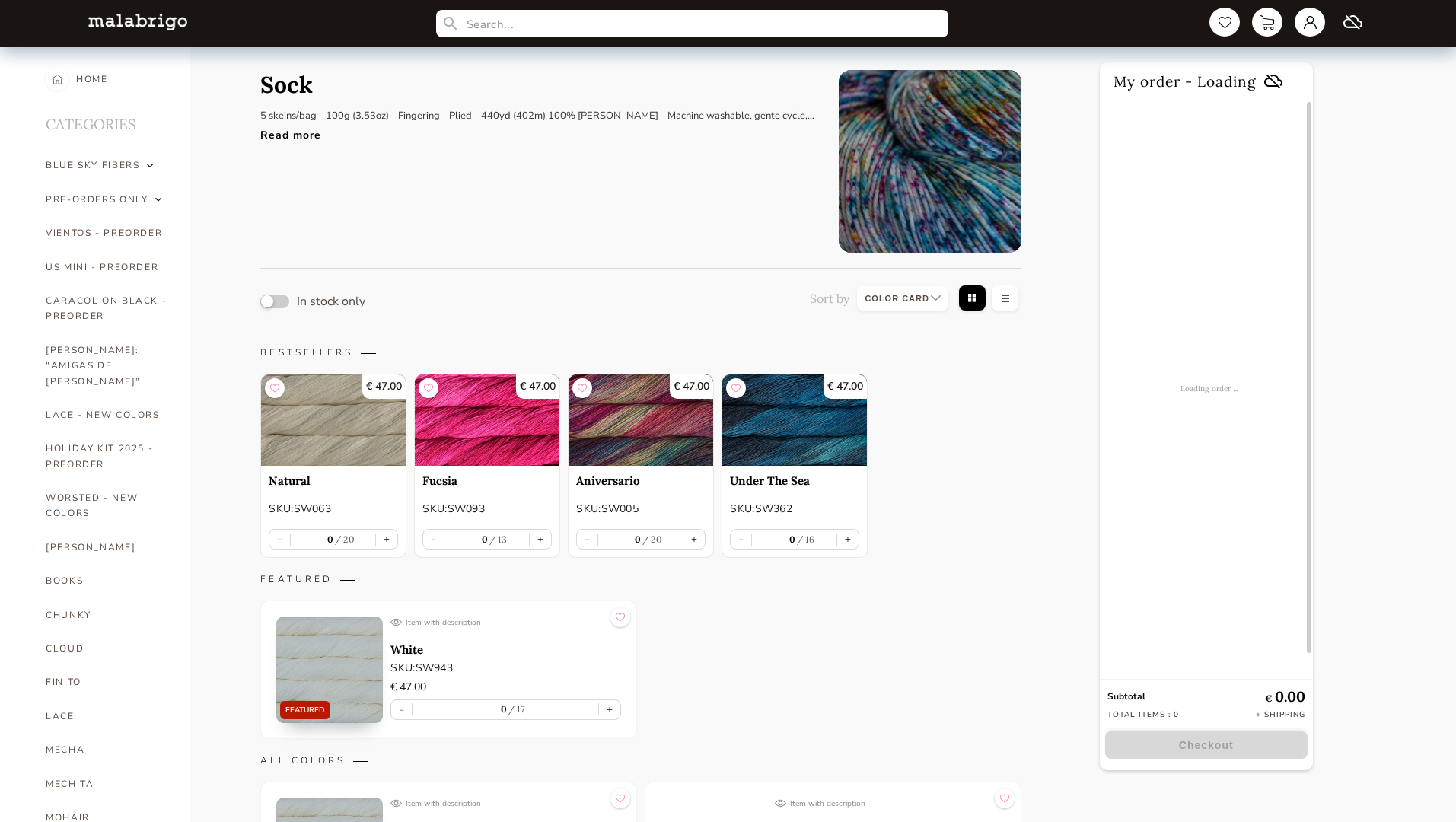
select select "INDEX"
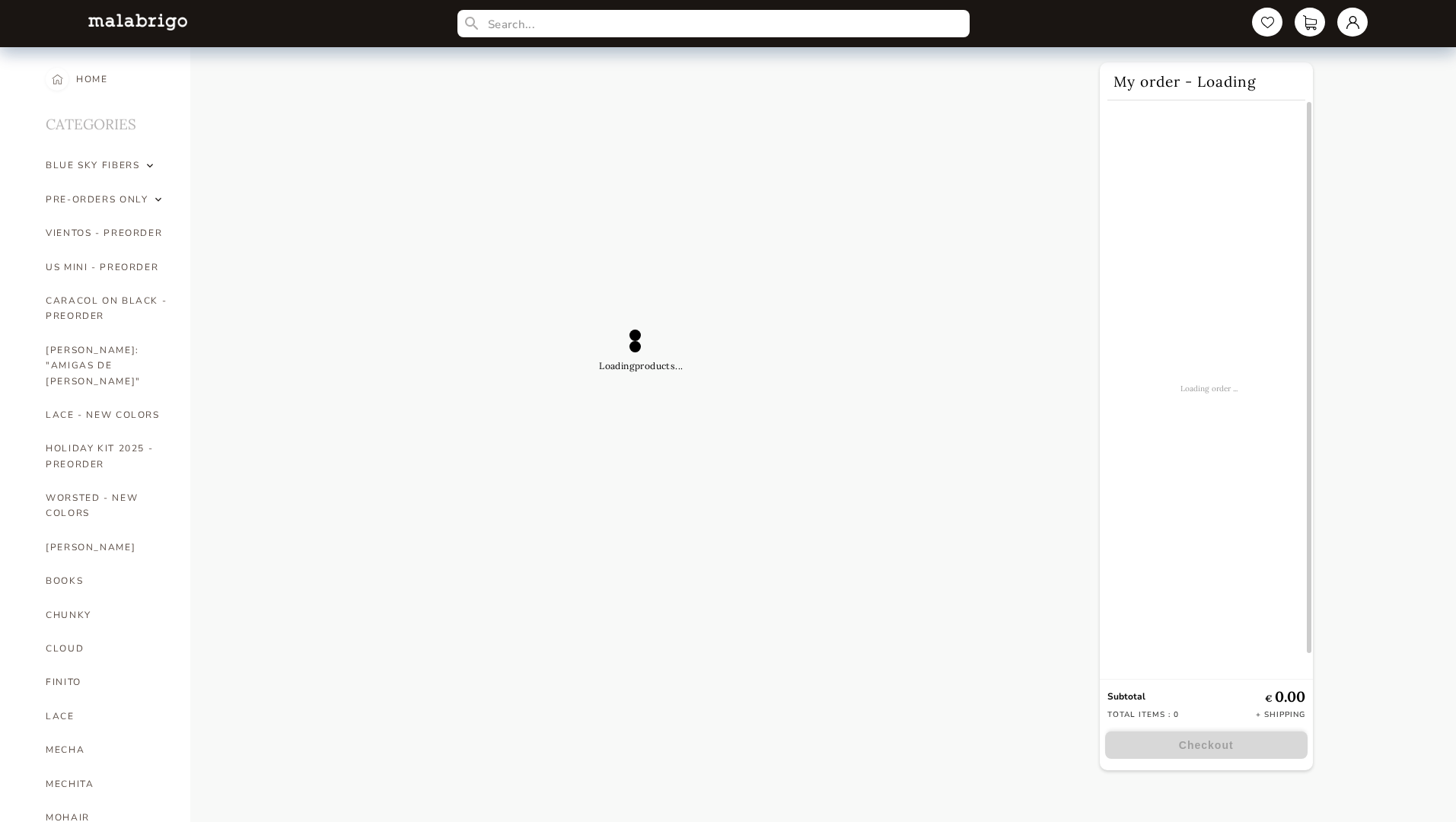
select select "INDEX"
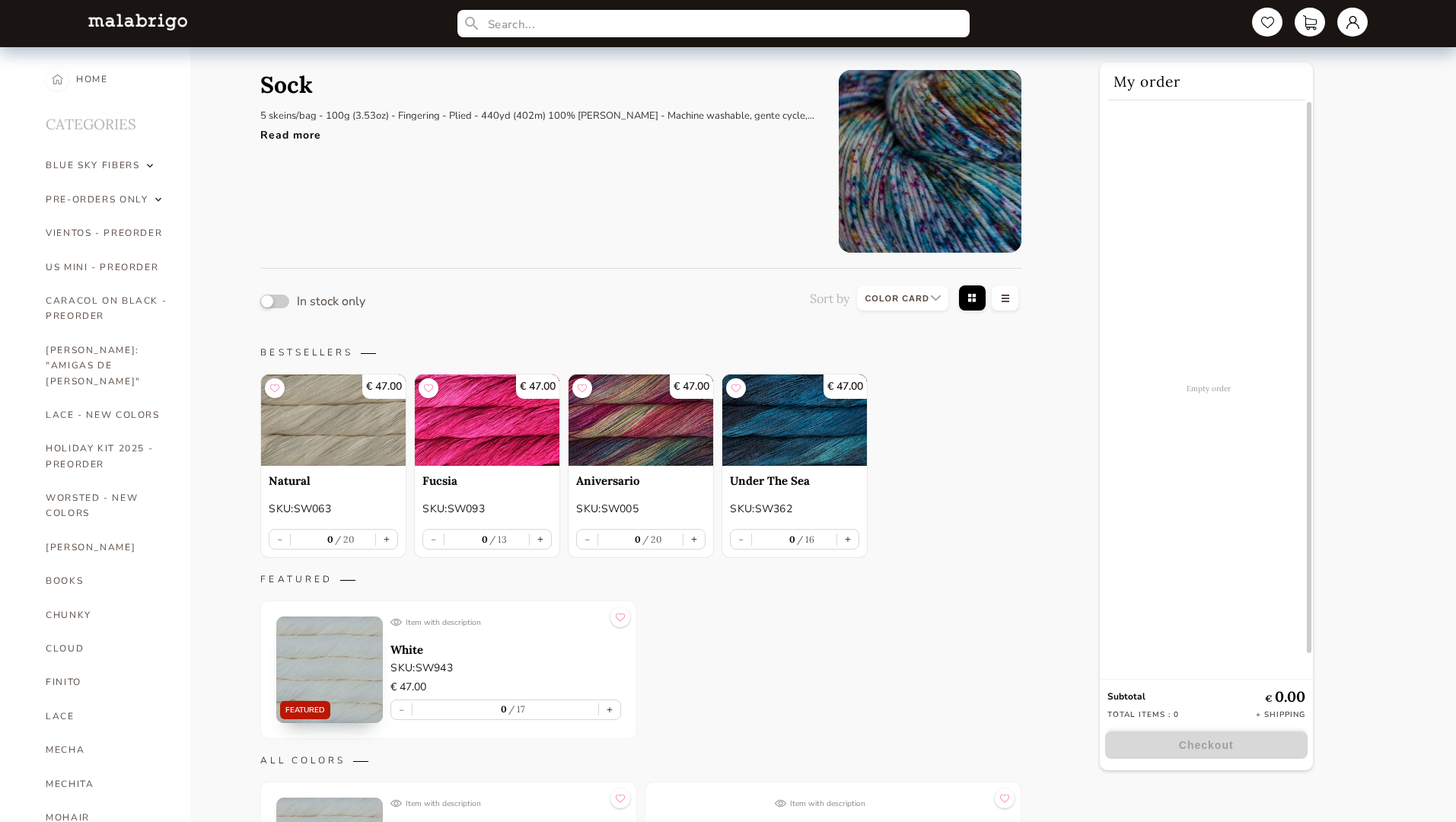
click at [275, 301] on button "button" at bounding box center [274, 302] width 29 height 14
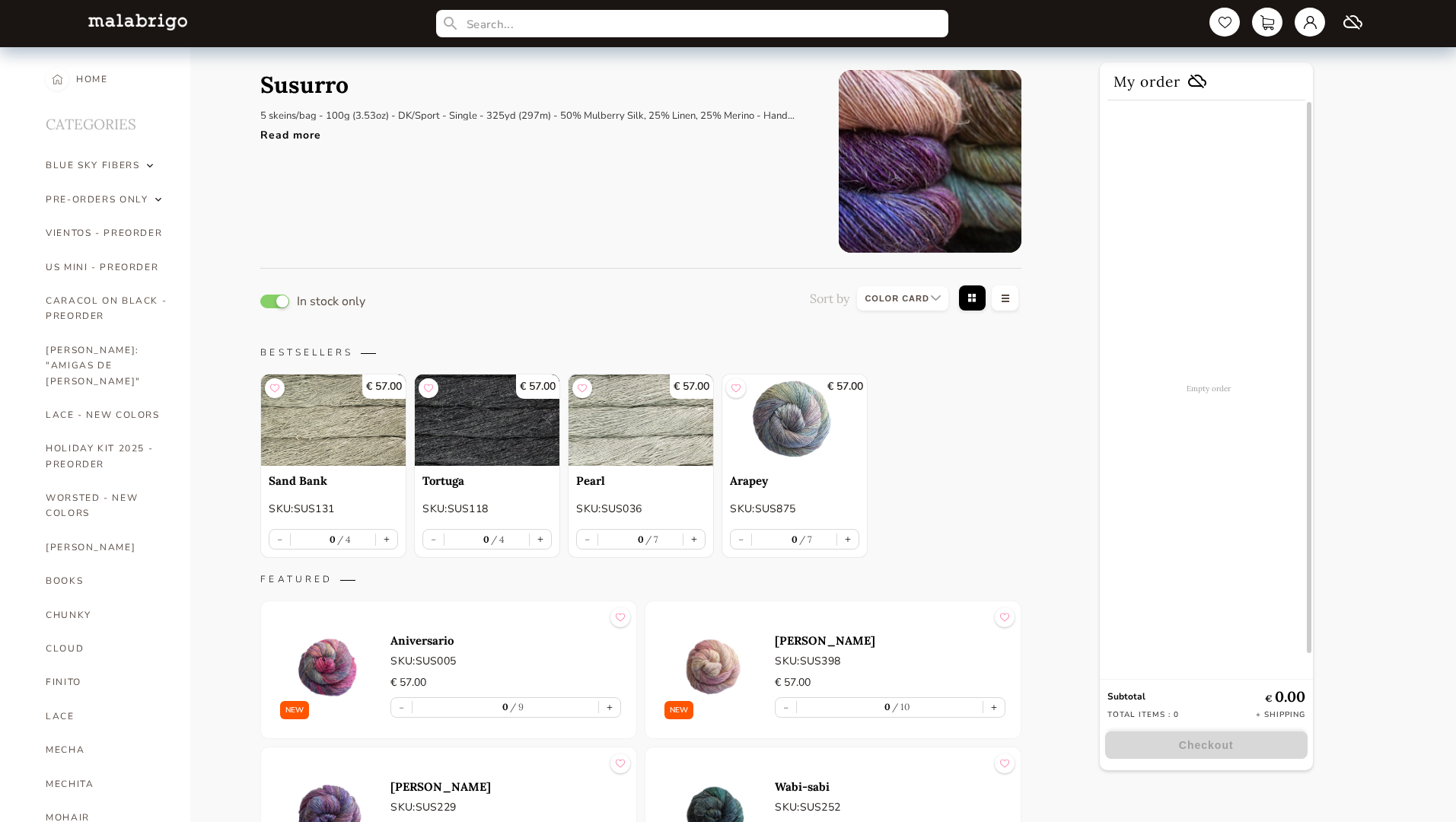
select select "INDEX"
click at [275, 301] on button "button" at bounding box center [274, 302] width 29 height 14
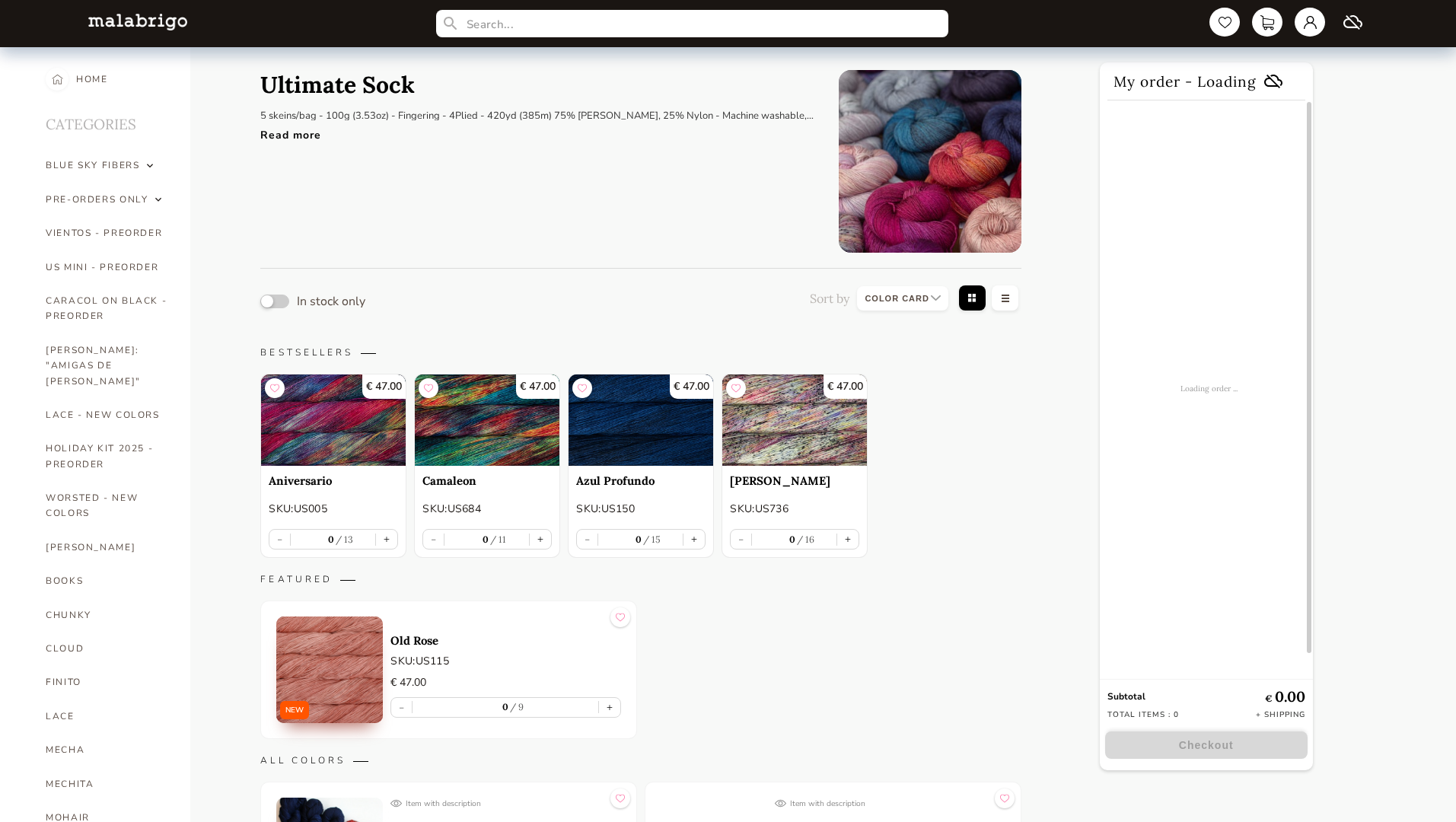
select select "INDEX"
click at [275, 301] on button "button" at bounding box center [274, 302] width 29 height 14
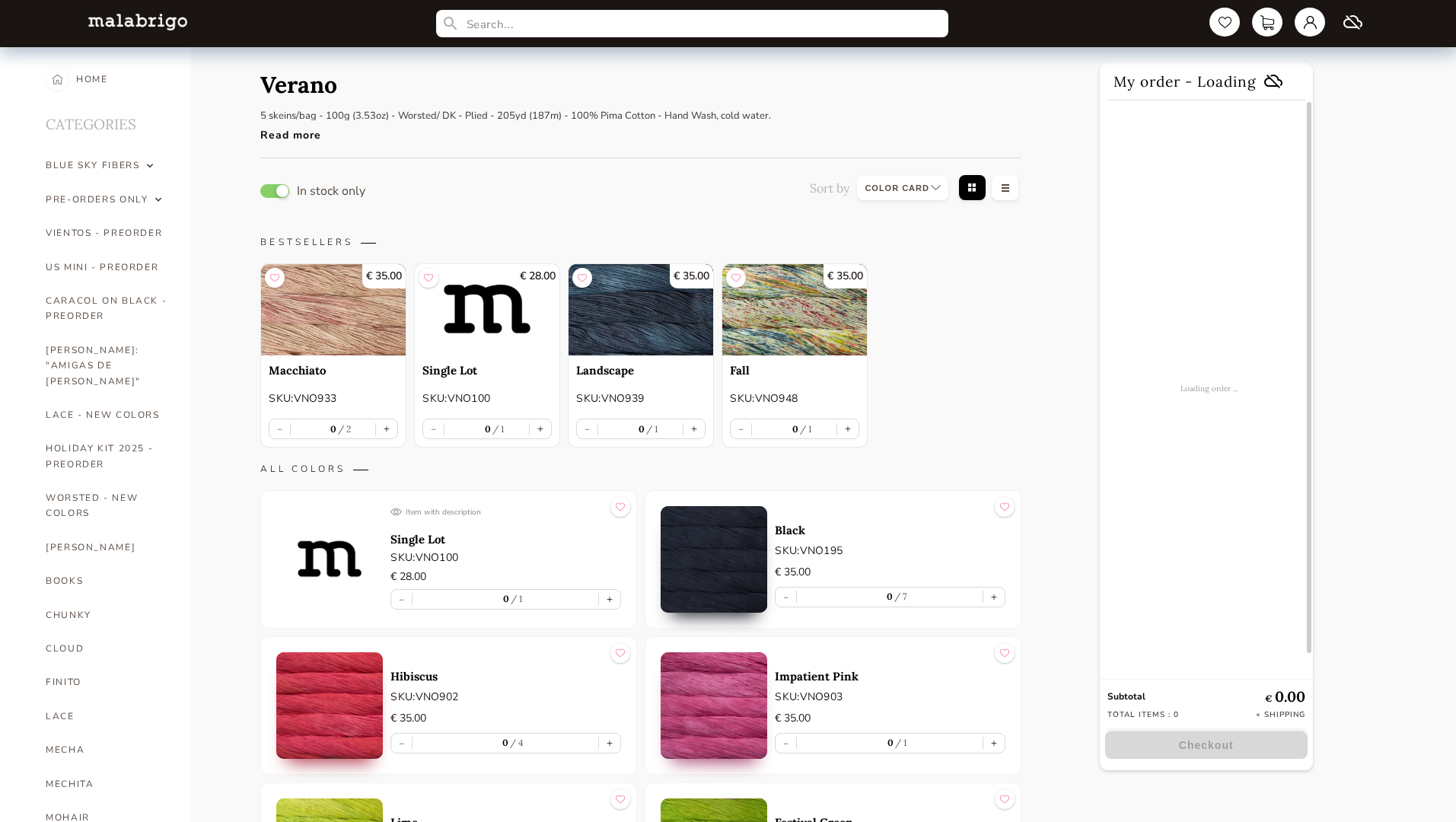
select select "INDEX"
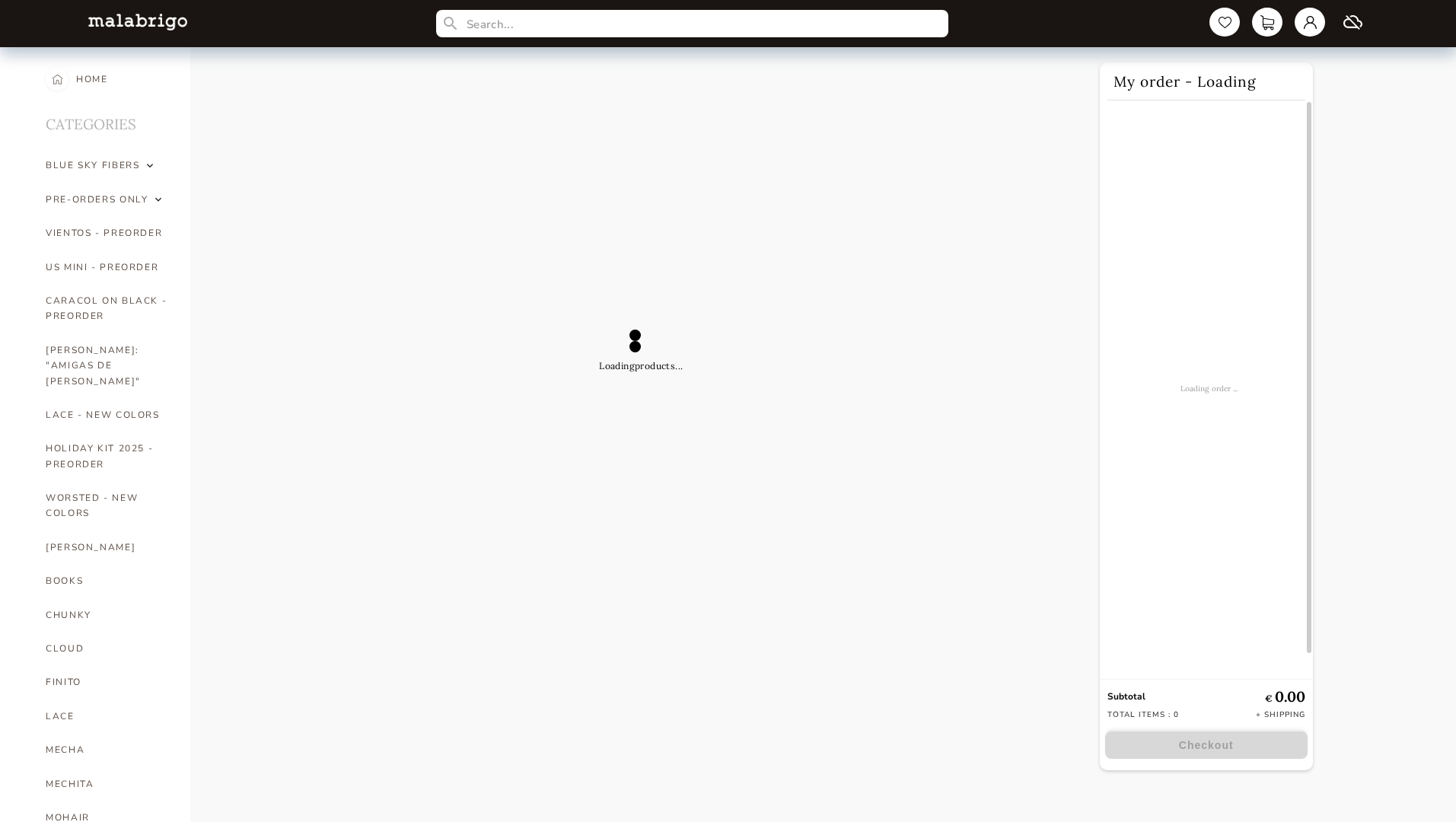
select select "INDEX"
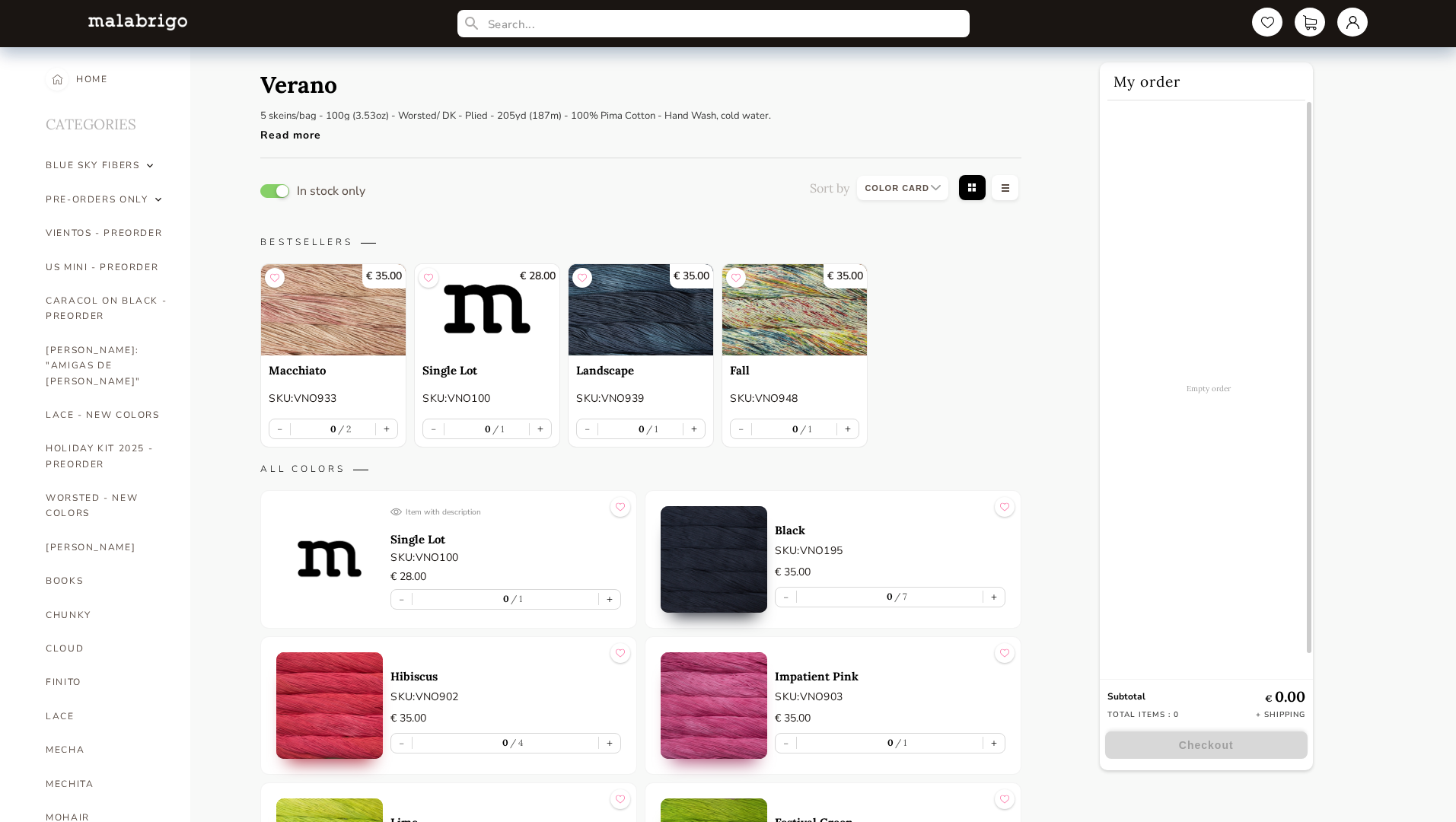
click at [275, 190] on button "button" at bounding box center [274, 191] width 29 height 14
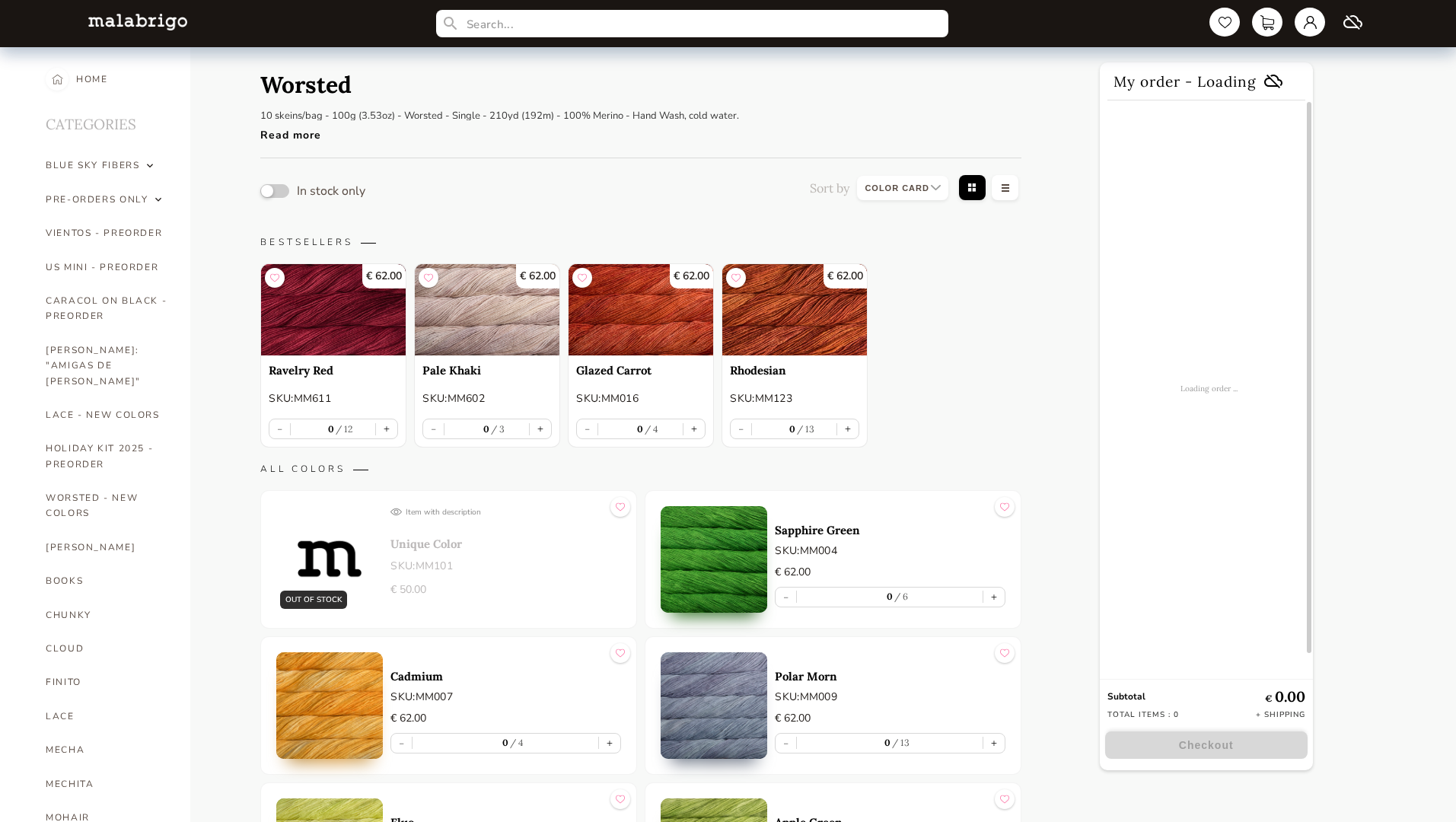
select select "INDEX"
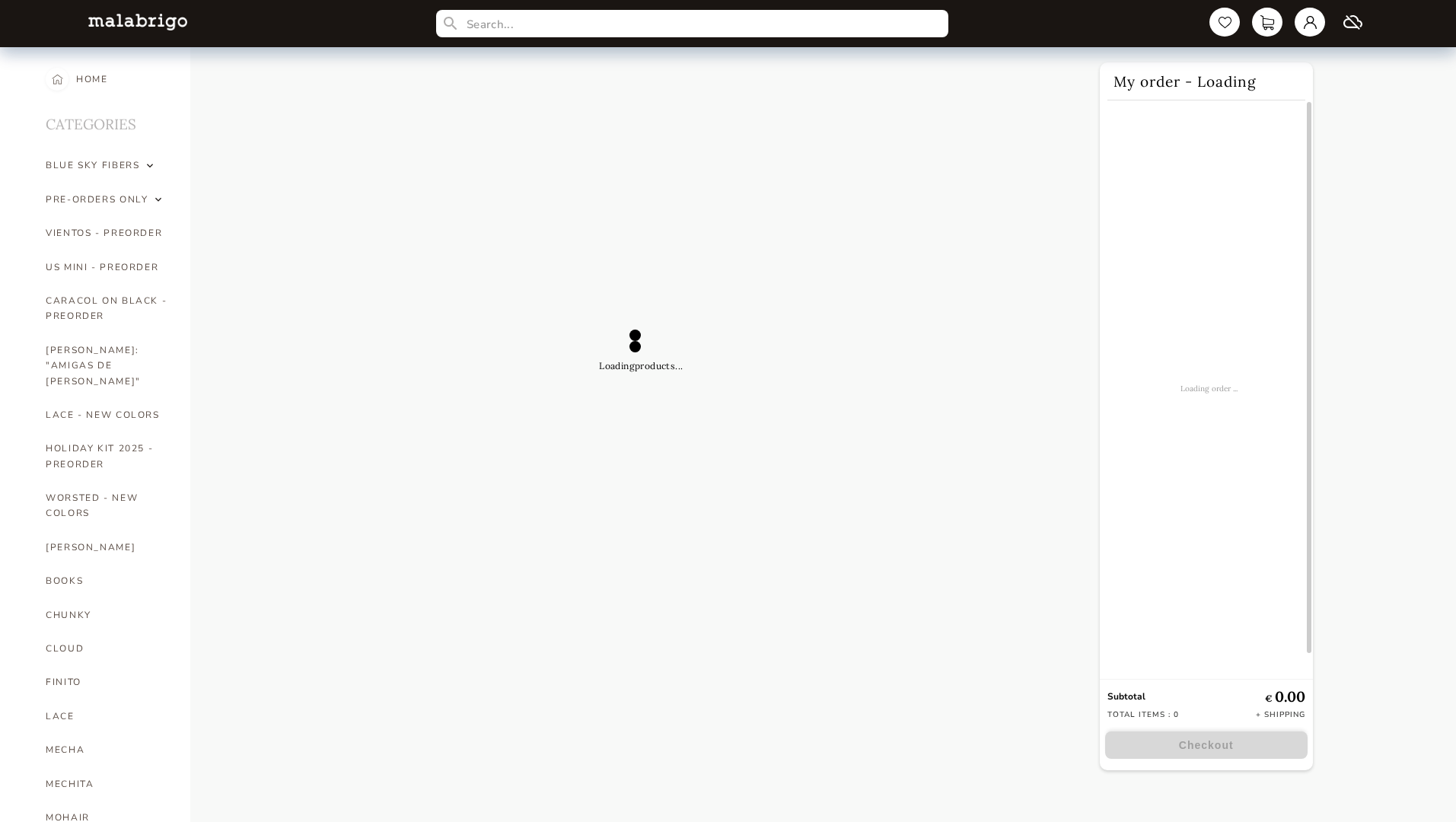
select select "INDEX"
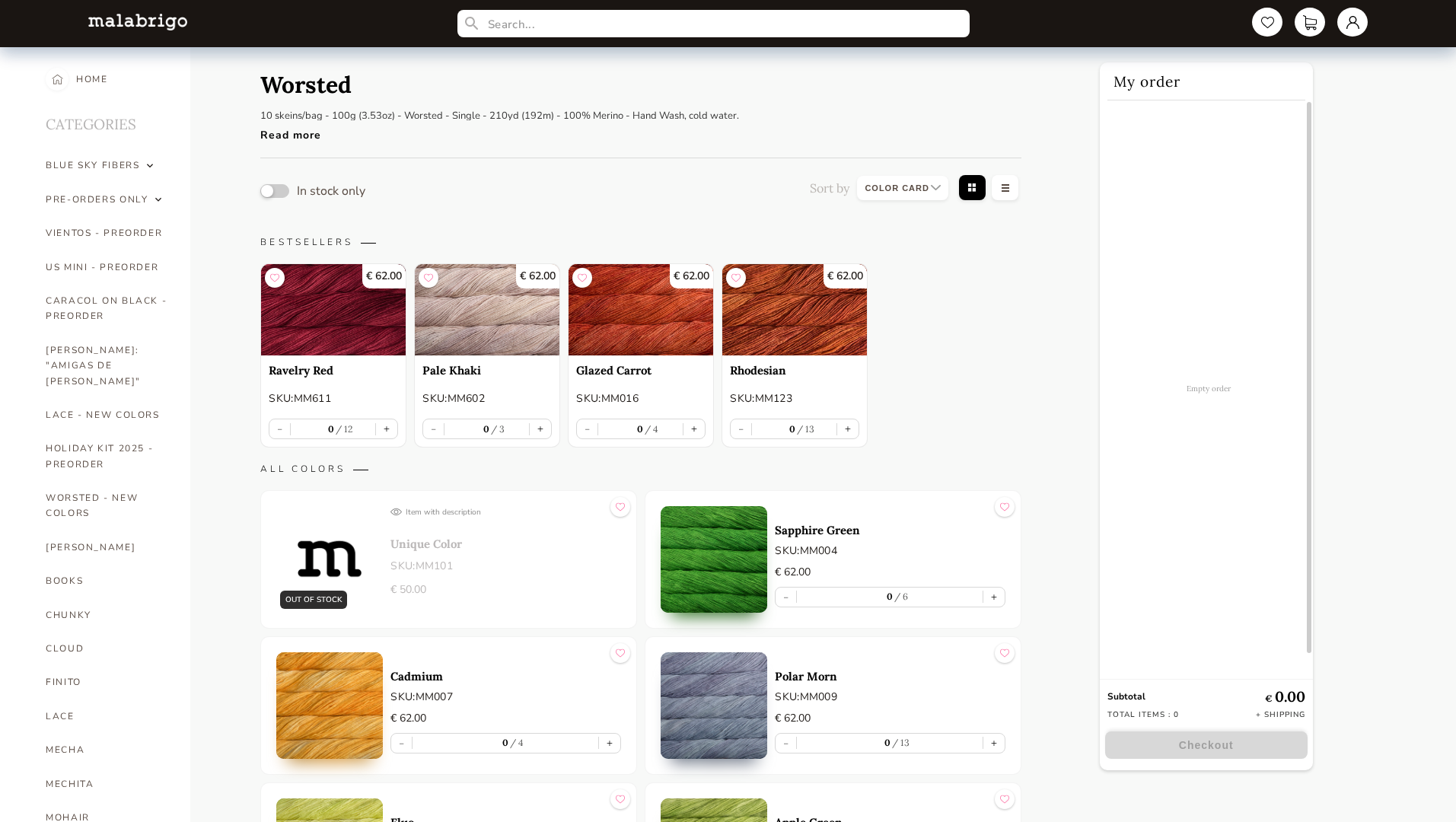
click at [275, 190] on button "button" at bounding box center [274, 191] width 29 height 14
